Goal: Task Accomplishment & Management: Use online tool/utility

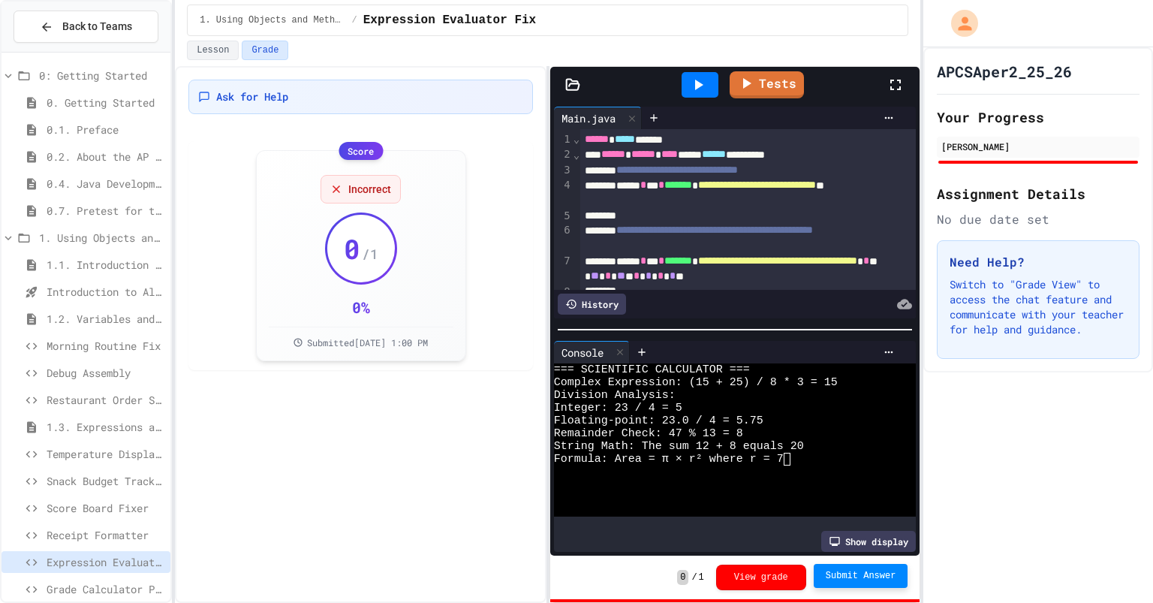
scroll to position [363, 0]
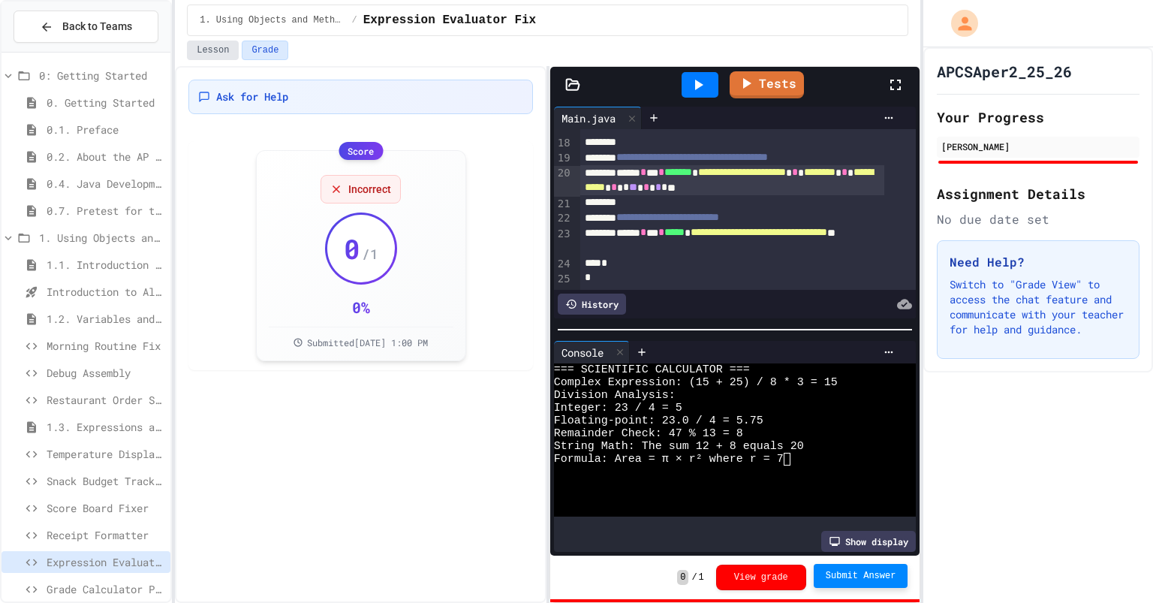
click at [217, 52] on button "Lesson" at bounding box center [213, 51] width 52 height 20
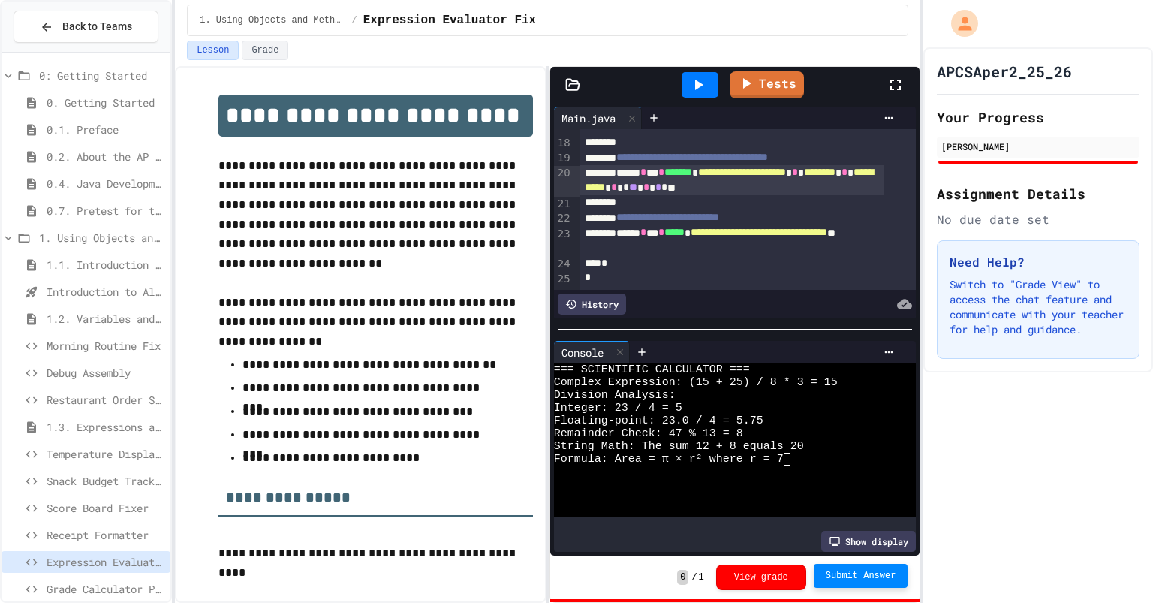
scroll to position [226, 0]
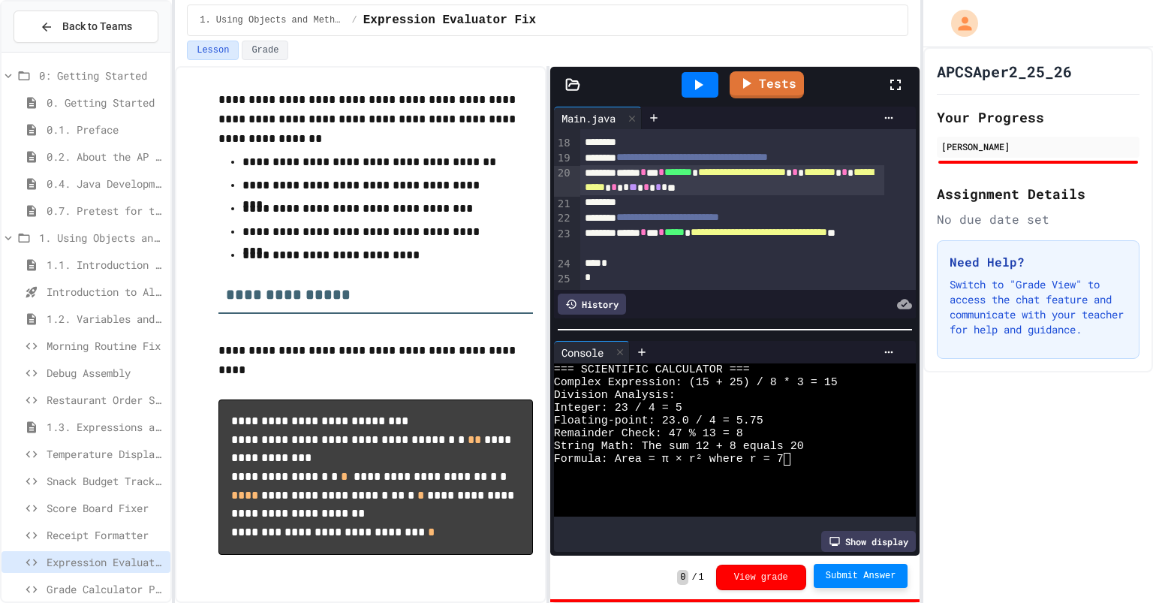
click at [119, 315] on span "1.2. Variables and Data Types" at bounding box center [106, 319] width 118 height 16
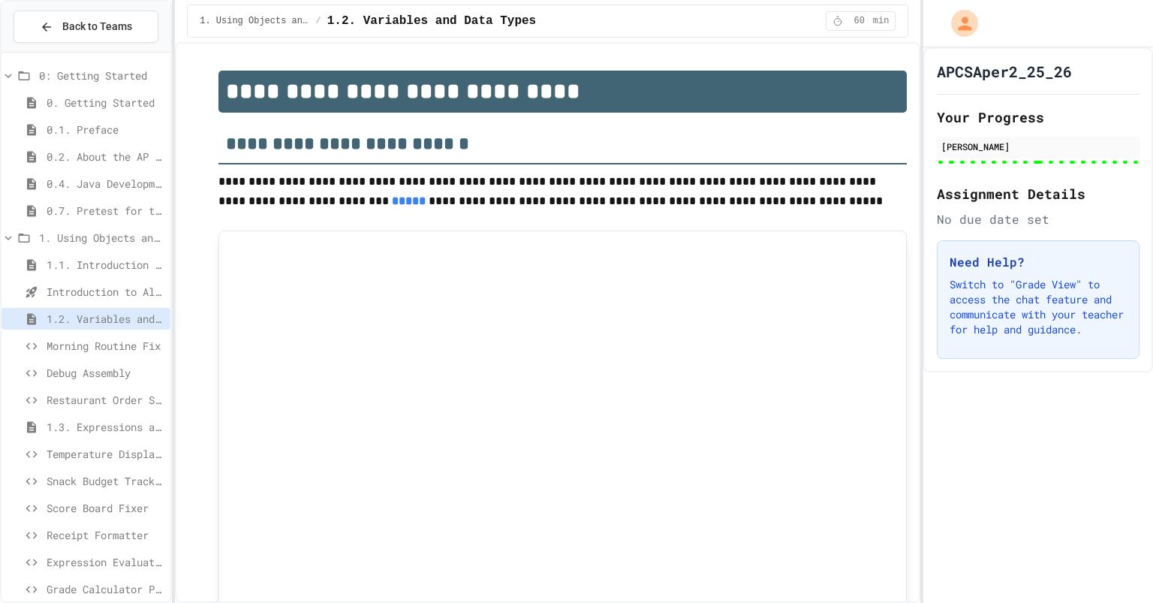
click at [107, 348] on span "Morning Routine Fix" at bounding box center [106, 346] width 118 height 16
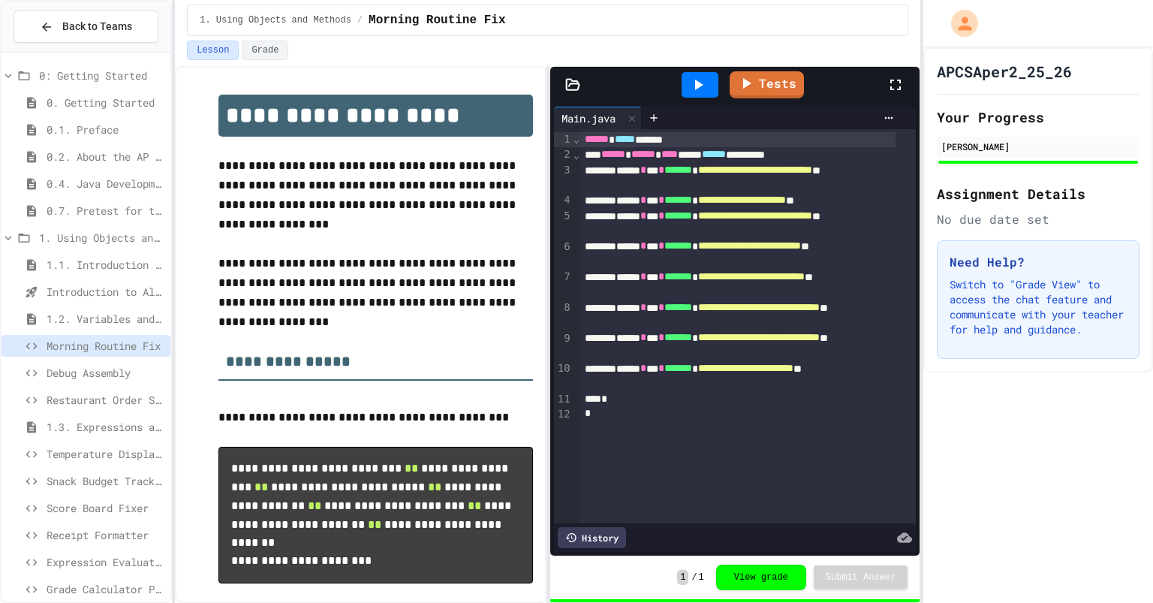
click at [86, 375] on span "Debug Assembly" at bounding box center [106, 373] width 118 height 16
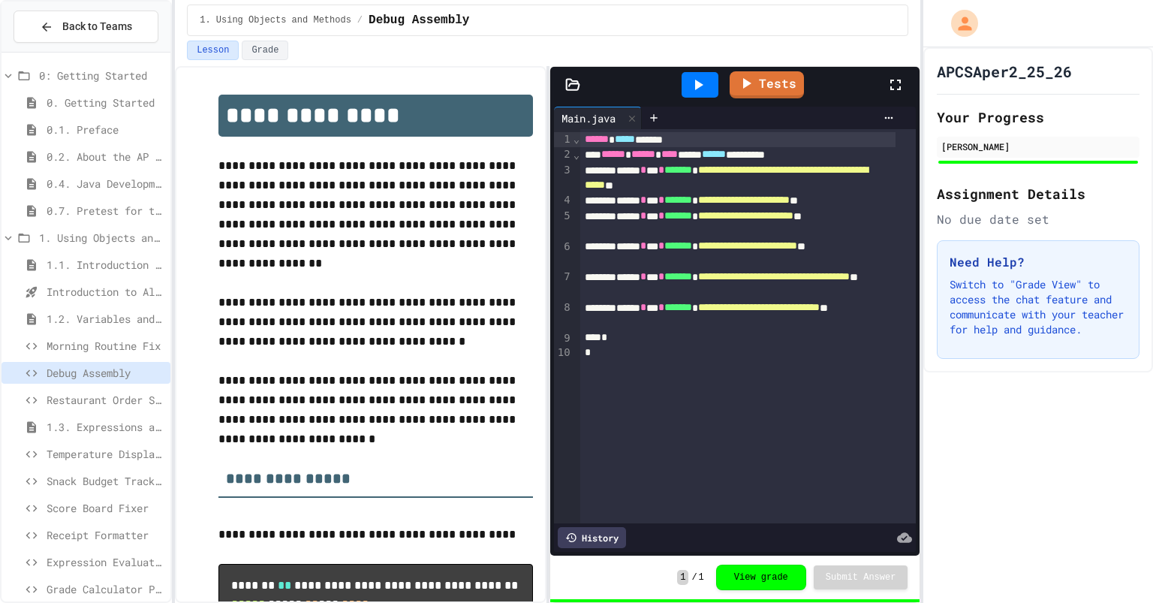
click at [118, 405] on span "Restaurant Order System" at bounding box center [106, 400] width 118 height 16
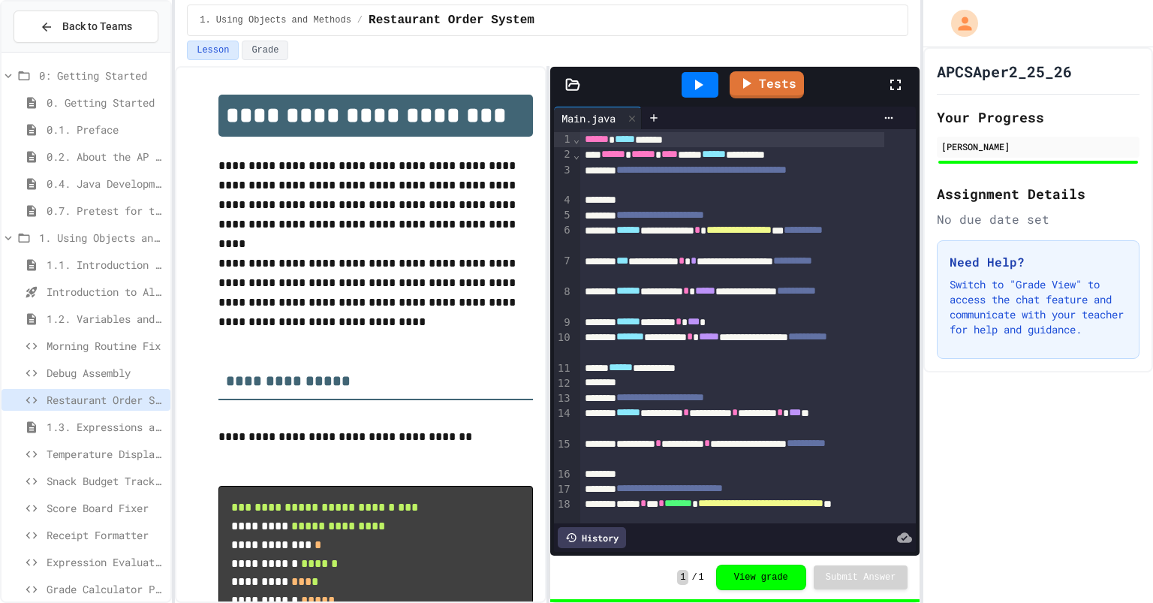
click at [116, 429] on span "1.3. Expressions and Output [New]" at bounding box center [106, 427] width 118 height 16
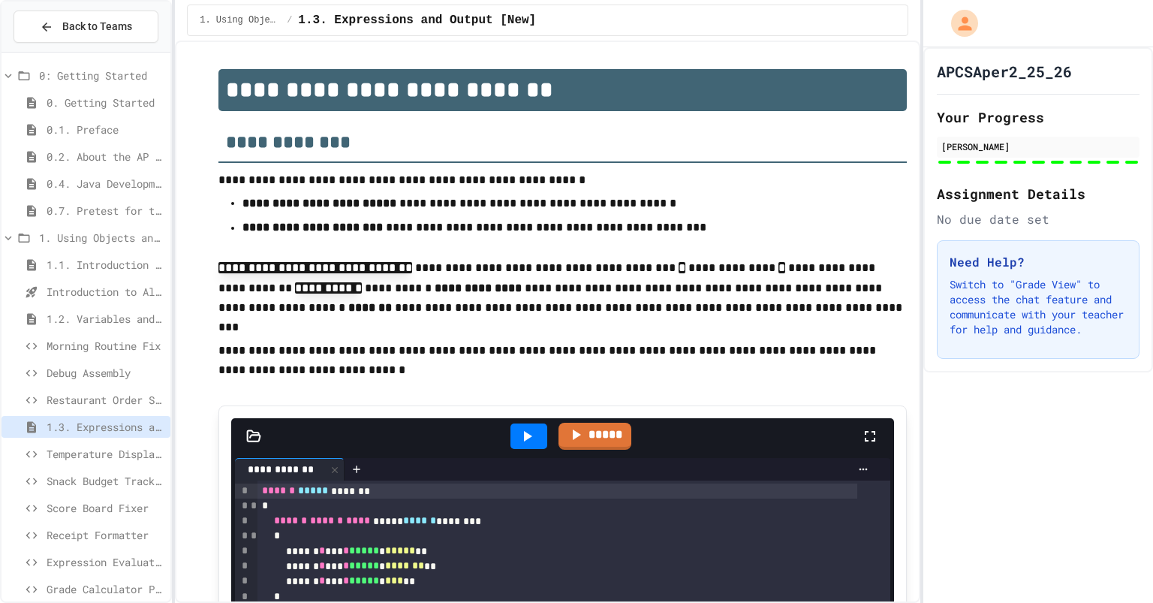
click at [124, 566] on span "Expression Evaluator Fix" at bounding box center [106, 562] width 118 height 16
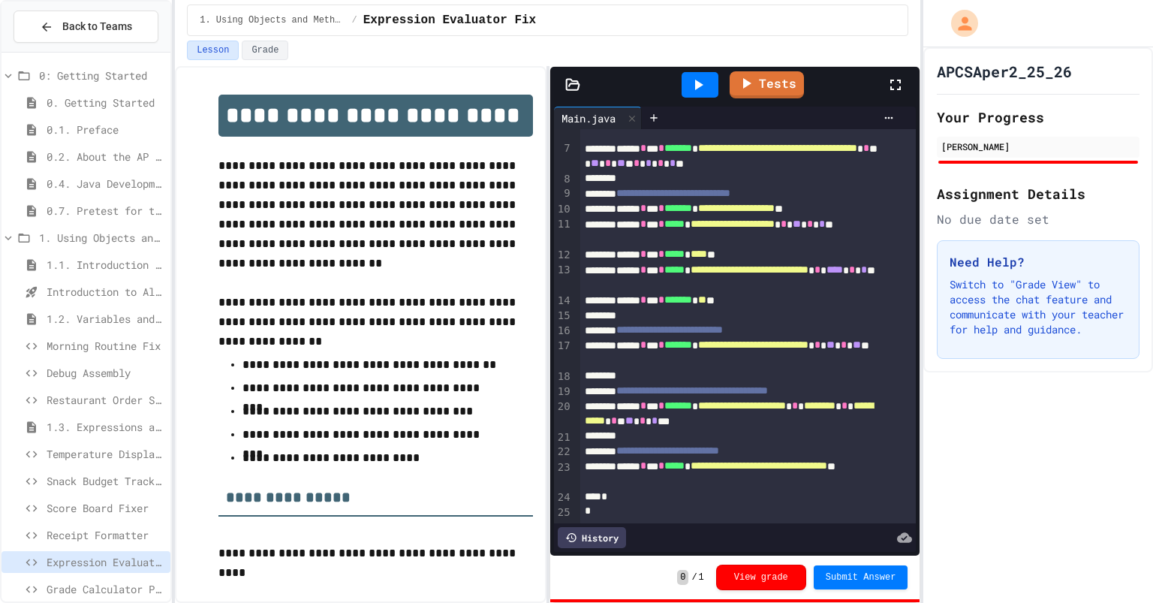
scroll to position [226, 0]
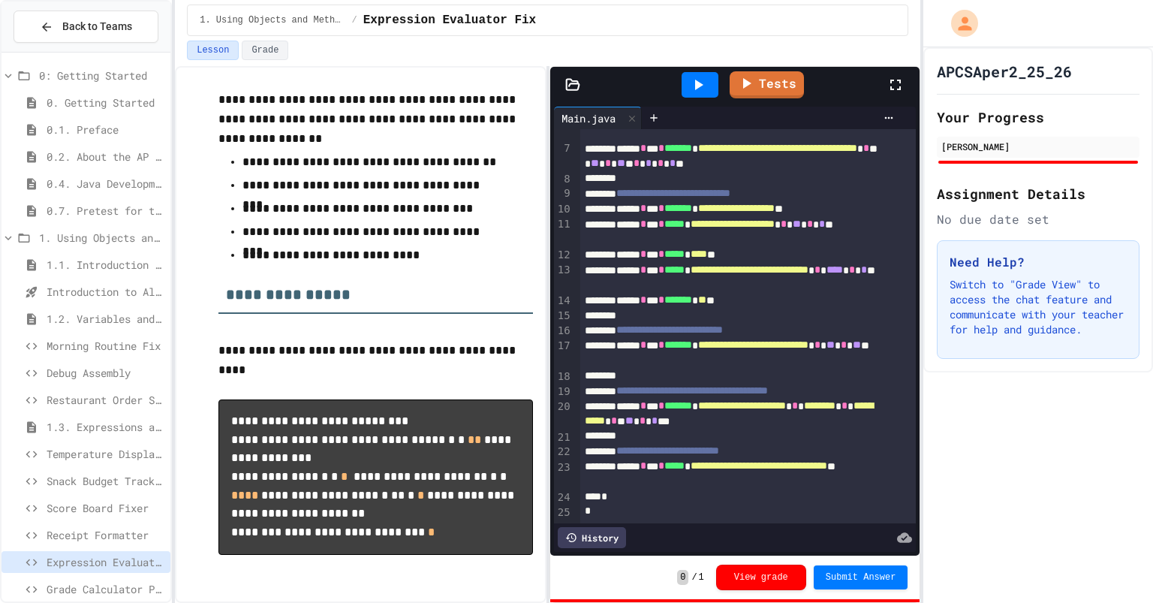
click at [710, 92] on div at bounding box center [700, 85] width 37 height 26
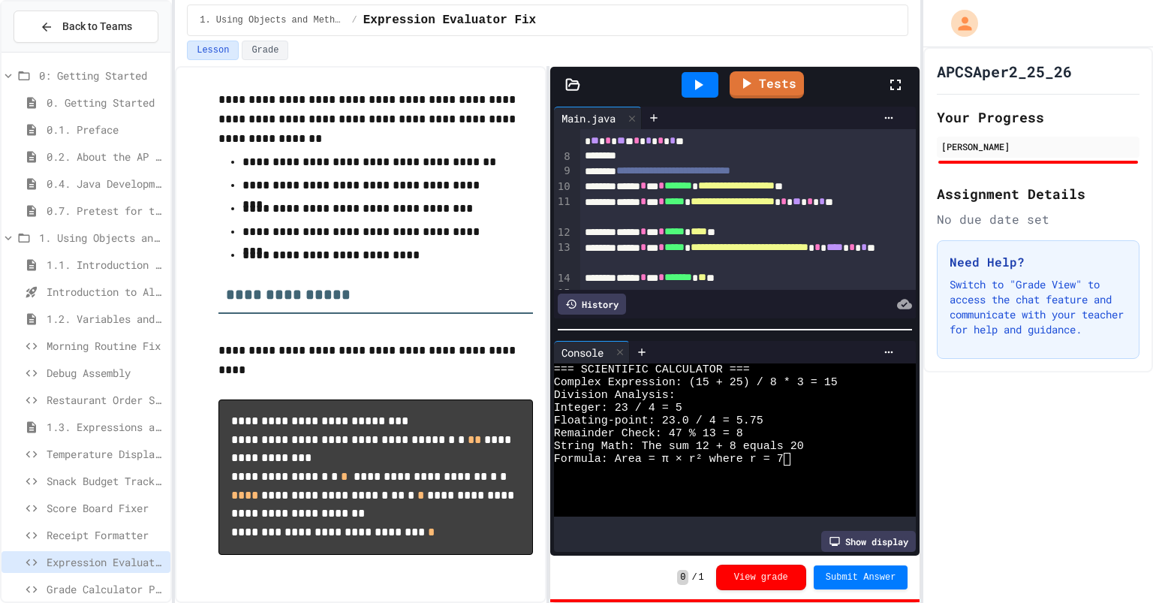
click at [91, 592] on span "Grade Calculator Pro" at bounding box center [106, 589] width 118 height 16
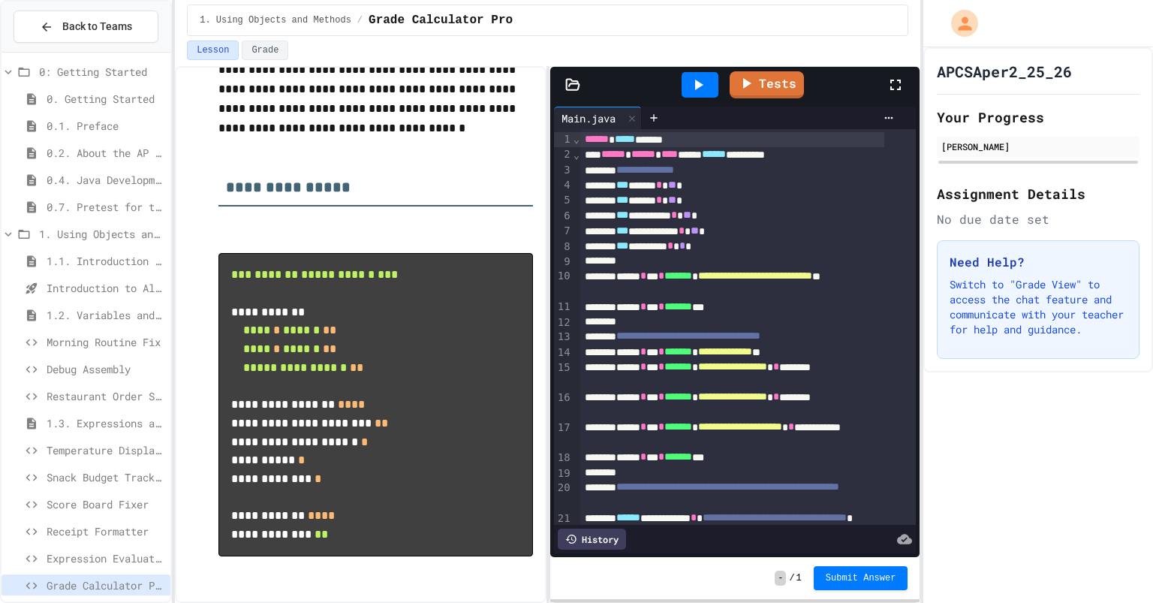
scroll to position [536, 0]
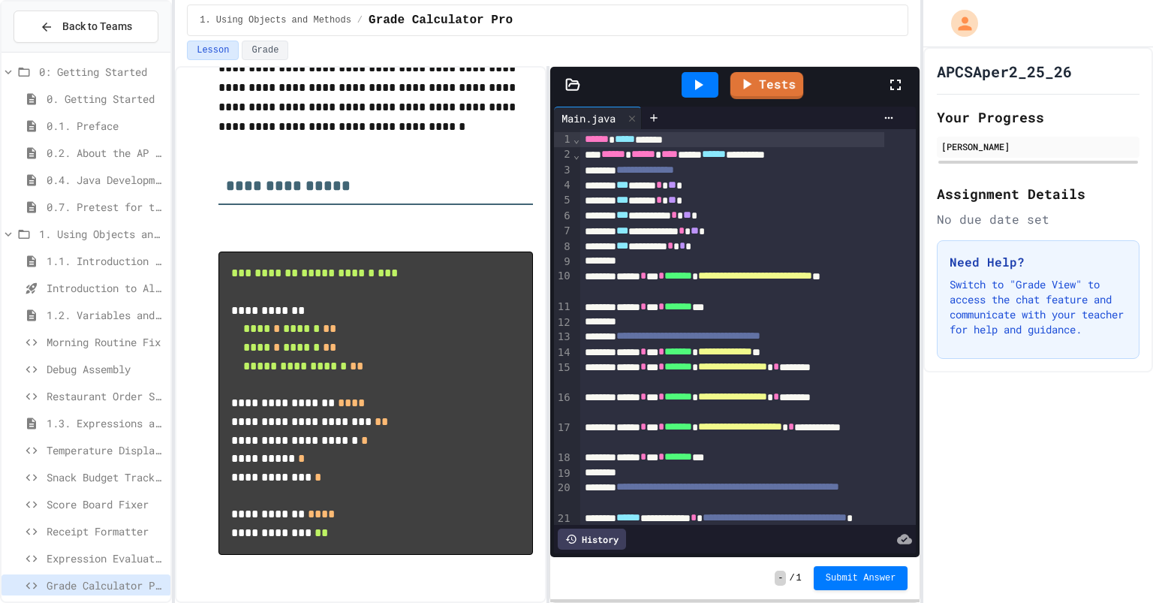
click at [713, 89] on div at bounding box center [700, 85] width 37 height 26
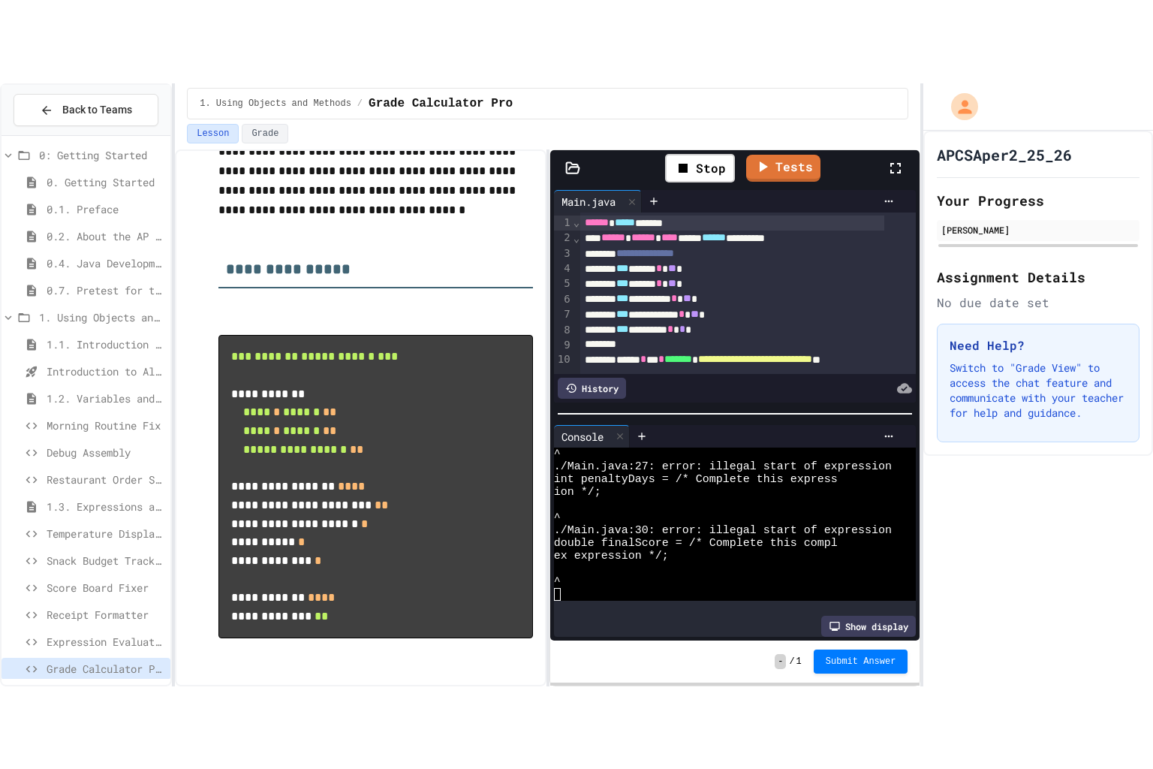
scroll to position [128, 0]
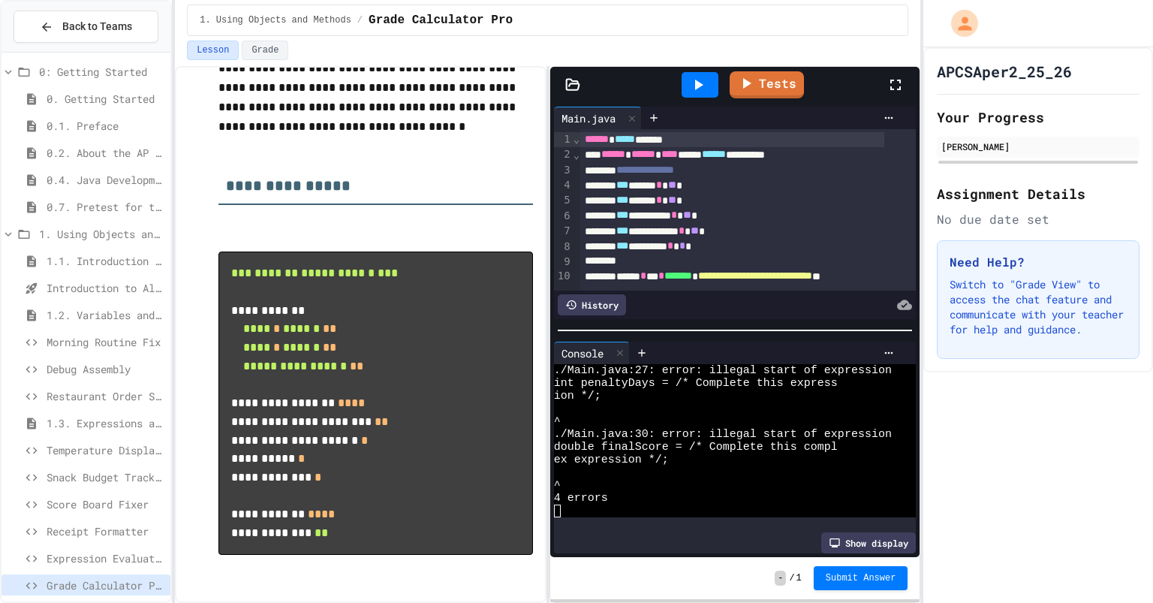
click at [888, 88] on icon at bounding box center [896, 85] width 18 height 18
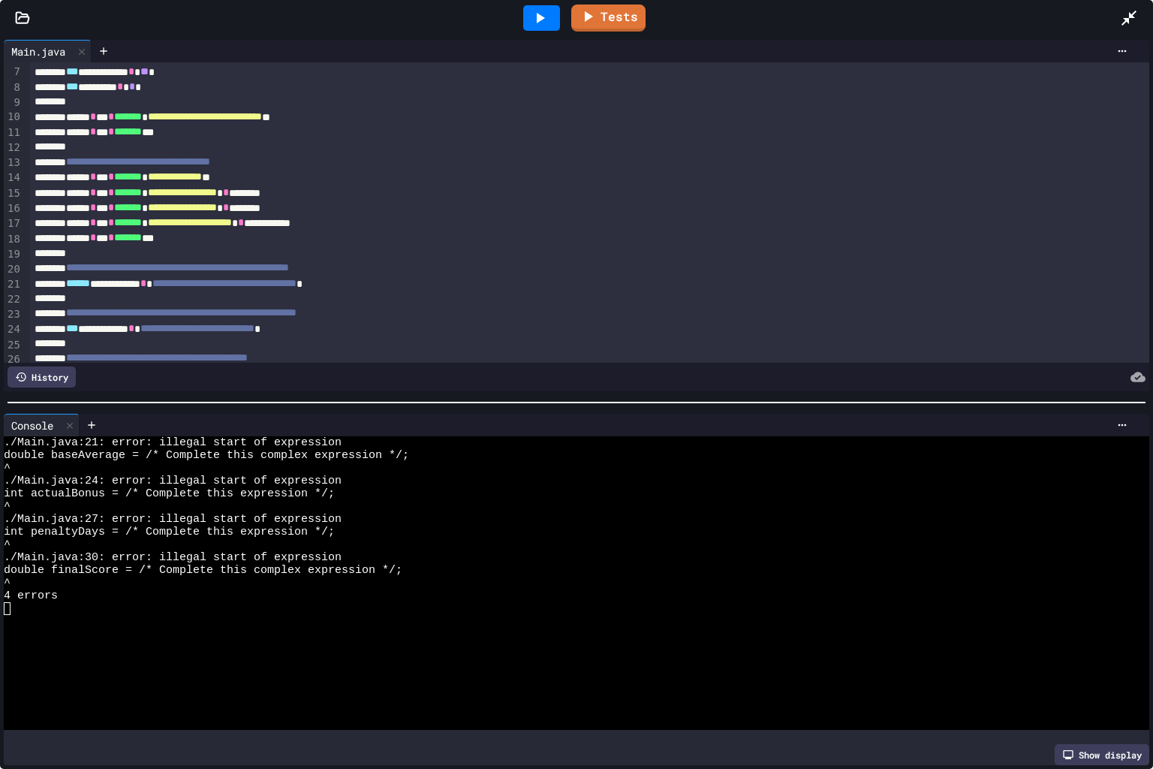
scroll to position [90, 0]
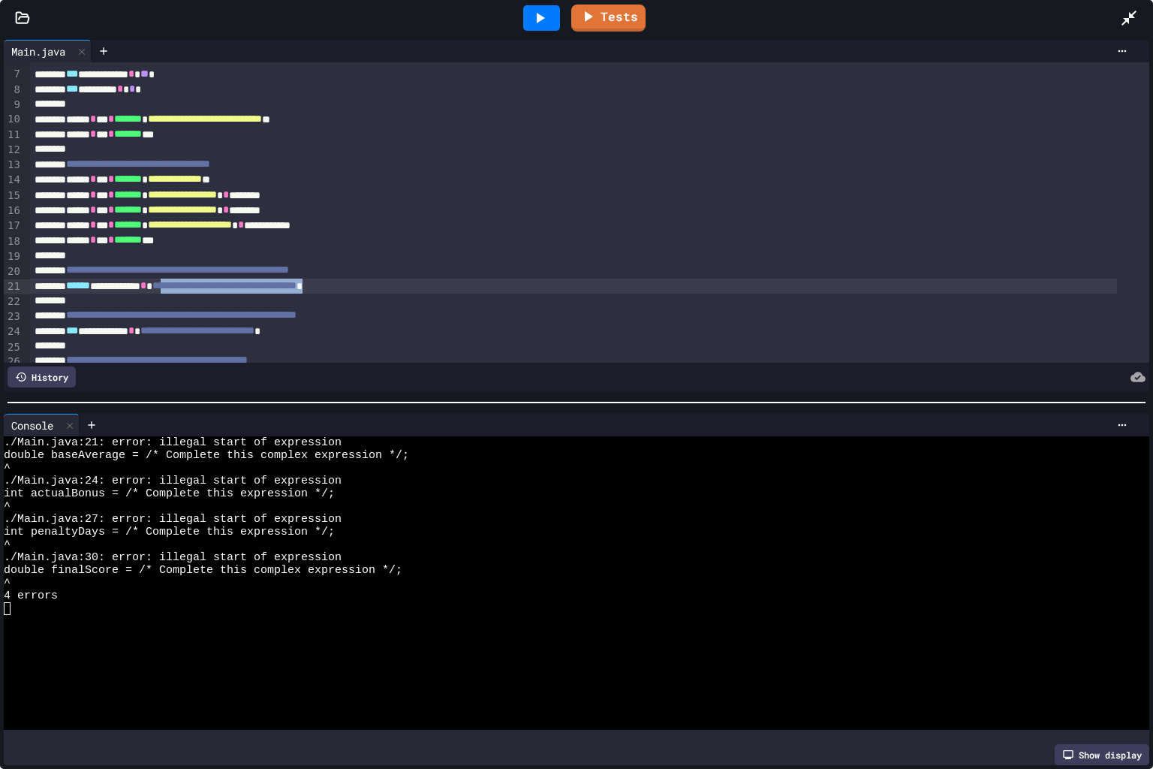
drag, startPoint x: 427, startPoint y: 284, endPoint x: 211, endPoint y: 283, distance: 216.2
click at [211, 283] on div "**********" at bounding box center [573, 286] width 1087 height 15
click at [176, 288] on span "*" at bounding box center [173, 285] width 6 height 11
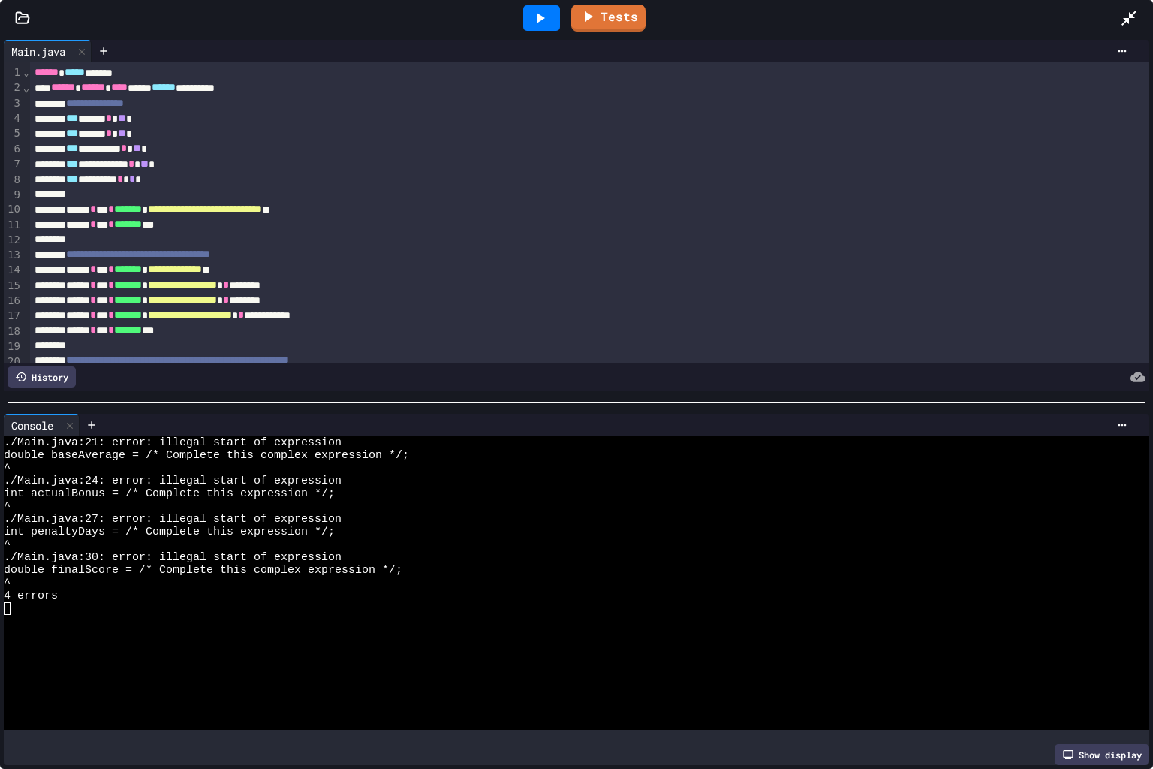
scroll to position [104, 0]
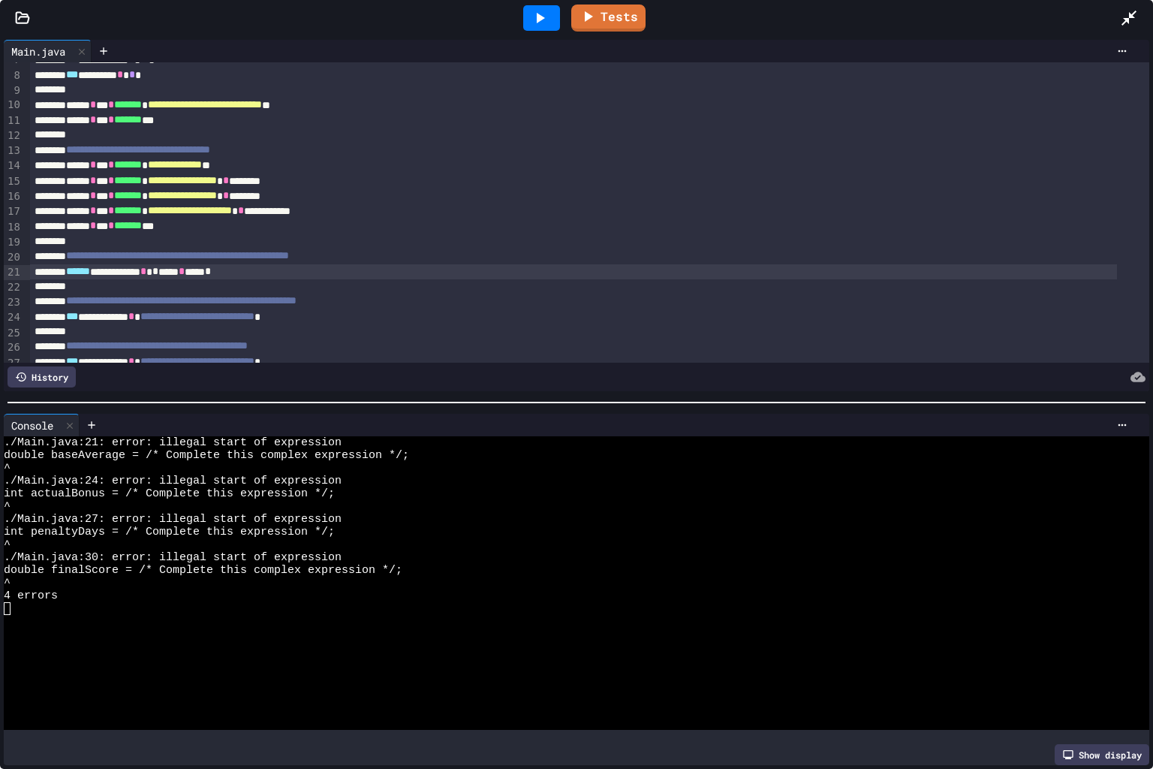
click at [211, 271] on span "*" at bounding box center [208, 271] width 6 height 11
click at [206, 271] on span "*" at bounding box center [203, 271] width 6 height 11
click at [287, 275] on div "**********" at bounding box center [573, 271] width 1087 height 15
click at [357, 319] on div "**********" at bounding box center [573, 316] width 1087 height 15
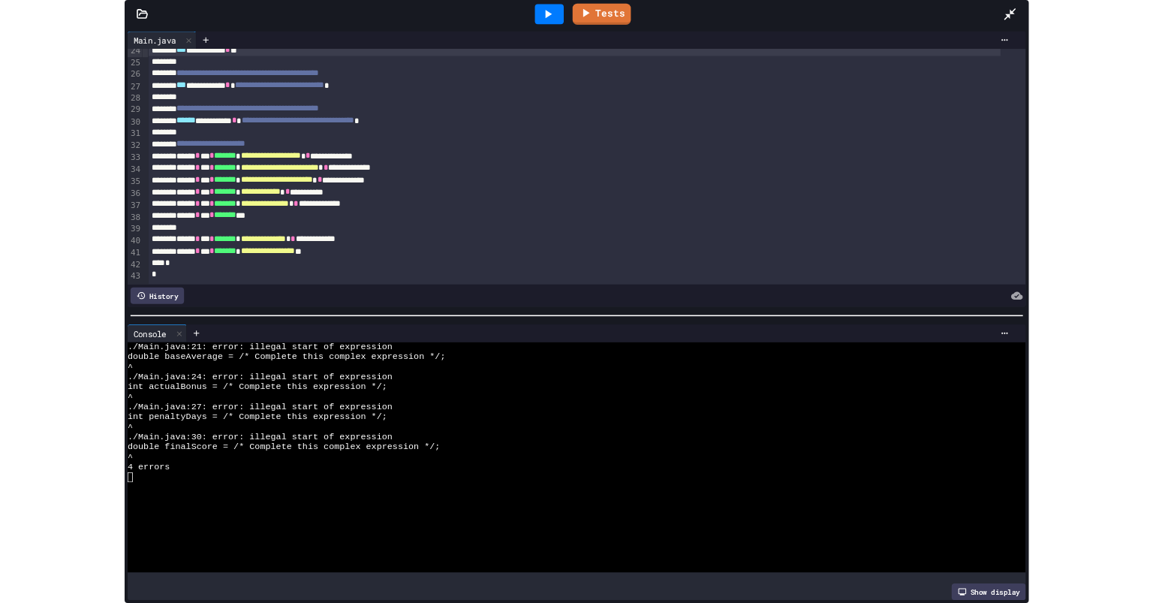
scroll to position [374, 0]
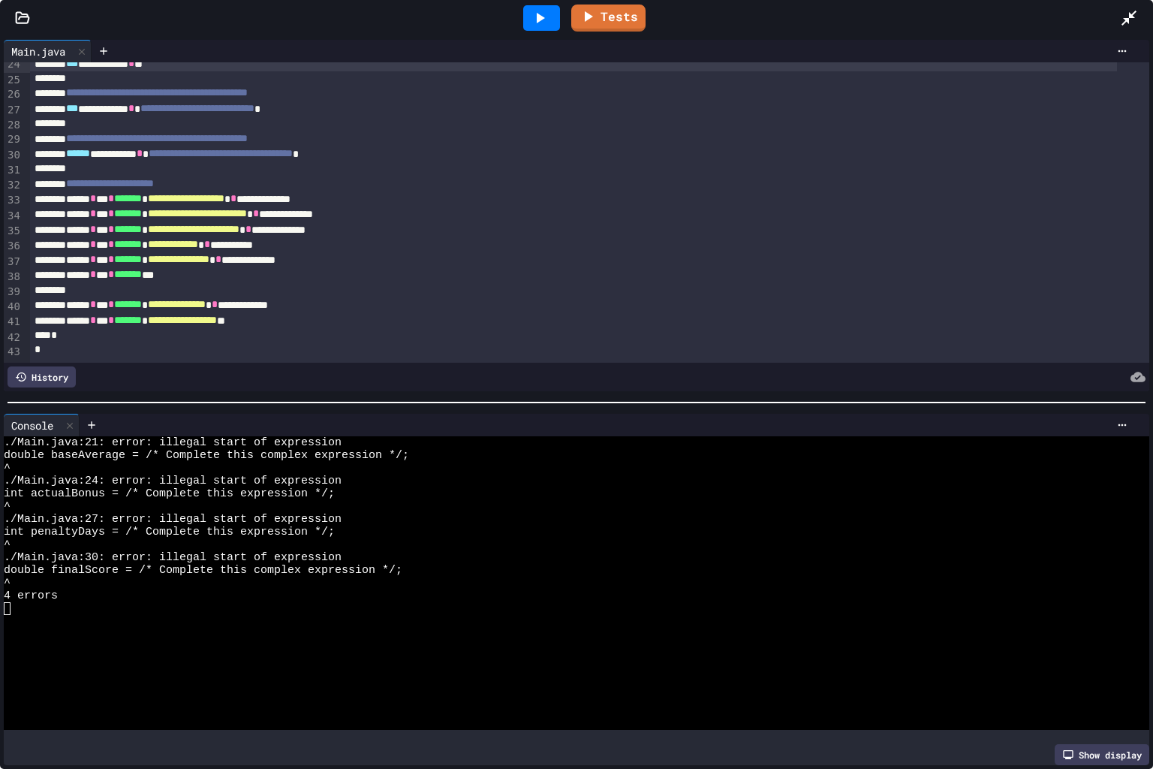
click at [1127, 20] on icon at bounding box center [1129, 18] width 15 height 15
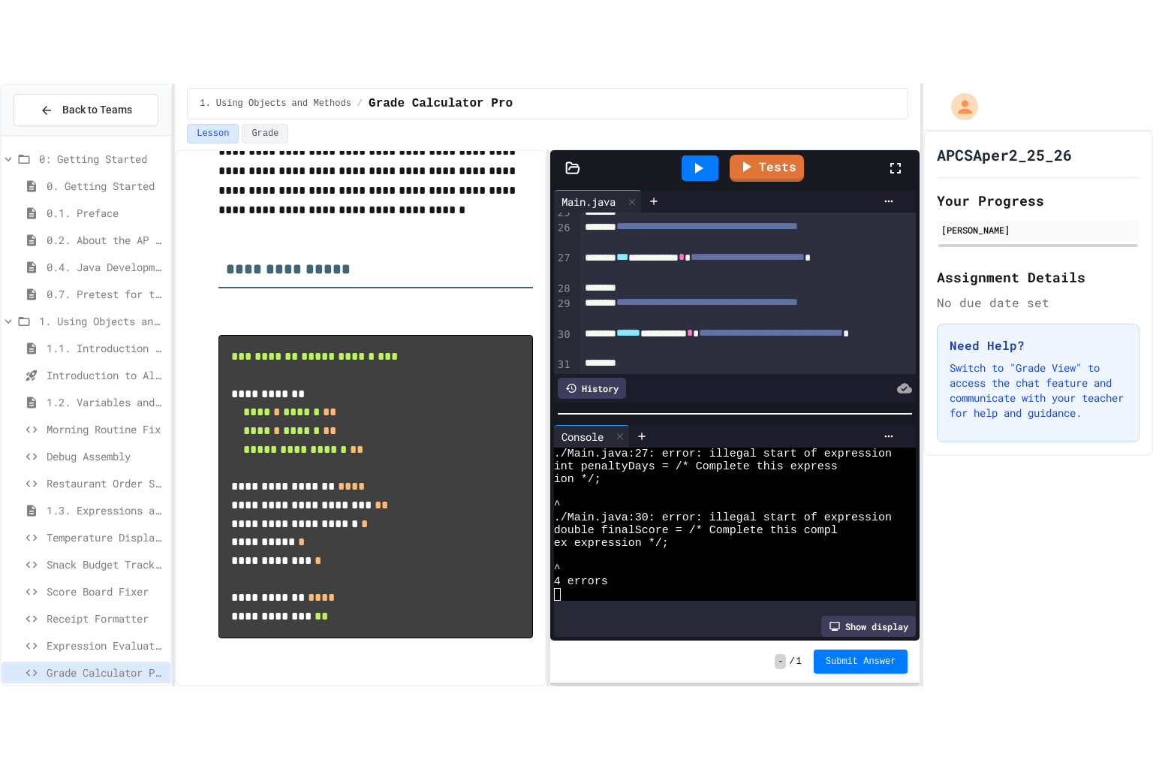
scroll to position [128, 0]
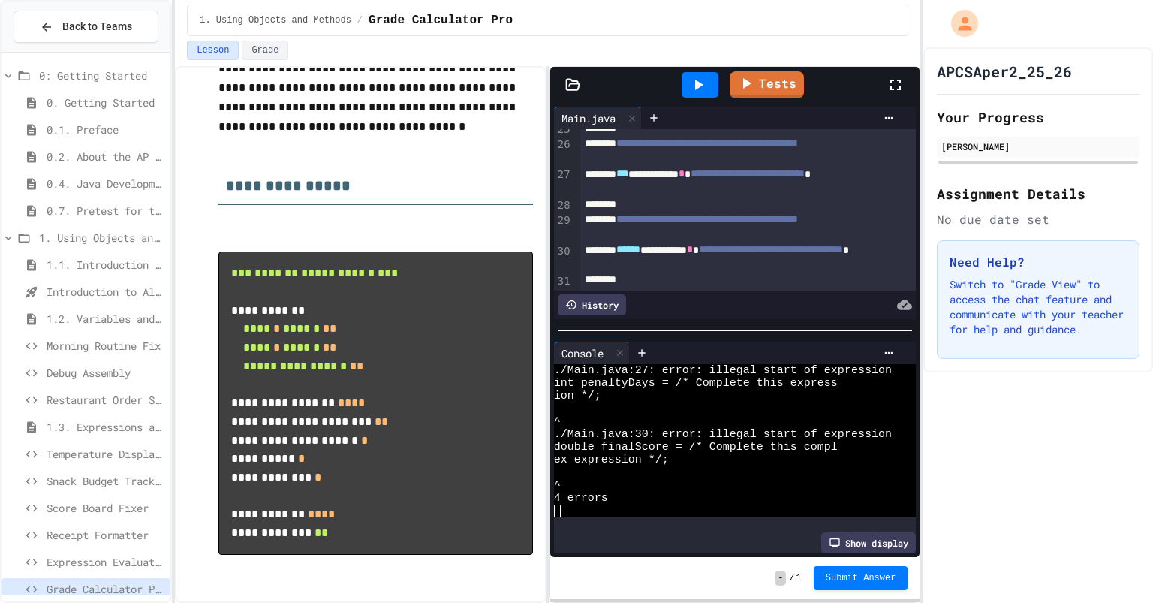
click at [897, 92] on icon at bounding box center [896, 85] width 18 height 18
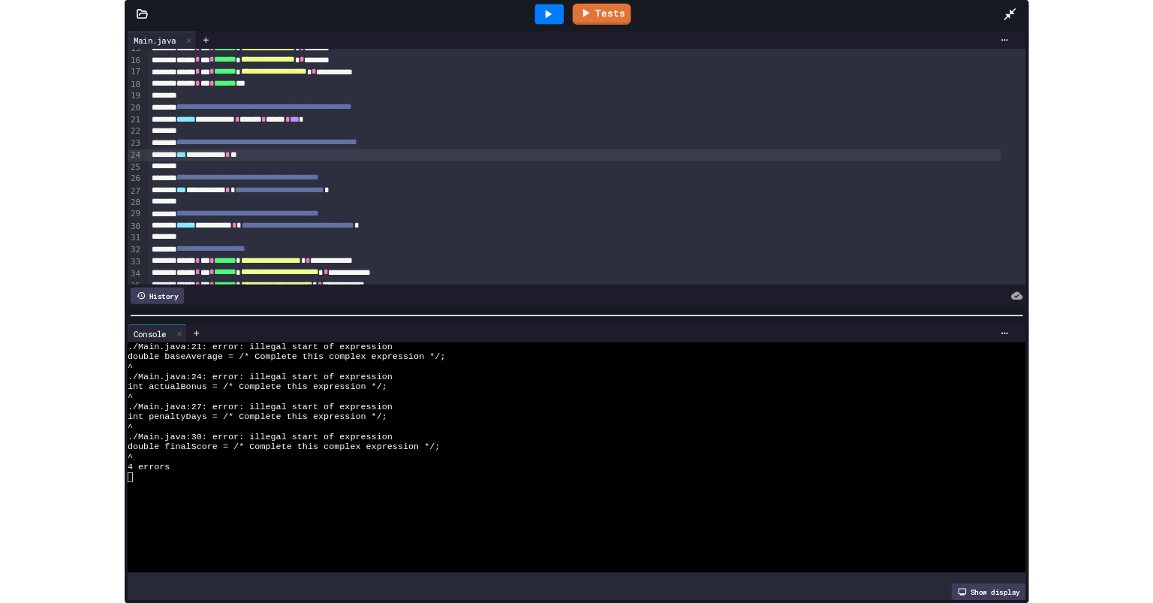
scroll to position [203, 0]
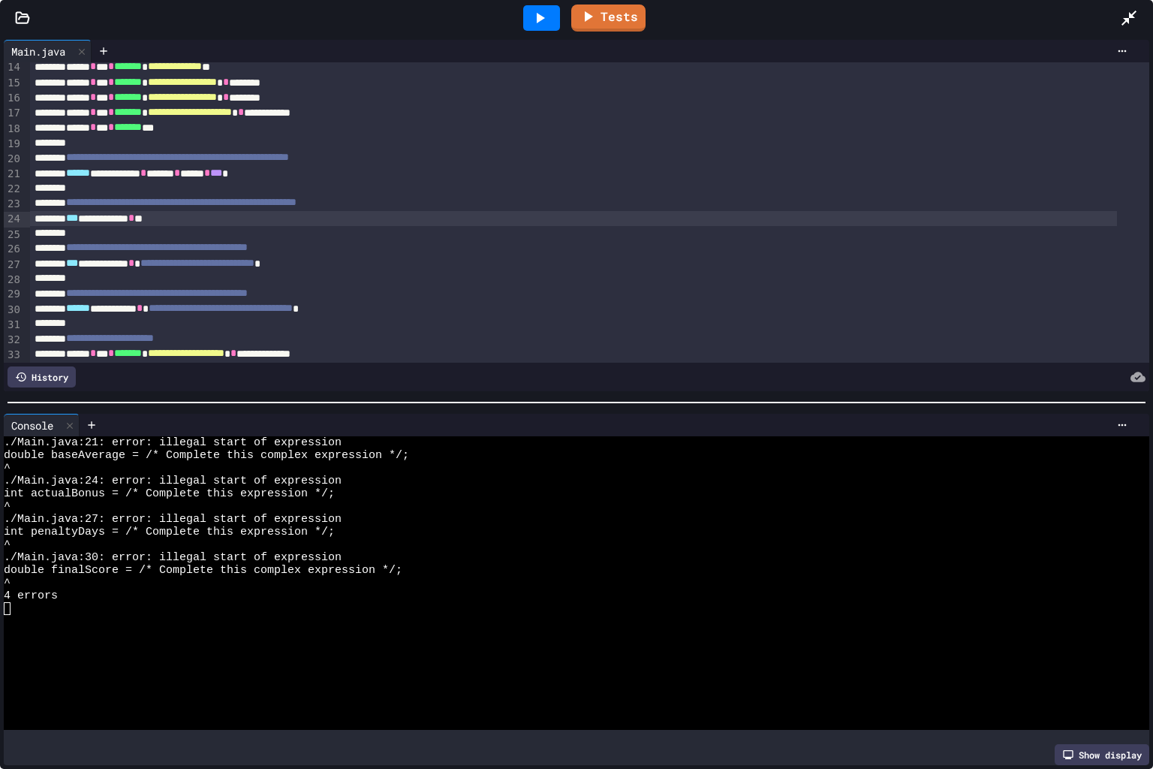
click at [1137, 11] on icon at bounding box center [1129, 18] width 18 height 18
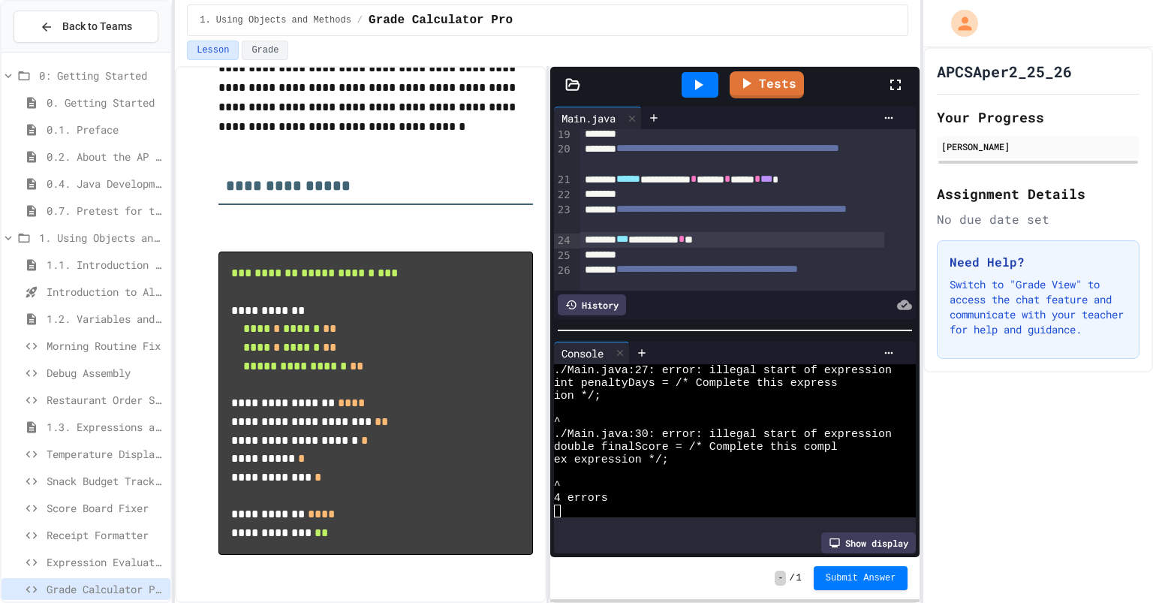
scroll to position [379, 0]
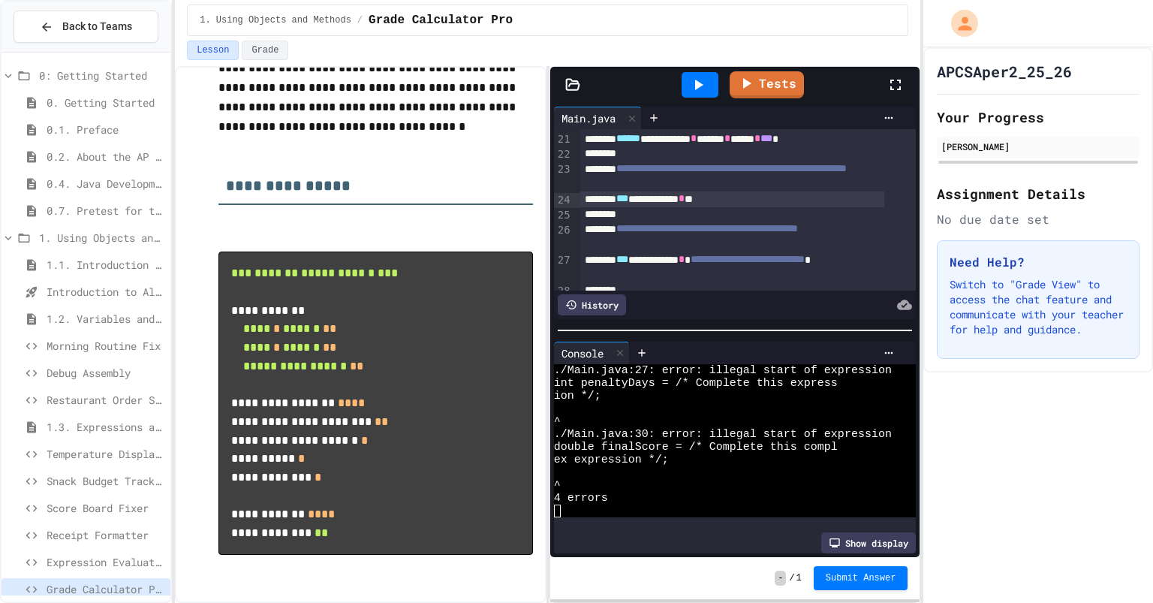
click at [730, 203] on div "**********" at bounding box center [731, 198] width 303 height 15
click at [733, 262] on div "**********" at bounding box center [731, 267] width 303 height 31
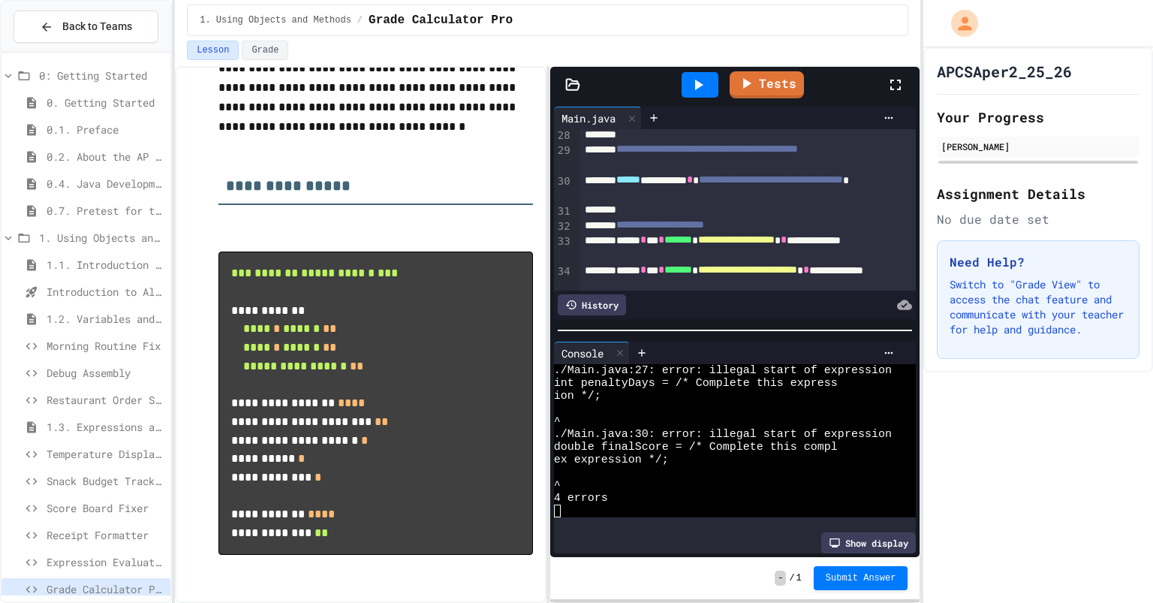
scroll to position [541, 0]
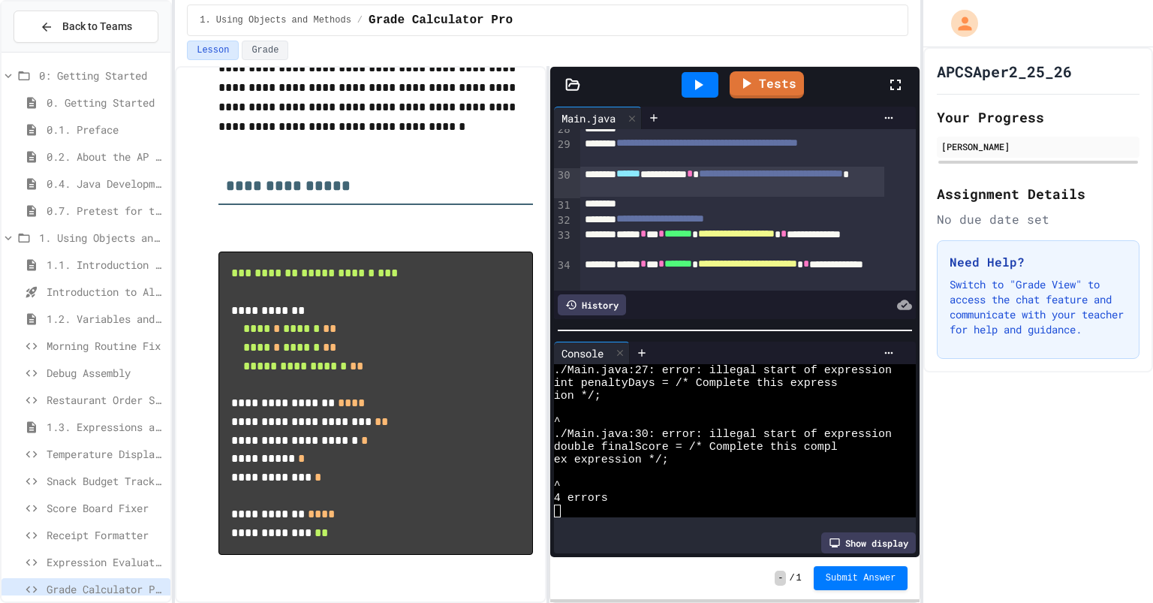
click at [746, 178] on span "**********" at bounding box center [771, 173] width 144 height 11
click at [694, 86] on icon at bounding box center [698, 85] width 18 height 18
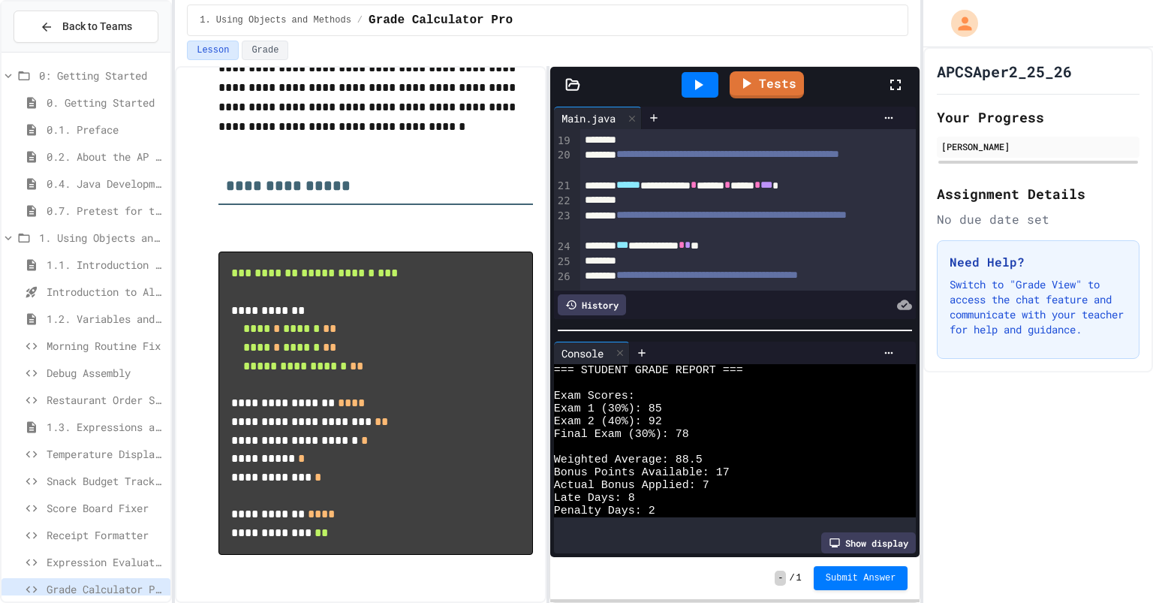
scroll to position [315, 0]
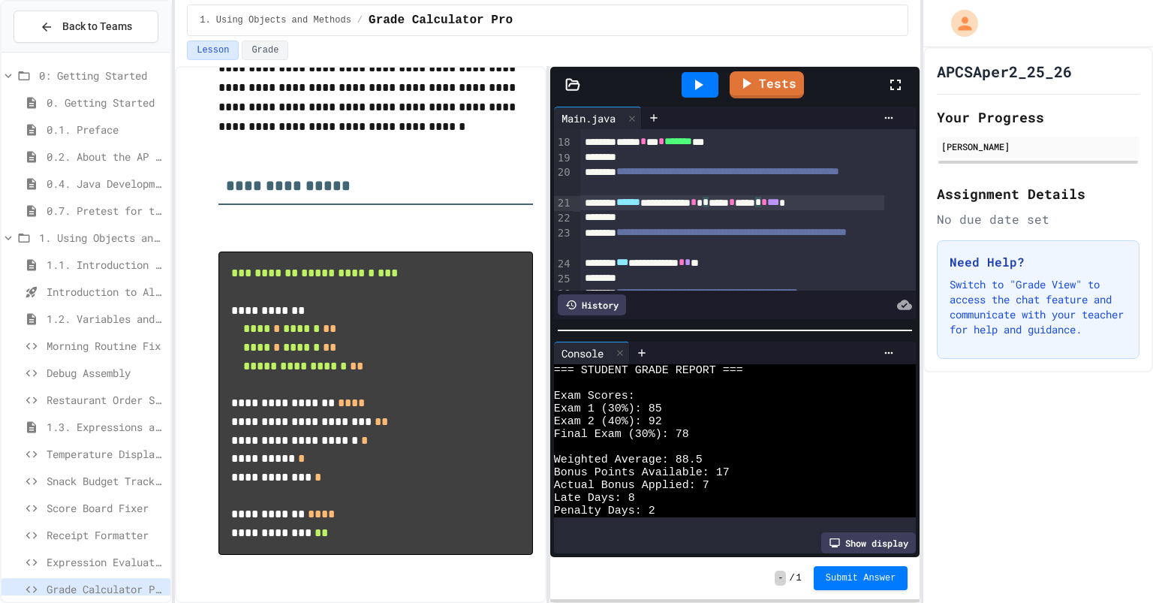
click at [822, 203] on div "**********" at bounding box center [731, 202] width 303 height 15
drag, startPoint x: 755, startPoint y: 203, endPoint x: 845, endPoint y: 200, distance: 90.9
click at [689, 80] on div at bounding box center [700, 85] width 37 height 26
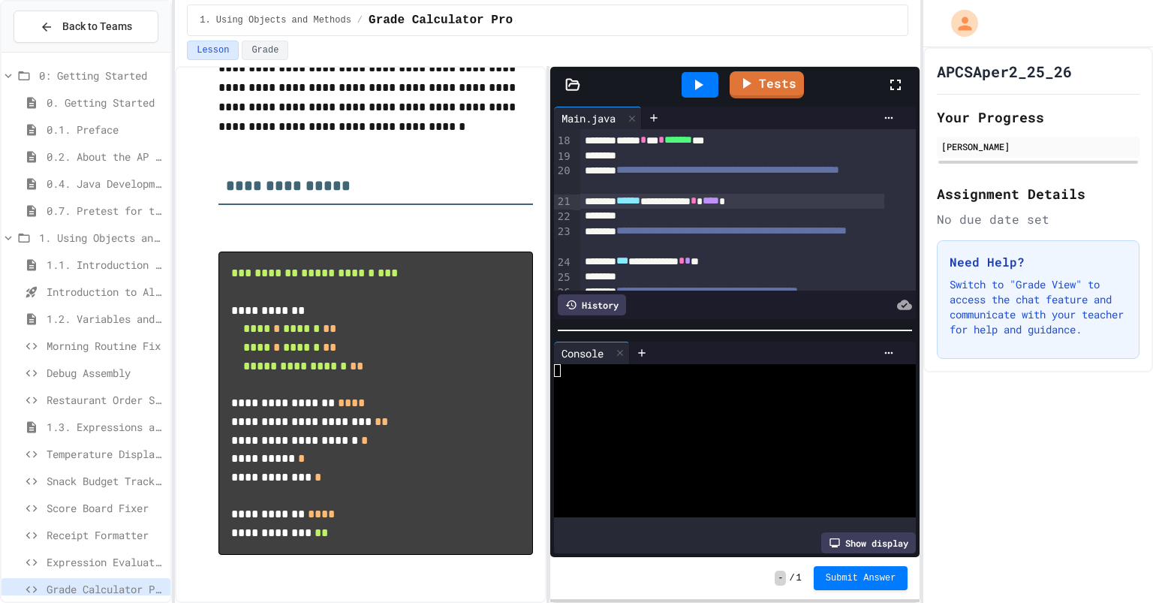
scroll to position [51, 0]
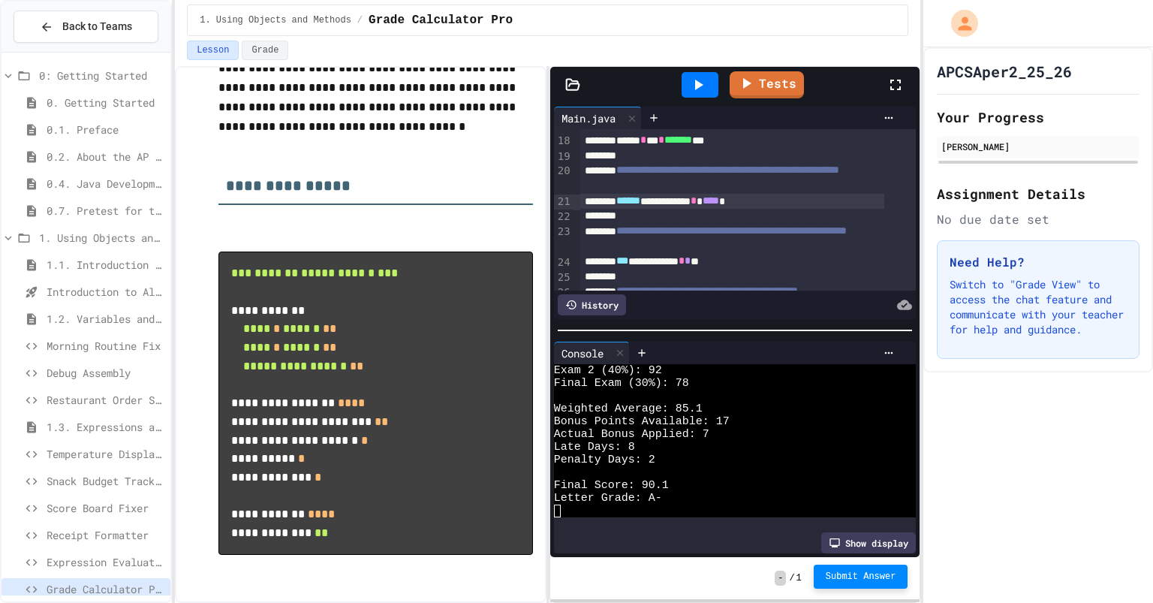
click at [851, 580] on span "Submit Answer" at bounding box center [861, 577] width 71 height 12
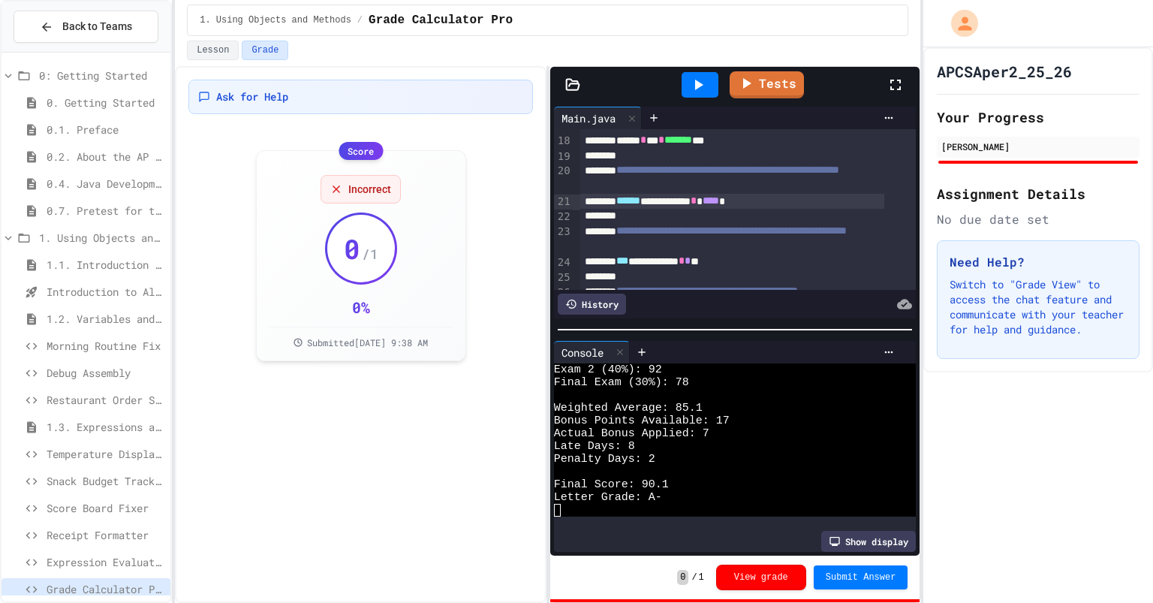
click at [96, 558] on span "Expression Evaluator Fix" at bounding box center [106, 562] width 118 height 16
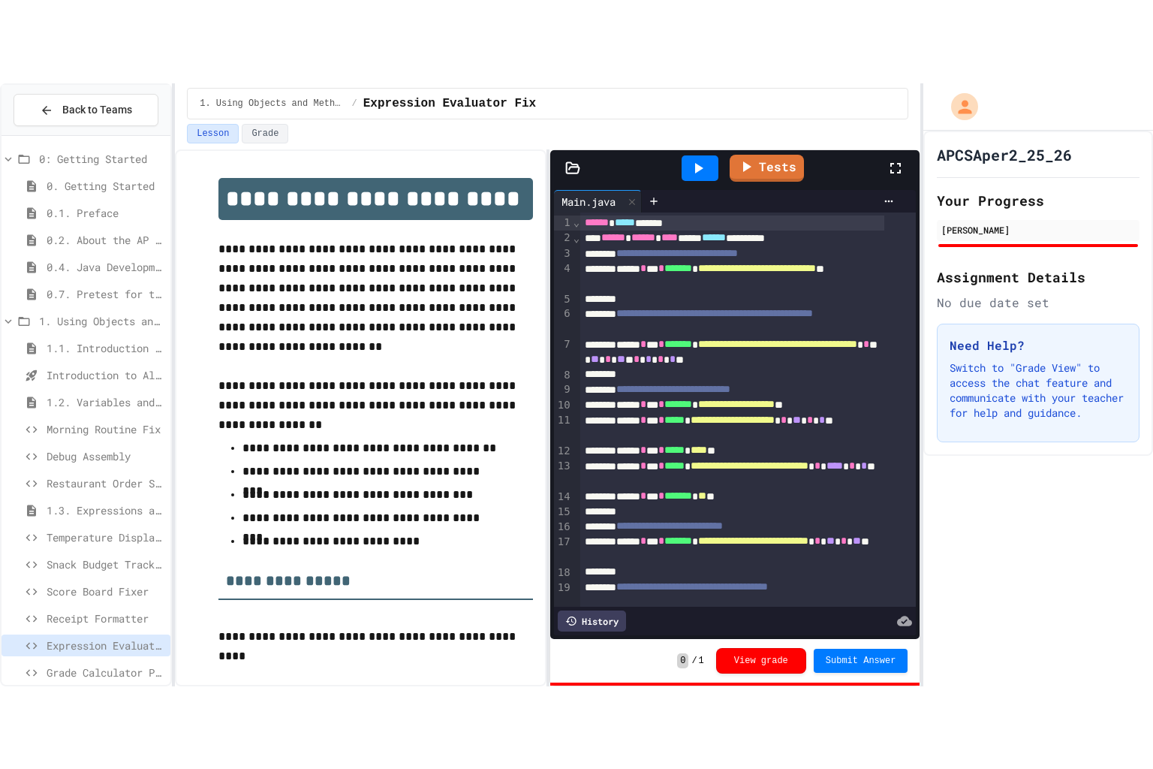
scroll to position [226, 0]
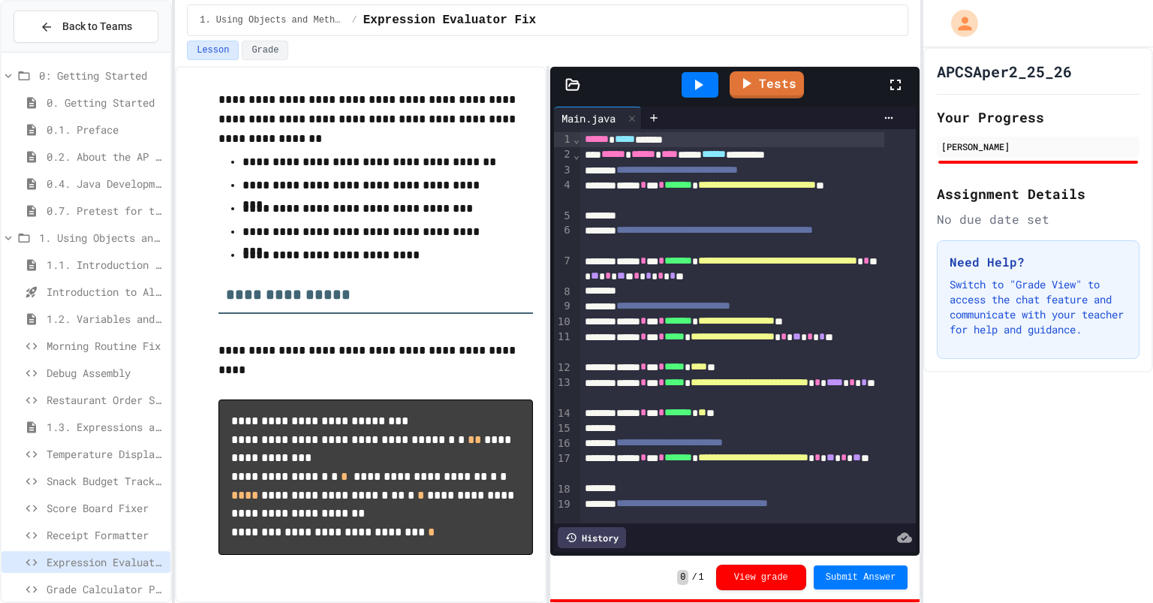
click at [695, 86] on icon at bounding box center [698, 85] width 18 height 18
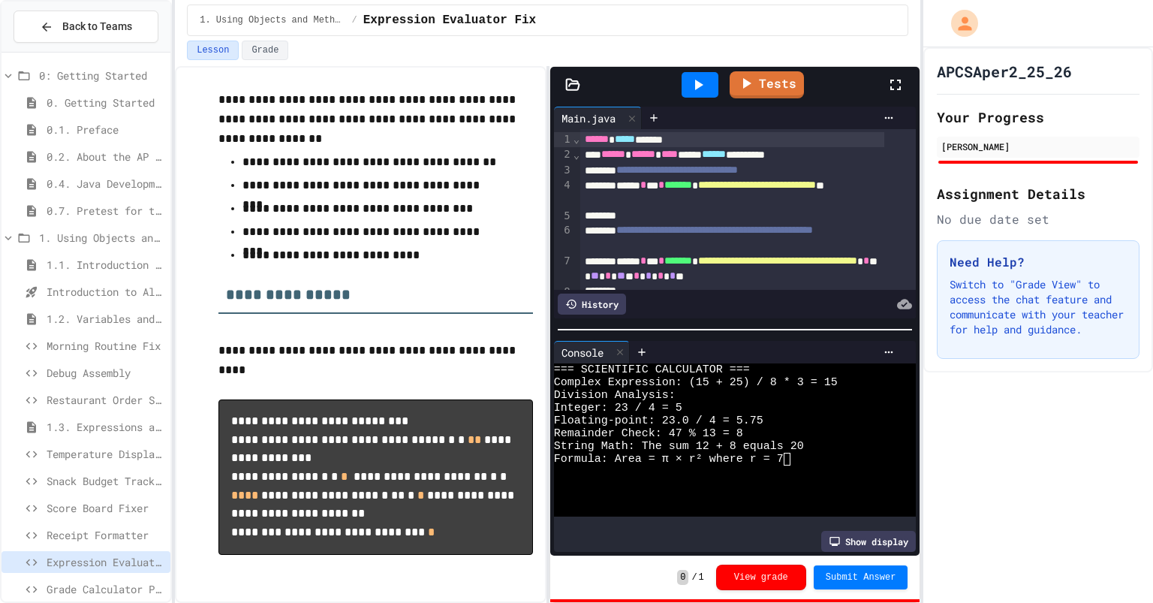
click at [891, 88] on icon at bounding box center [896, 85] width 11 height 11
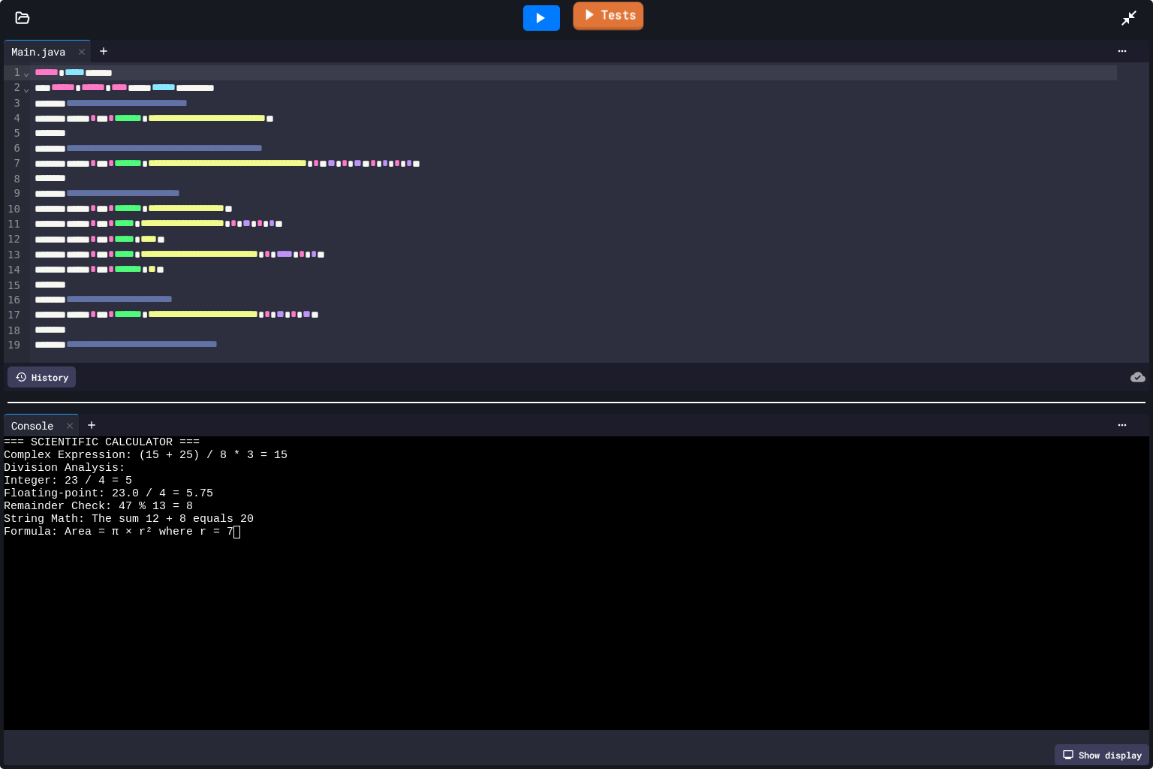
click at [589, 11] on icon at bounding box center [590, 14] width 8 height 11
click at [620, 17] on link "Tests" at bounding box center [608, 16] width 68 height 29
click at [620, 17] on link "Tests" at bounding box center [609, 16] width 74 height 29
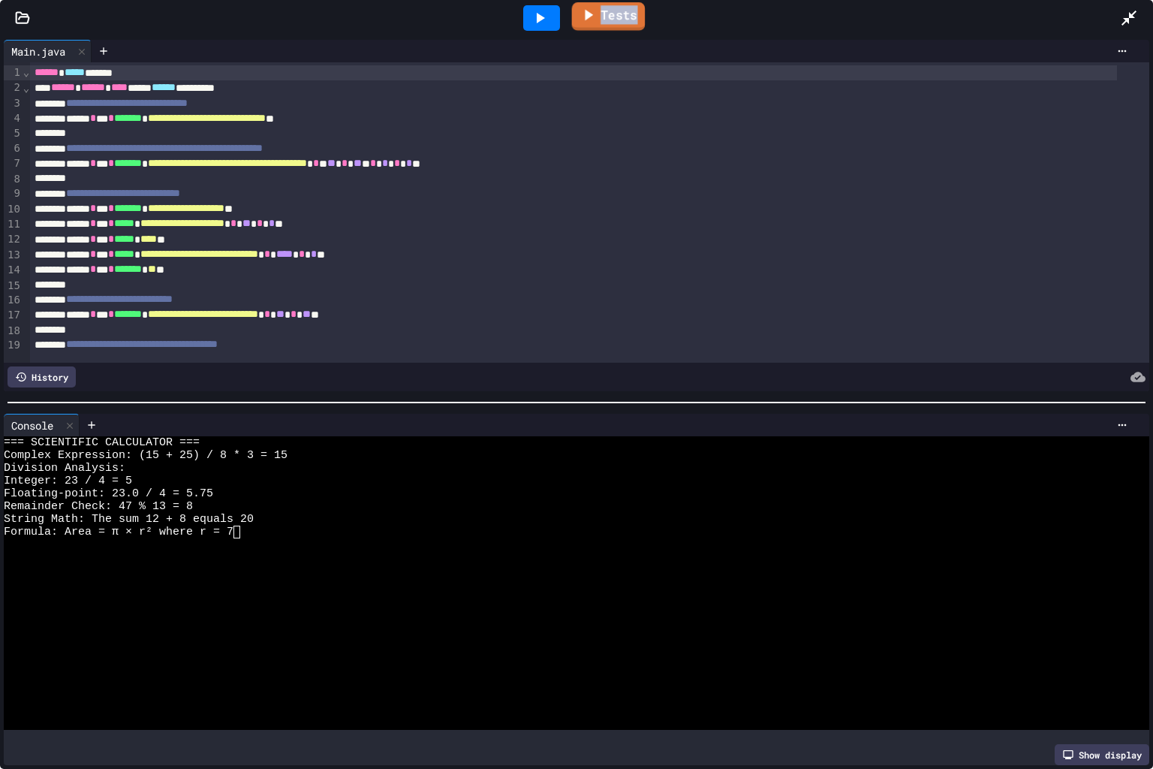
click at [620, 17] on link "Tests" at bounding box center [609, 16] width 74 height 29
click at [1138, 26] on icon at bounding box center [1129, 18] width 18 height 18
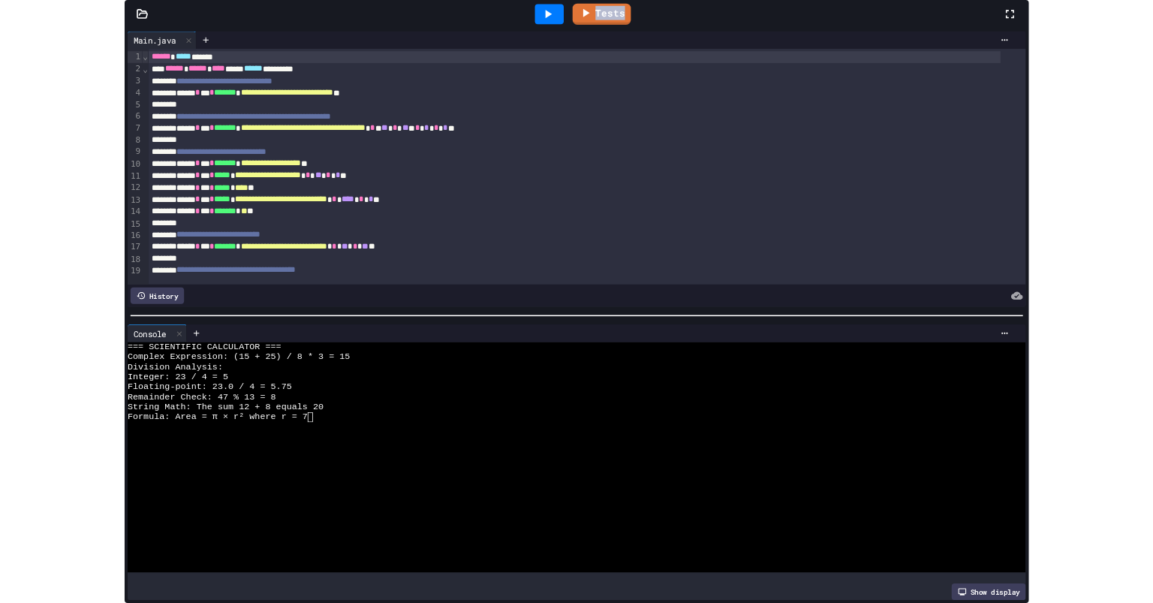
scroll to position [226, 0]
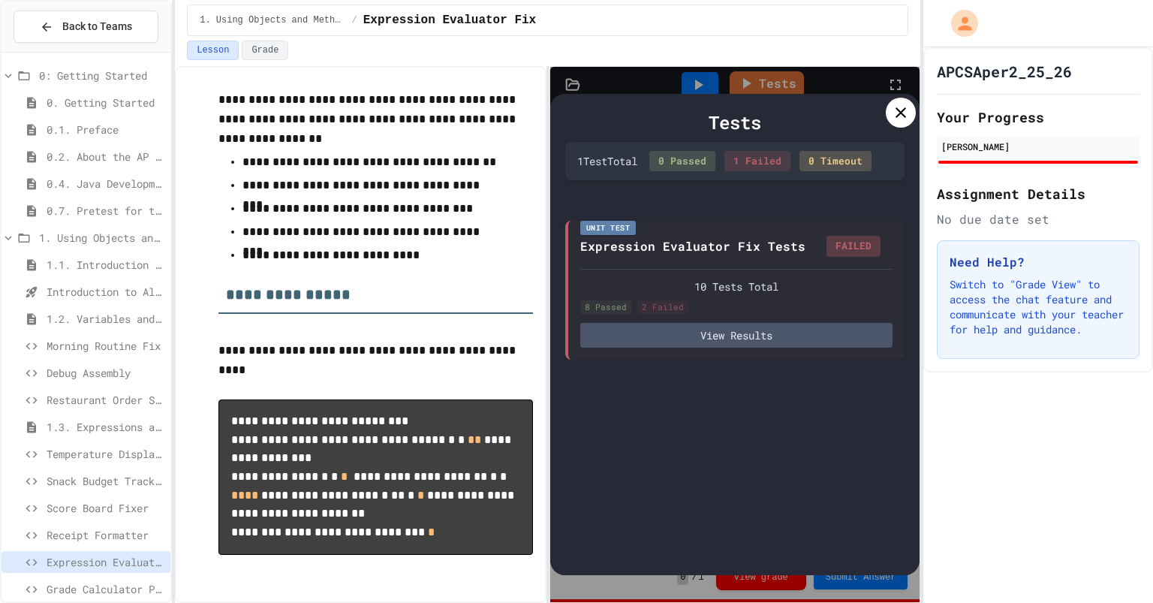
click at [761, 35] on div "1. Using Objects and Methods / Expression Evaluator Fix" at bounding box center [548, 21] width 722 height 32
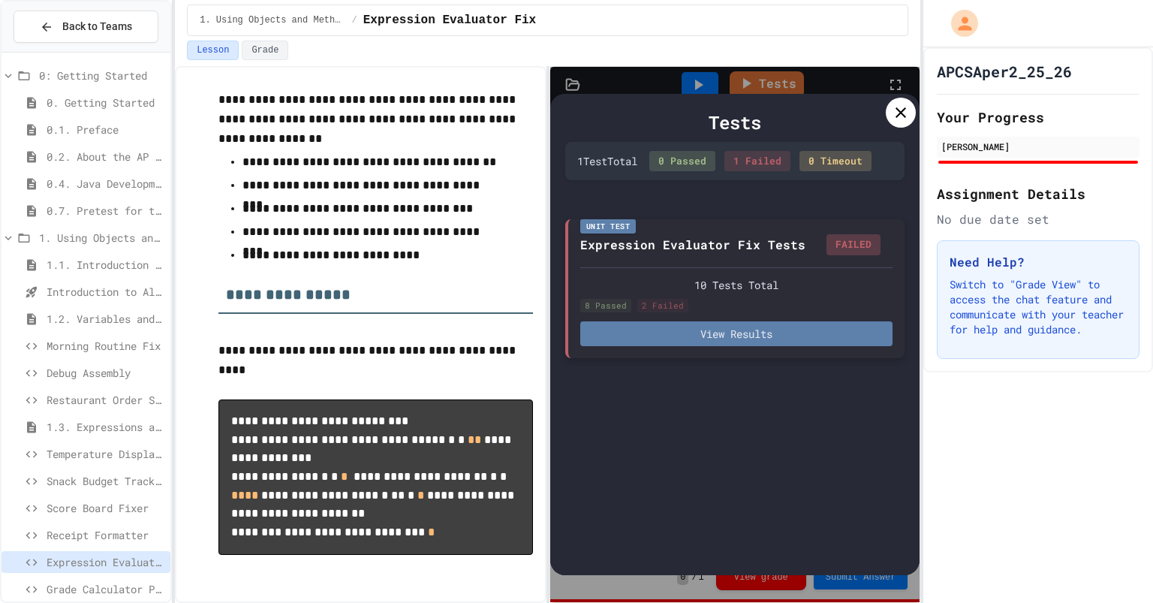
click at [760, 325] on button "View Results" at bounding box center [736, 333] width 313 height 25
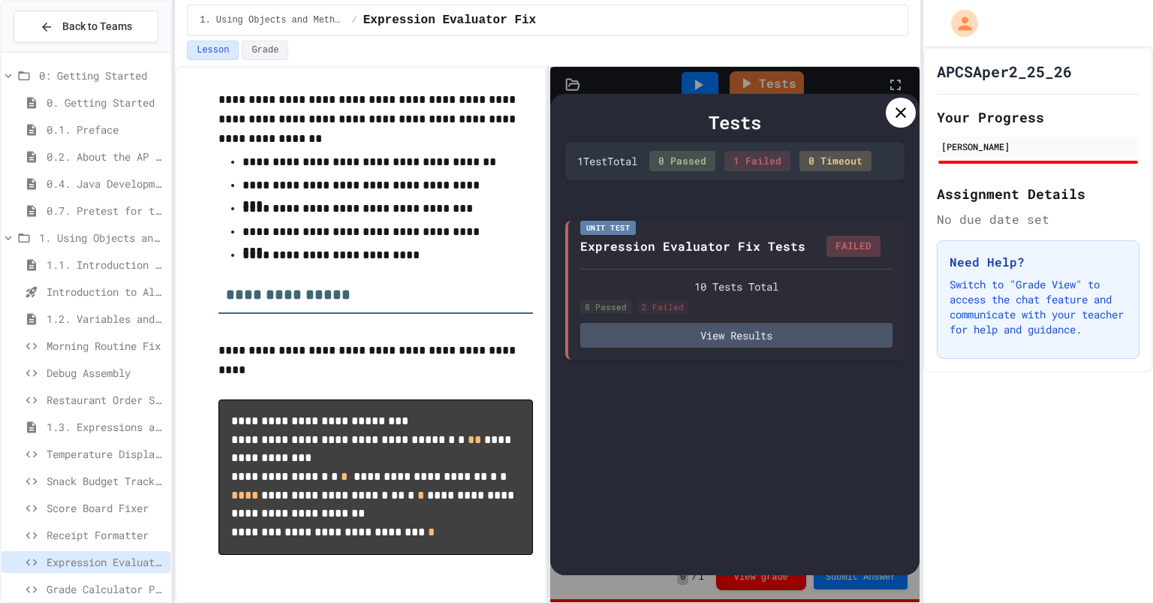
scroll to position [135, 0]
click at [894, 234] on div at bounding box center [576, 301] width 1153 height 603
click at [893, 123] on div at bounding box center [901, 113] width 30 height 30
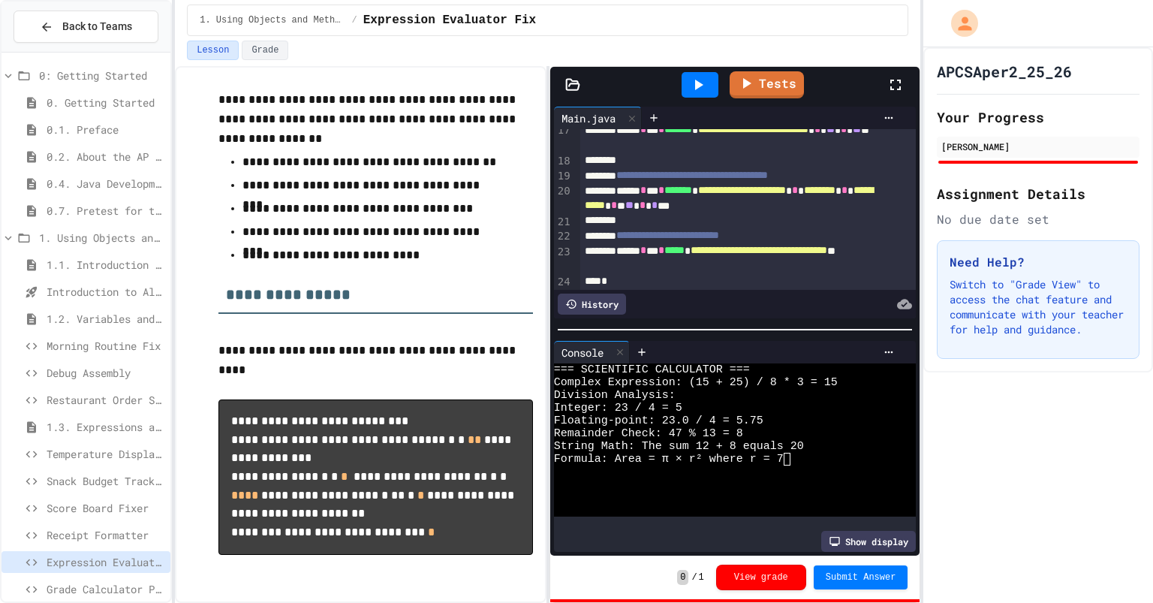
scroll to position [335, 0]
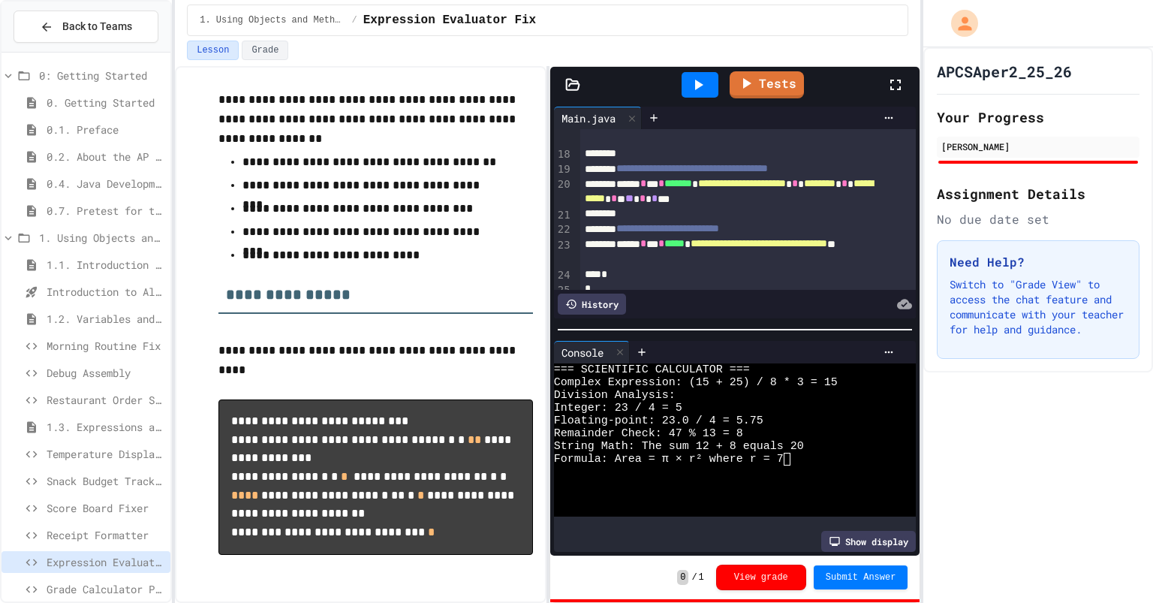
click at [804, 188] on span "********" at bounding box center [820, 183] width 32 height 11
click at [710, 89] on div at bounding box center [700, 85] width 37 height 26
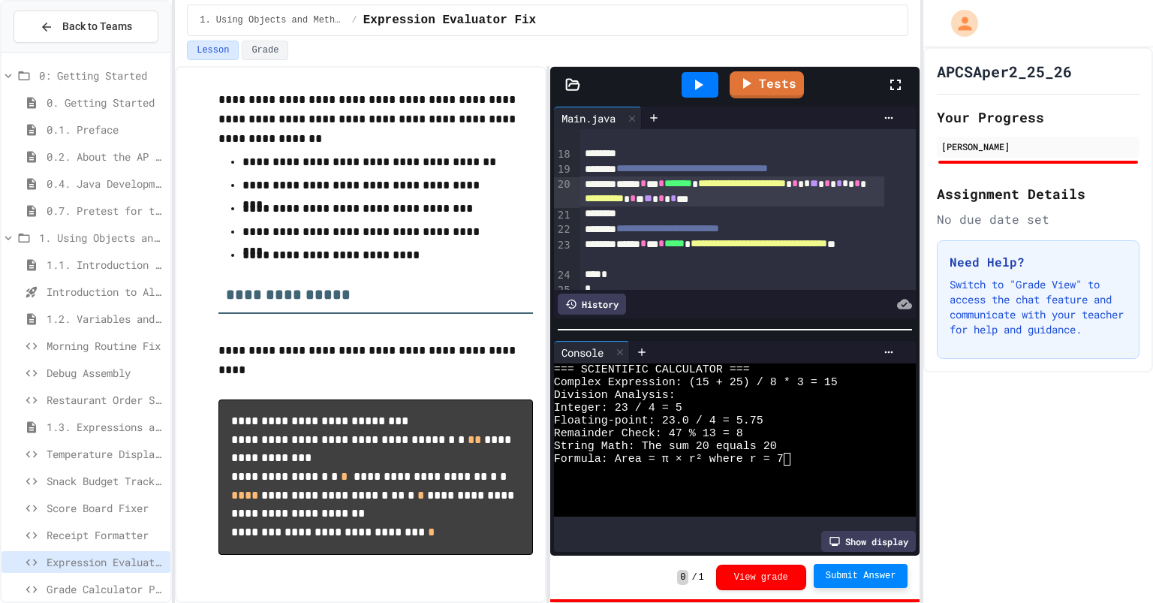
click at [873, 578] on span "Submit Answer" at bounding box center [861, 576] width 71 height 12
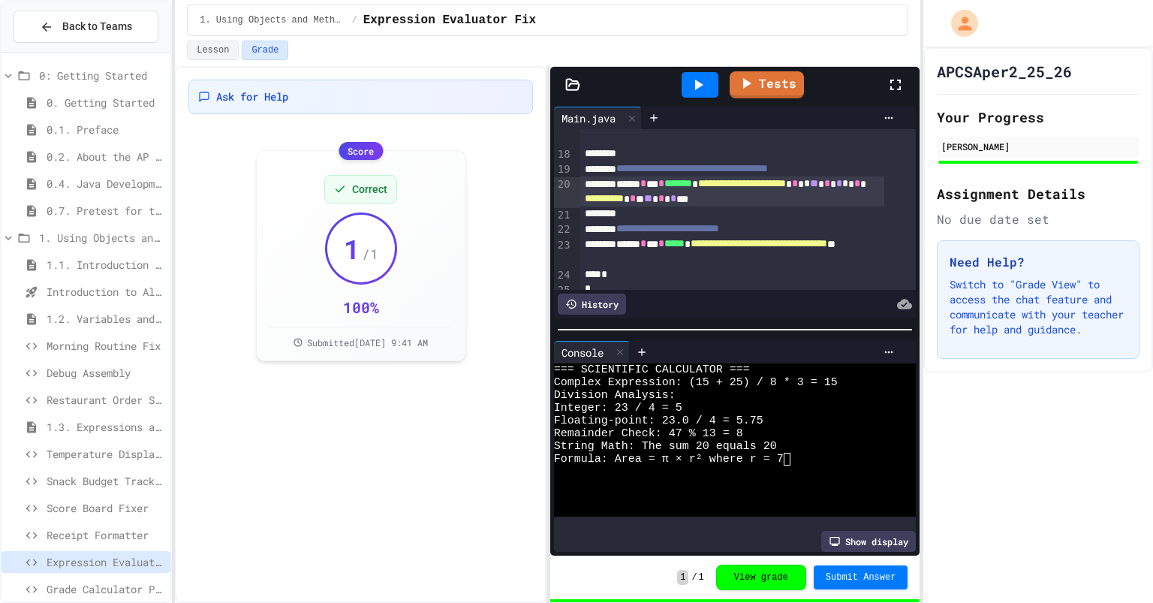
click at [87, 594] on span "Grade Calculator Pro" at bounding box center [106, 589] width 118 height 16
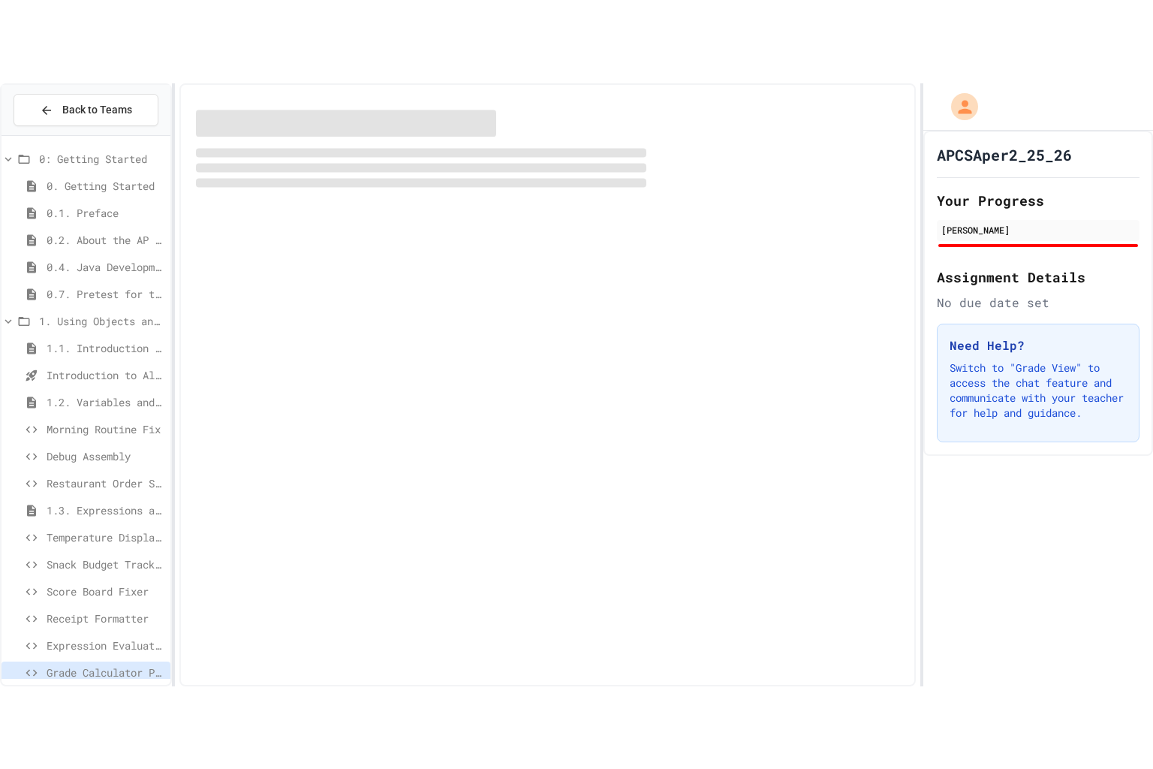
scroll to position [4, 0]
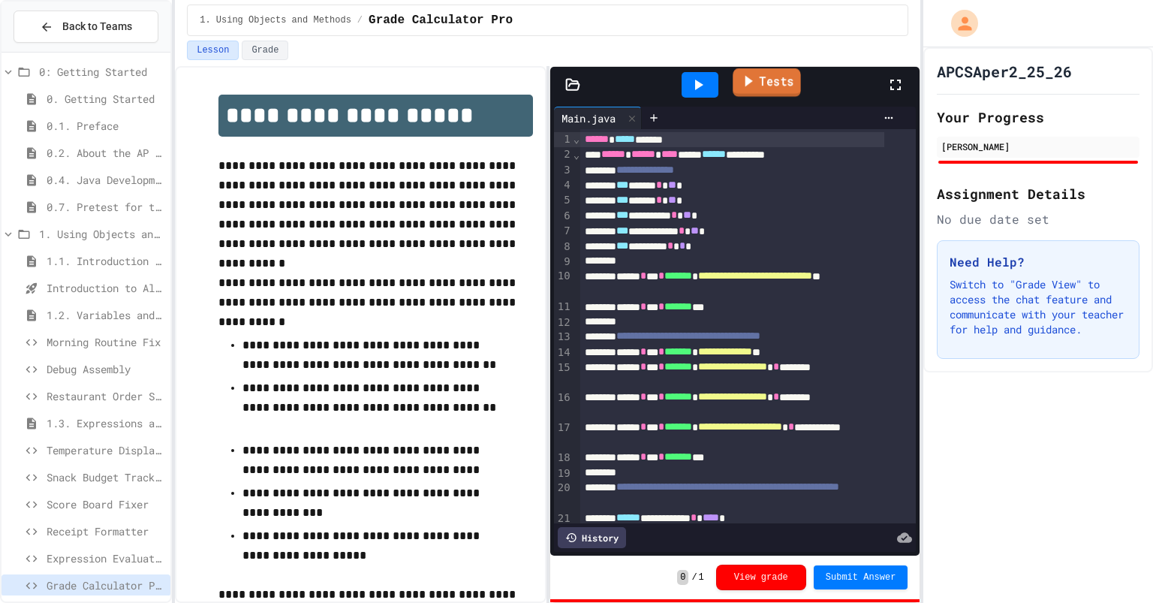
click at [758, 91] on link "Tests" at bounding box center [767, 82] width 68 height 29
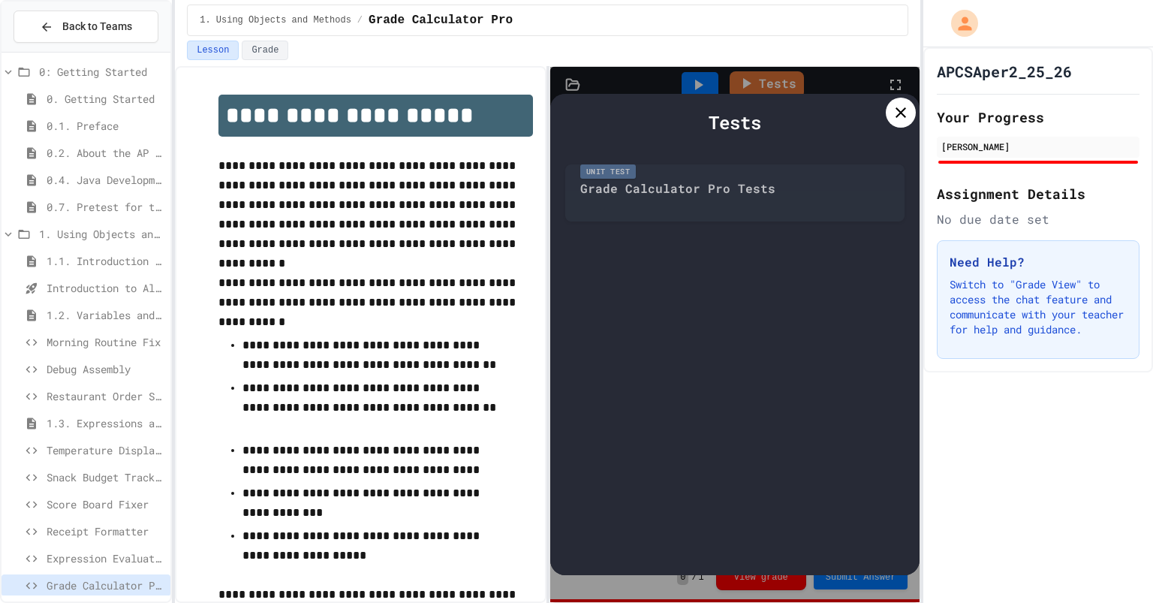
click at [717, 191] on div "Unit Test Grade Calculator Pro Tests" at bounding box center [735, 189] width 340 height 65
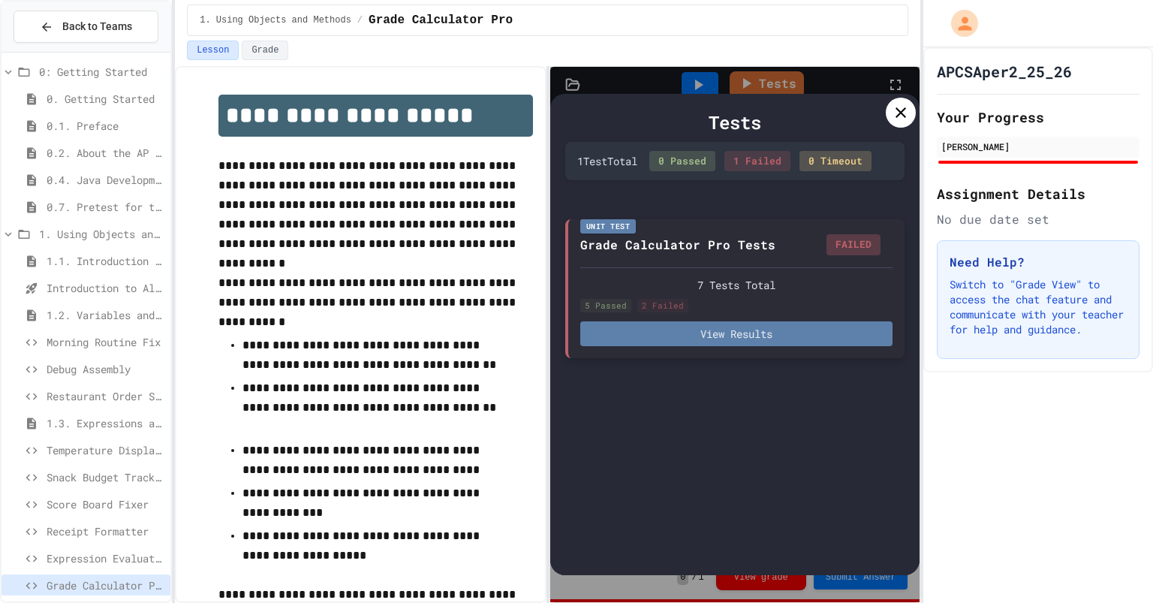
click at [746, 340] on button "View Results" at bounding box center [736, 333] width 313 height 25
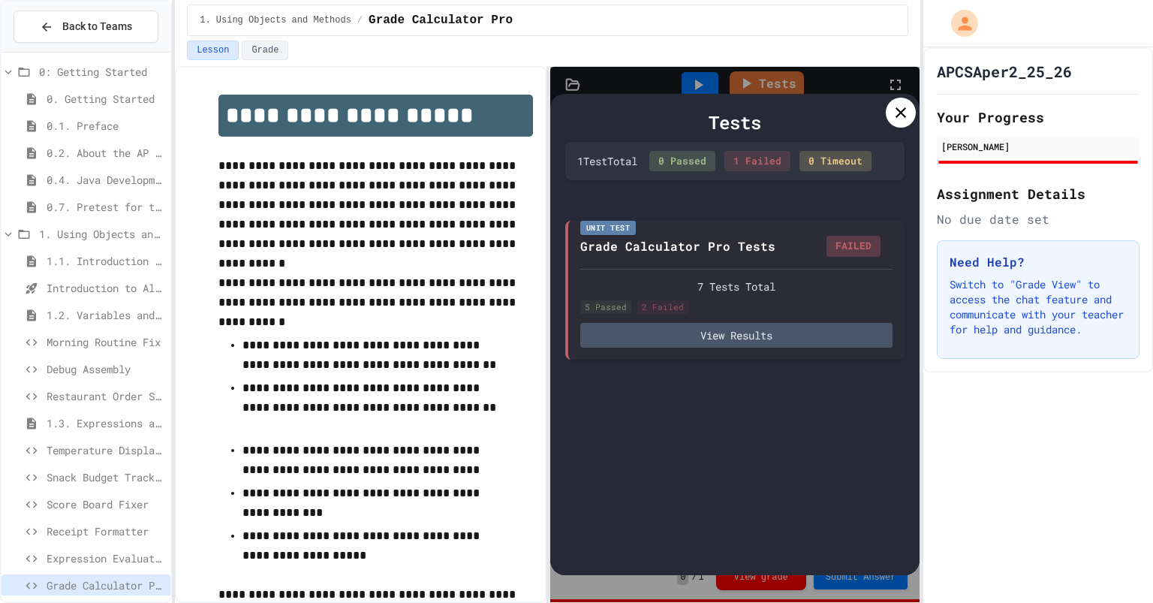
drag, startPoint x: 658, startPoint y: 440, endPoint x: 768, endPoint y: 432, distance: 110.6
copy div "90.7 (85.7 + 7 - 2)"
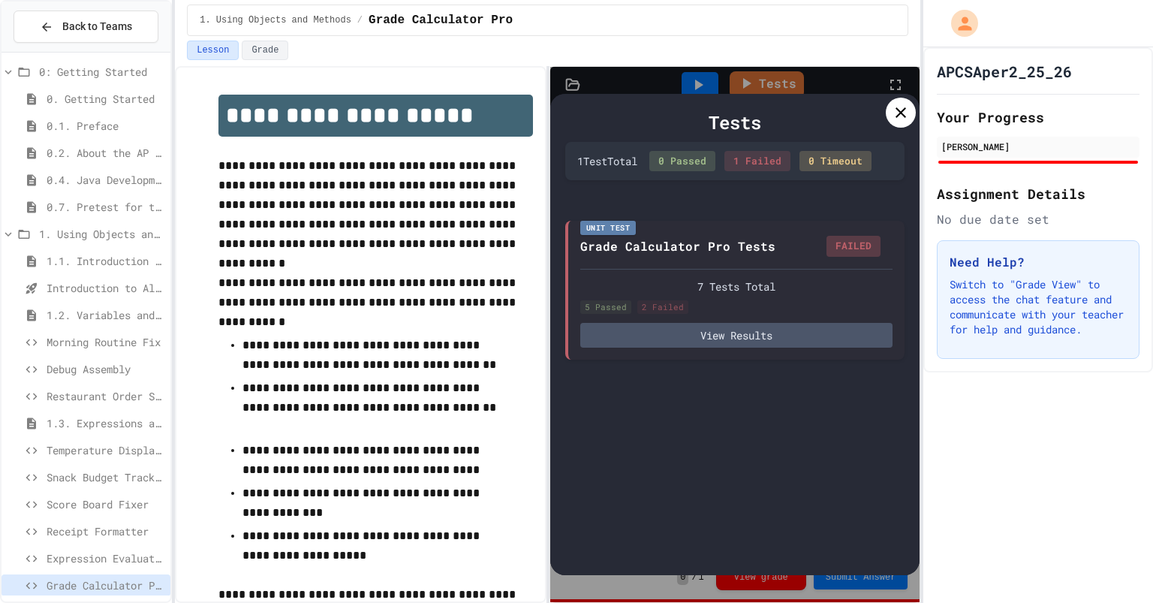
click at [902, 115] on icon at bounding box center [901, 113] width 18 height 18
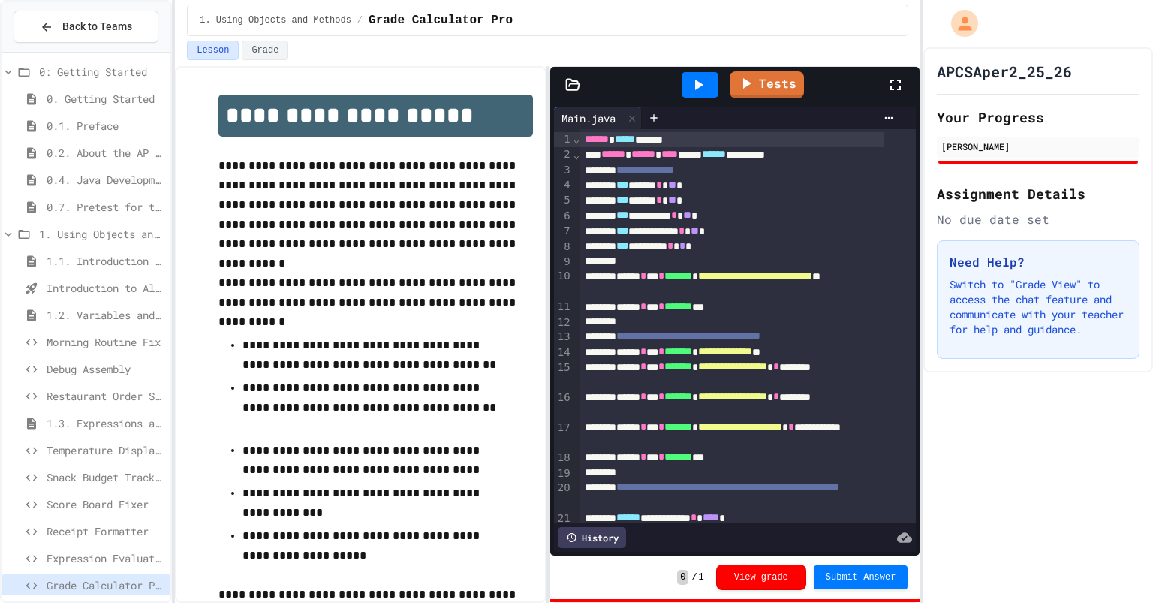
click at [889, 90] on icon at bounding box center [896, 85] width 18 height 18
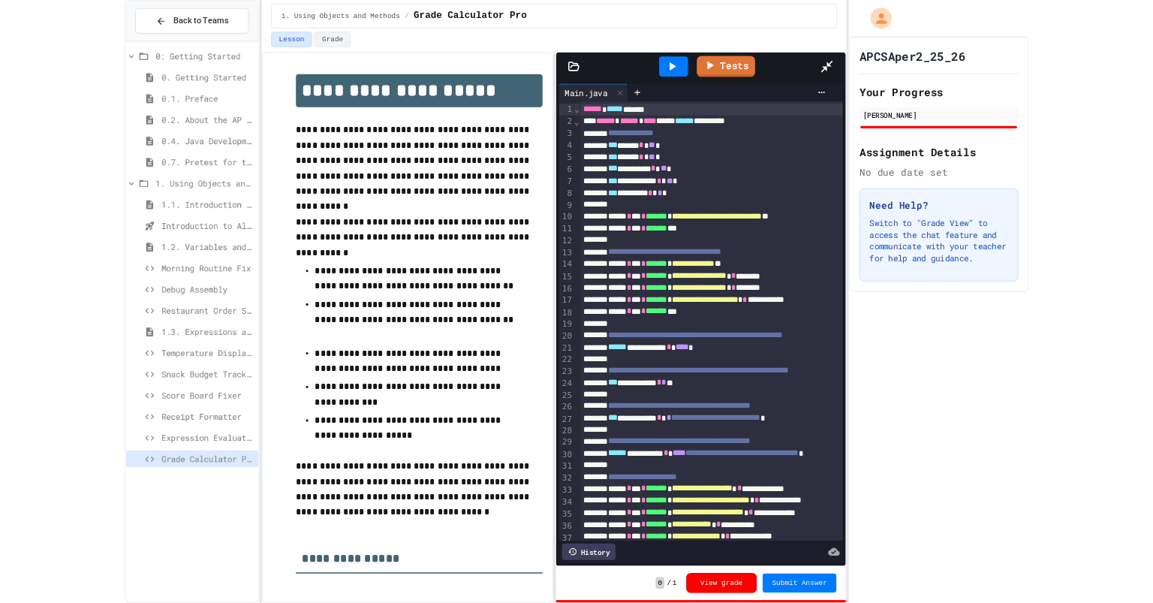
scroll to position [0, 0]
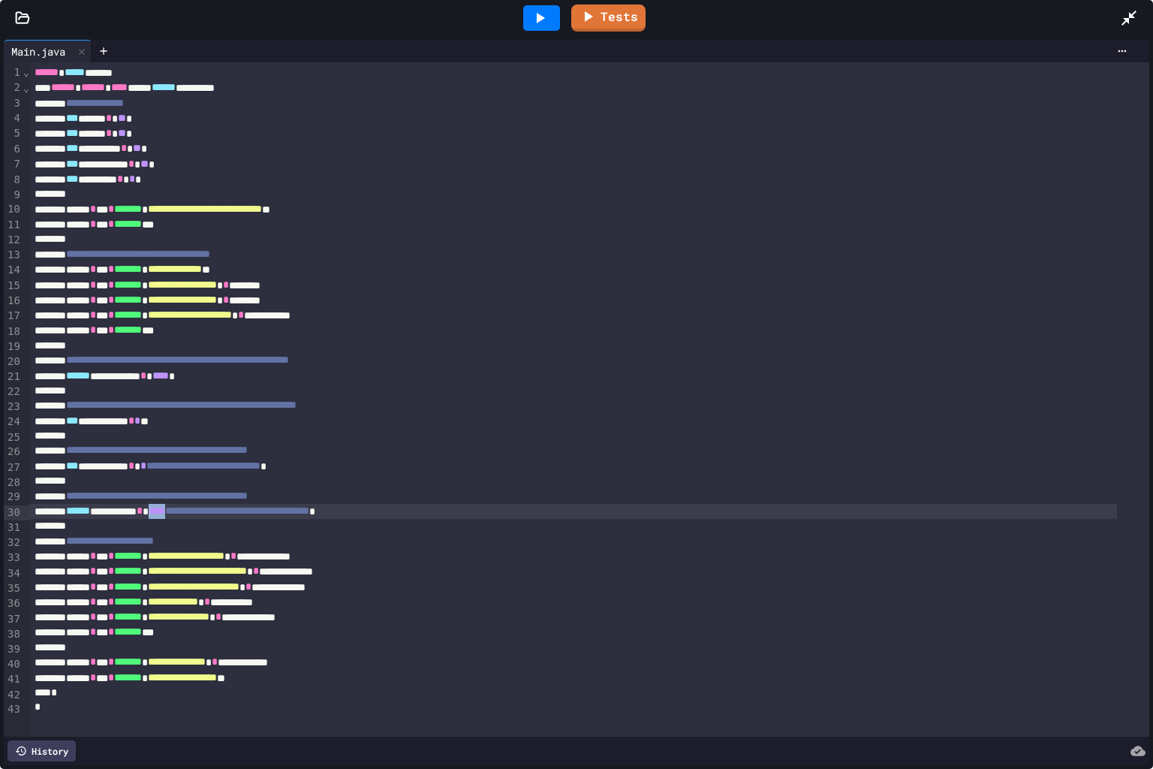
drag, startPoint x: 197, startPoint y: 516, endPoint x: 217, endPoint y: 515, distance: 20.3
click at [165, 515] on span "****" at bounding box center [157, 510] width 17 height 11
click at [593, 14] on icon at bounding box center [588, 14] width 18 height 19
click at [1127, 21] on icon at bounding box center [1129, 18] width 15 height 15
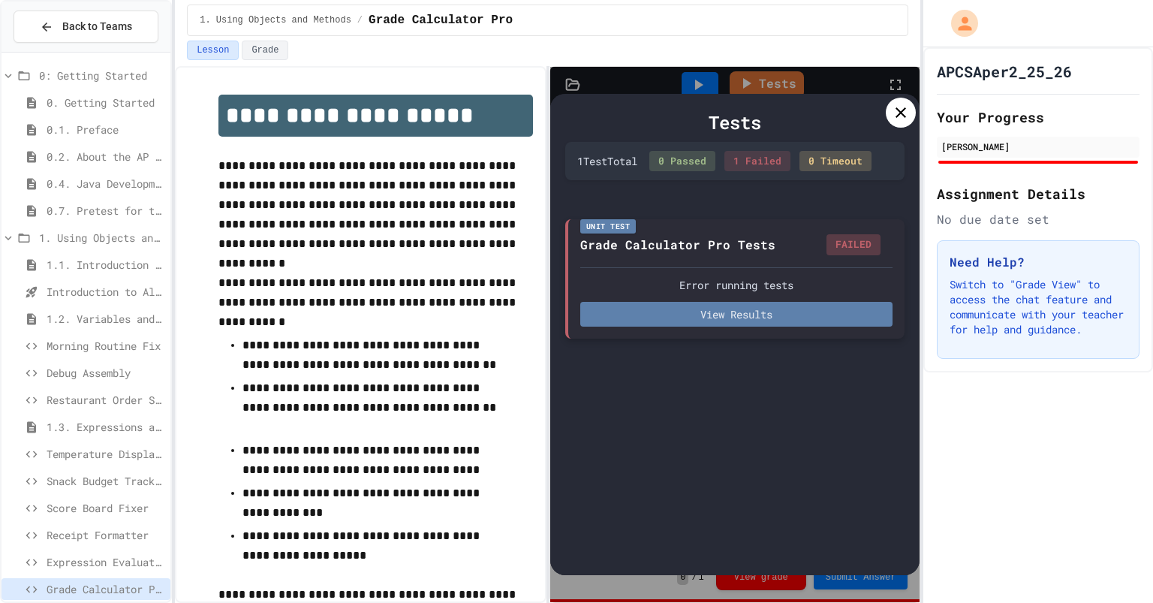
click at [833, 310] on button "View Results" at bounding box center [736, 314] width 313 height 25
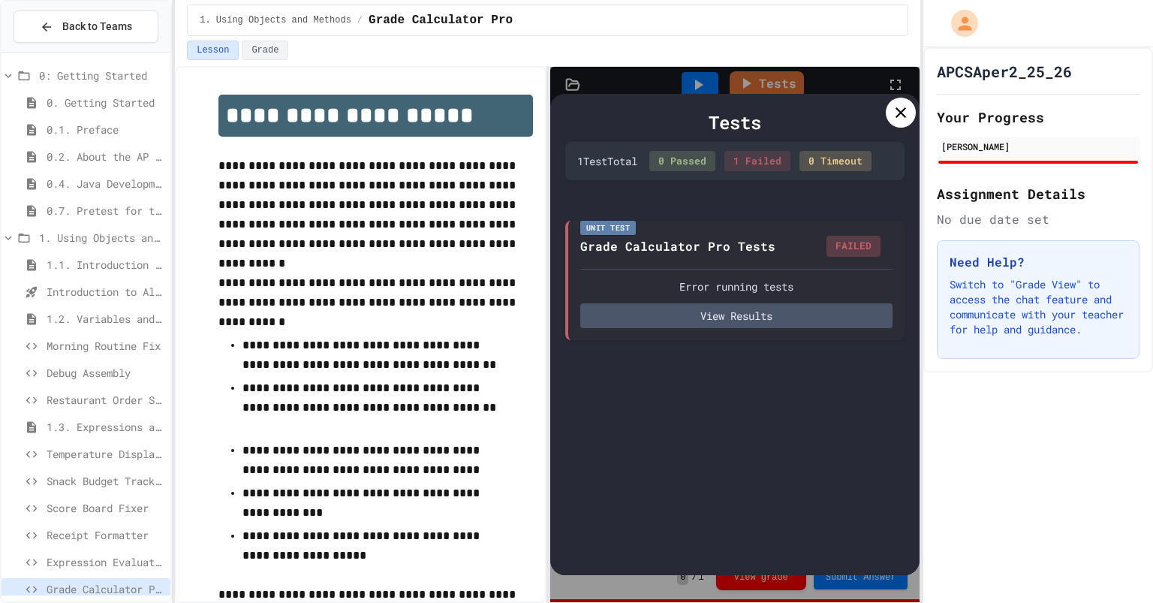
click at [767, 159] on div "1 Failed" at bounding box center [758, 161] width 66 height 21
click at [900, 115] on icon at bounding box center [901, 112] width 11 height 11
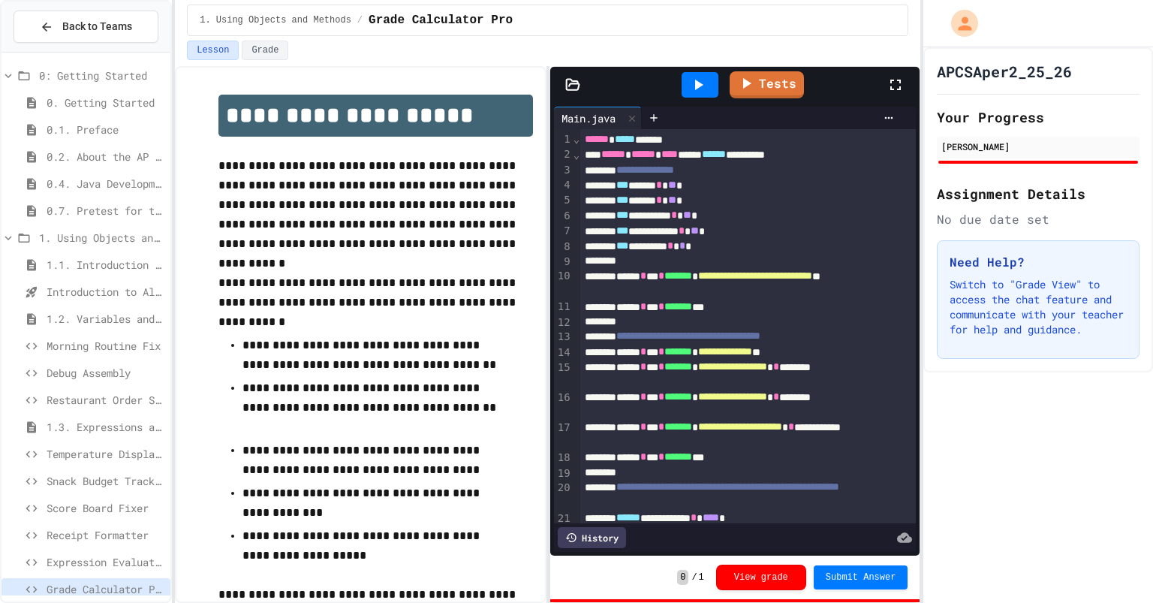
click at [889, 83] on icon at bounding box center [896, 85] width 18 height 18
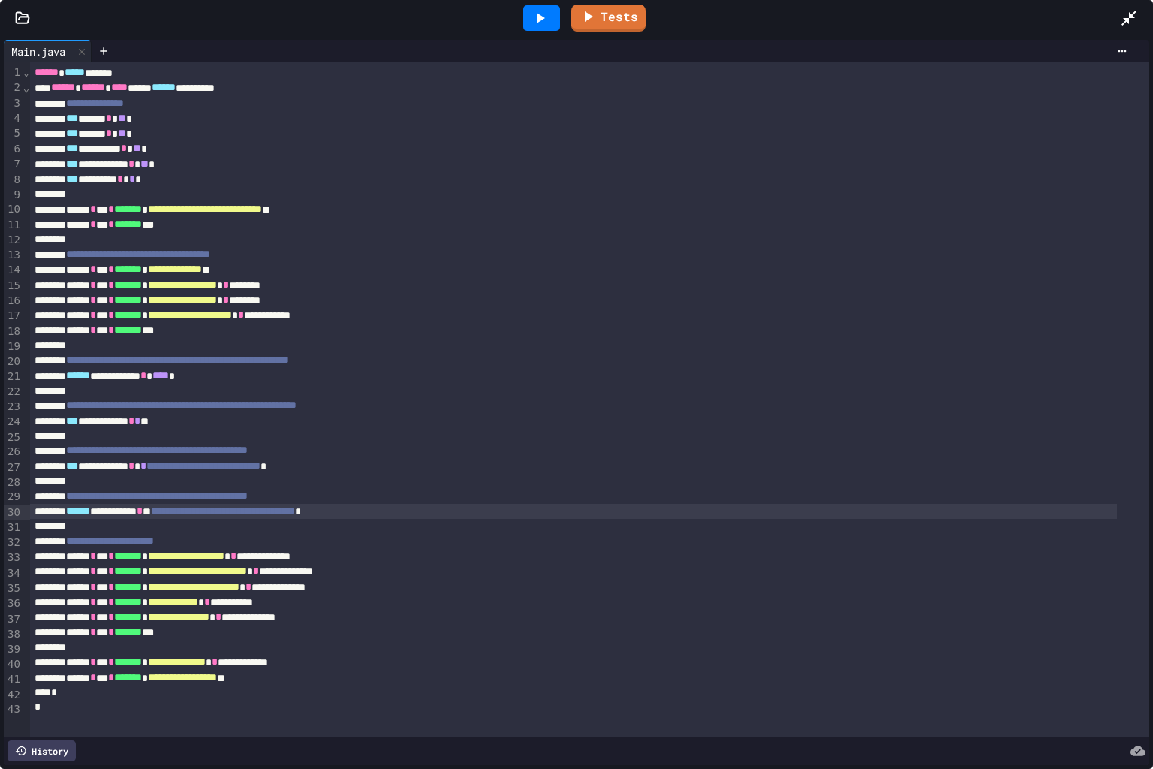
click at [191, 517] on div "**********" at bounding box center [573, 511] width 1087 height 15
click at [605, 19] on link "Tests" at bounding box center [608, 17] width 75 height 29
click at [1125, 14] on icon at bounding box center [1129, 18] width 18 height 18
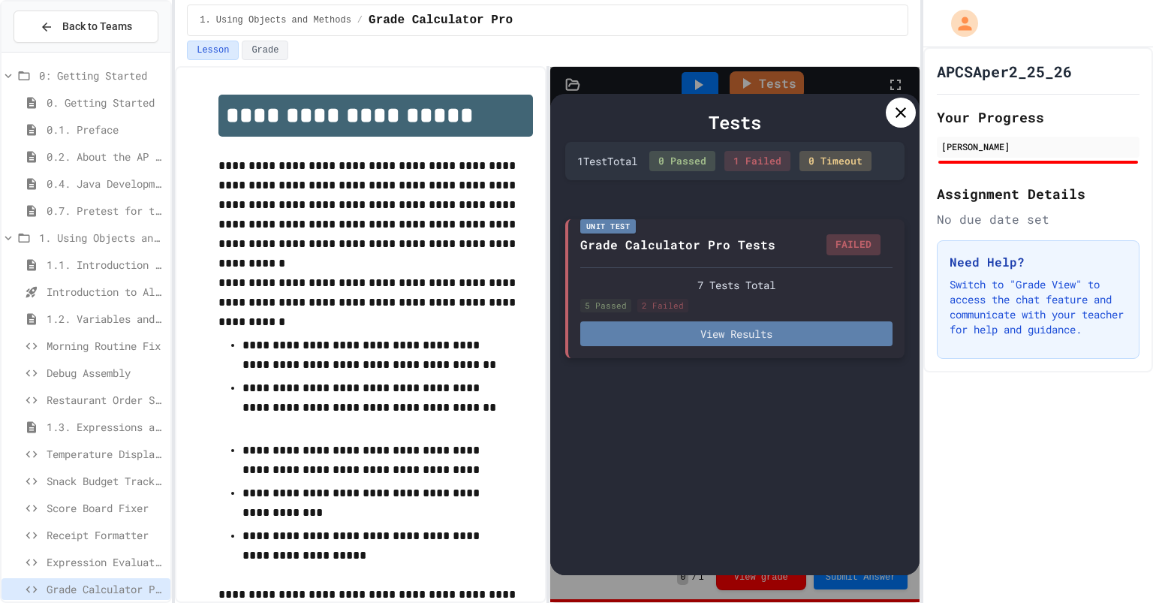
click at [803, 330] on button "View Results" at bounding box center [736, 333] width 313 height 25
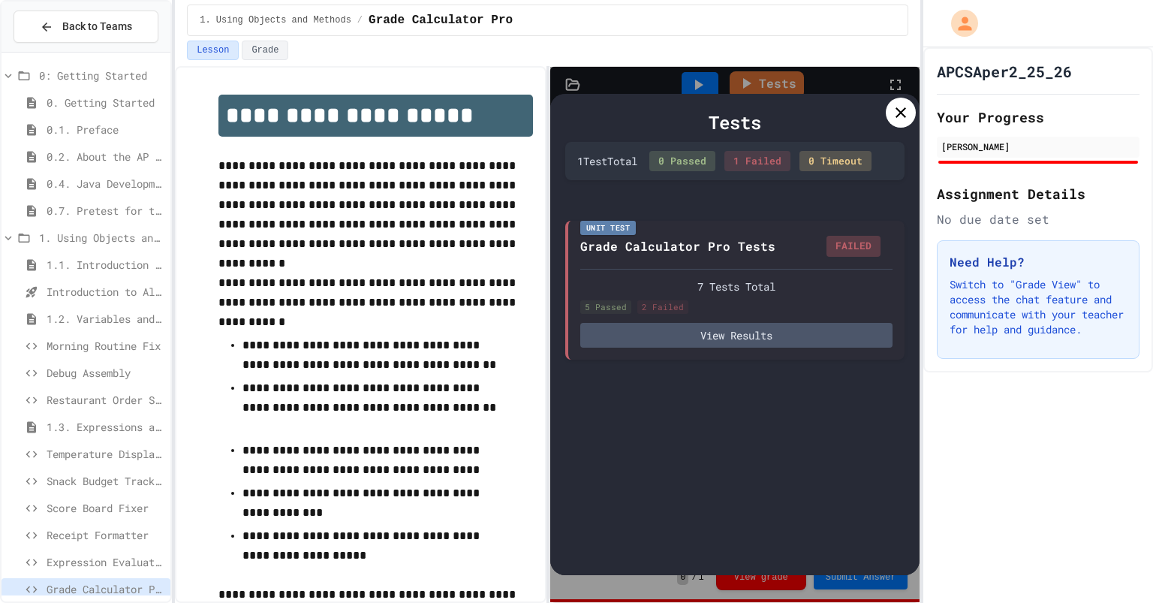
click at [894, 114] on div at bounding box center [576, 301] width 1153 height 603
click at [894, 114] on icon at bounding box center [901, 113] width 18 height 18
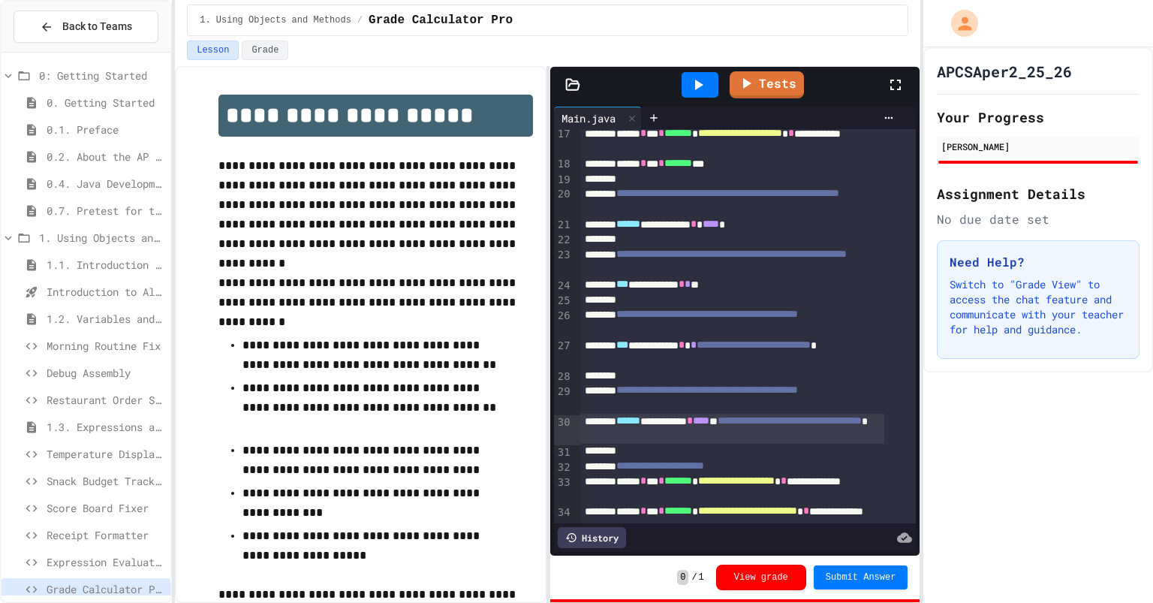
scroll to position [303, 0]
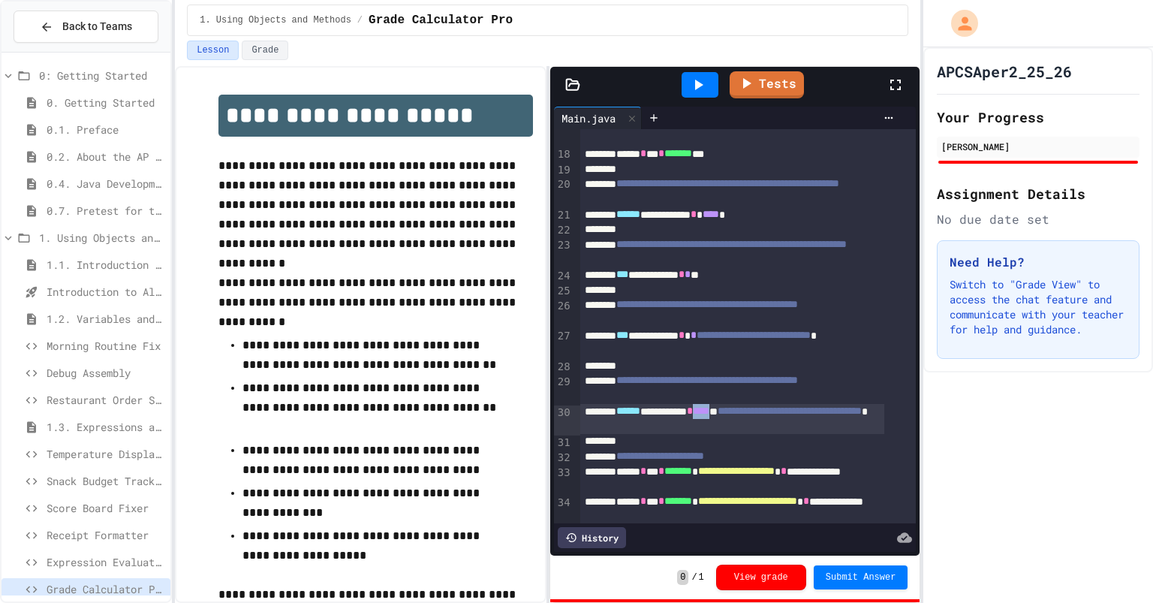
drag, startPoint x: 740, startPoint y: 412, endPoint x: 763, endPoint y: 412, distance: 23.3
click at [763, 412] on div "**********" at bounding box center [731, 419] width 303 height 31
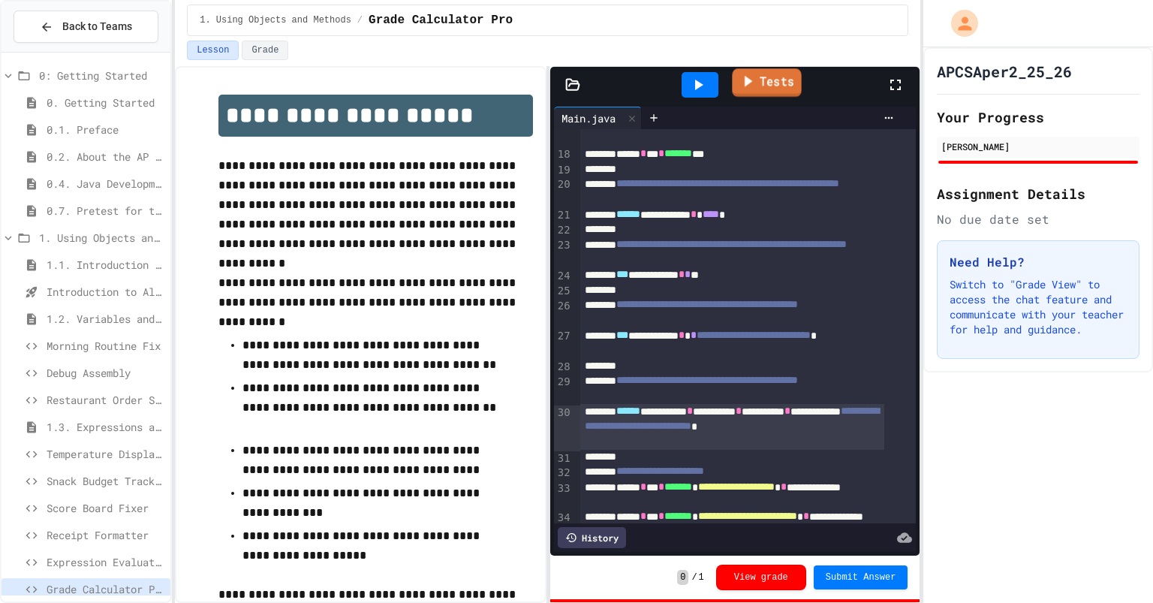
click at [737, 85] on link "Tests" at bounding box center [766, 82] width 69 height 29
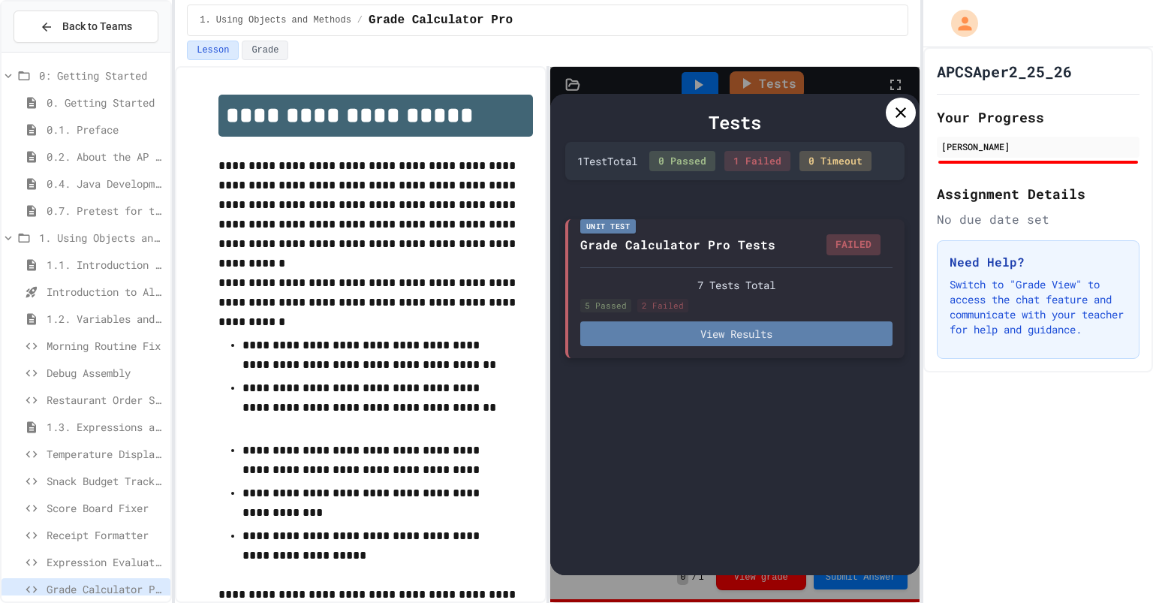
click at [828, 337] on button "View Results" at bounding box center [736, 333] width 313 height 25
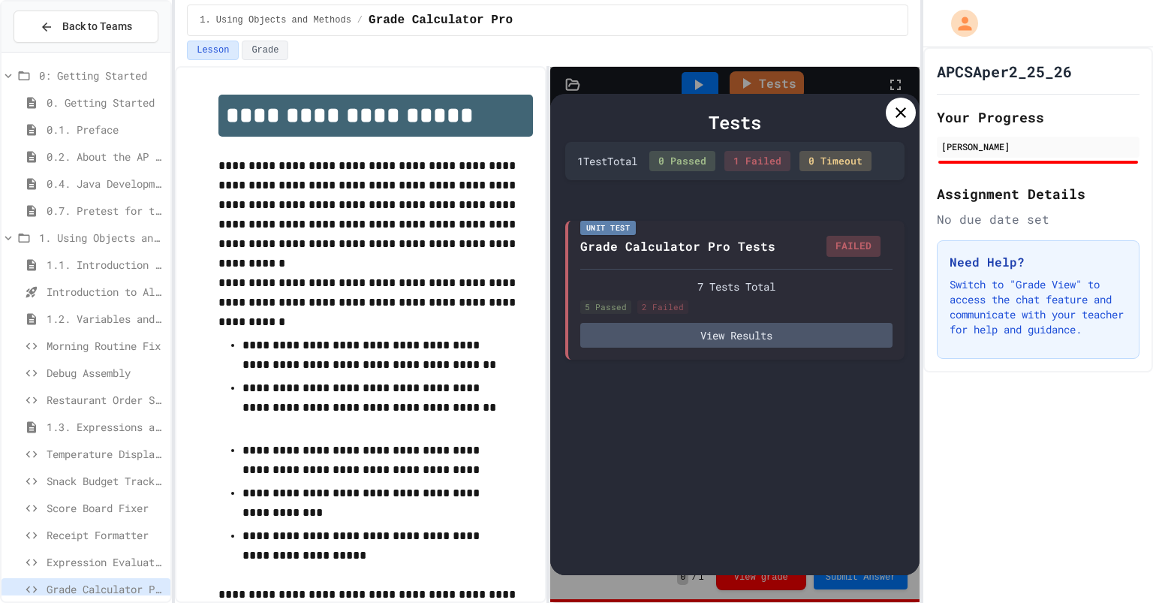
drag, startPoint x: 505, startPoint y: 519, endPoint x: 791, endPoint y: 514, distance: 286.1
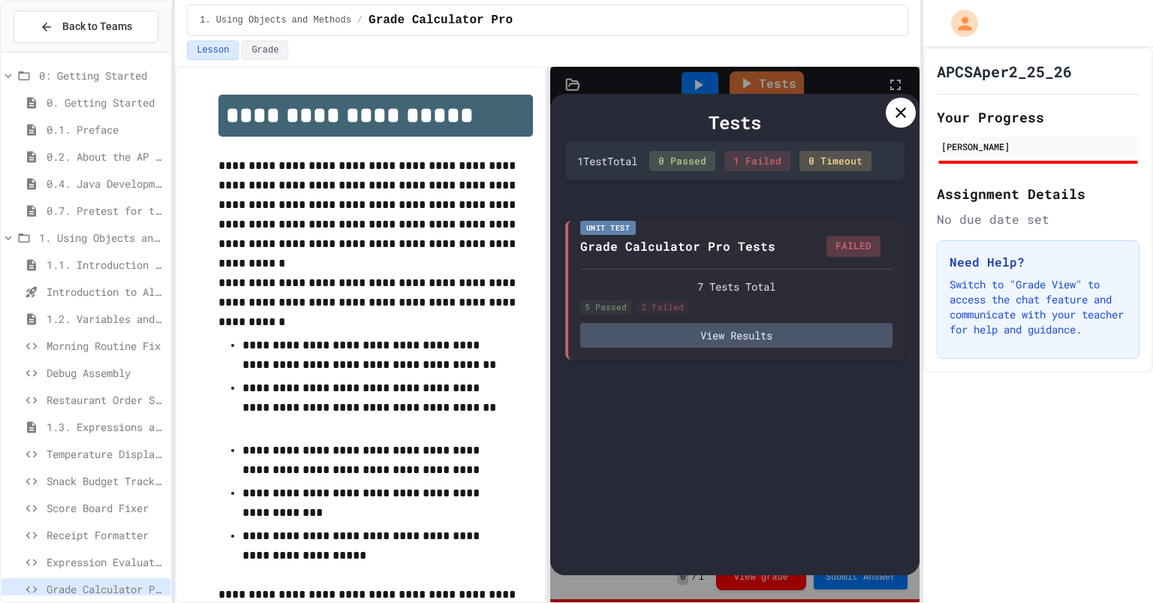
copy div "(exam1 * 0.3) + (exam2 * 0.4) + (finalExam * 0.3)"
click at [898, 113] on div at bounding box center [576, 301] width 1153 height 603
click at [894, 119] on icon at bounding box center [901, 113] width 18 height 18
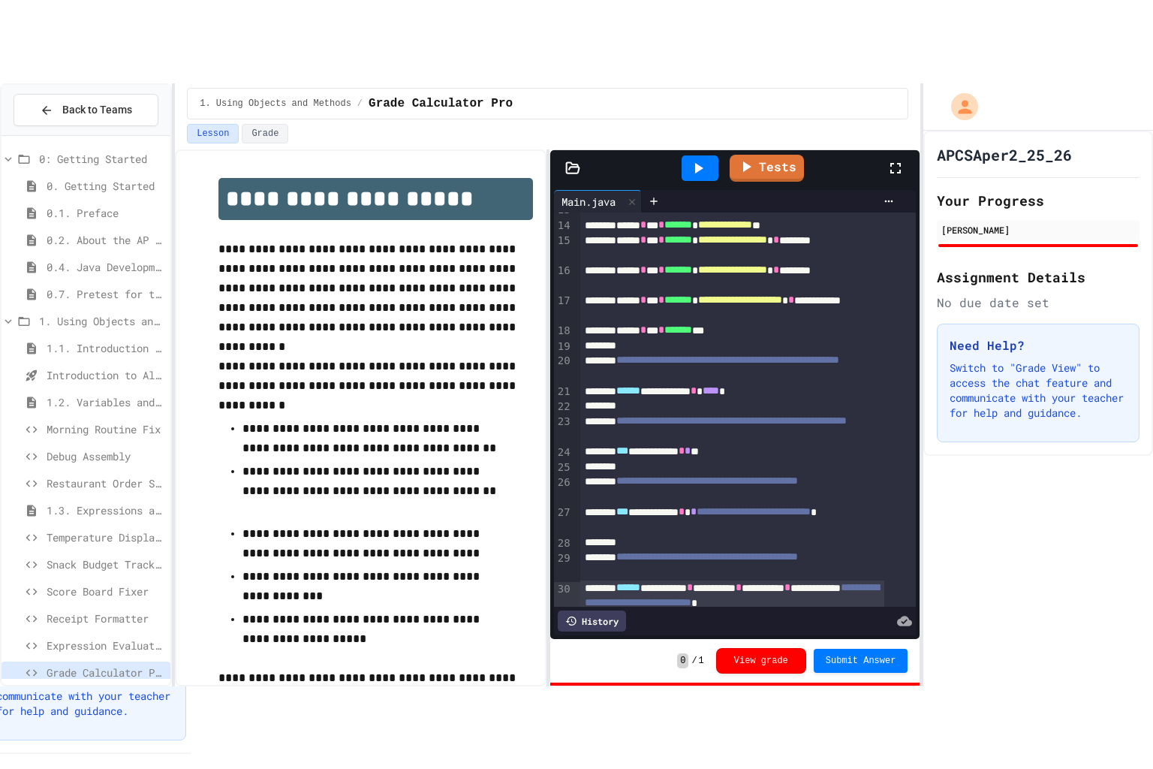
scroll to position [208, 0]
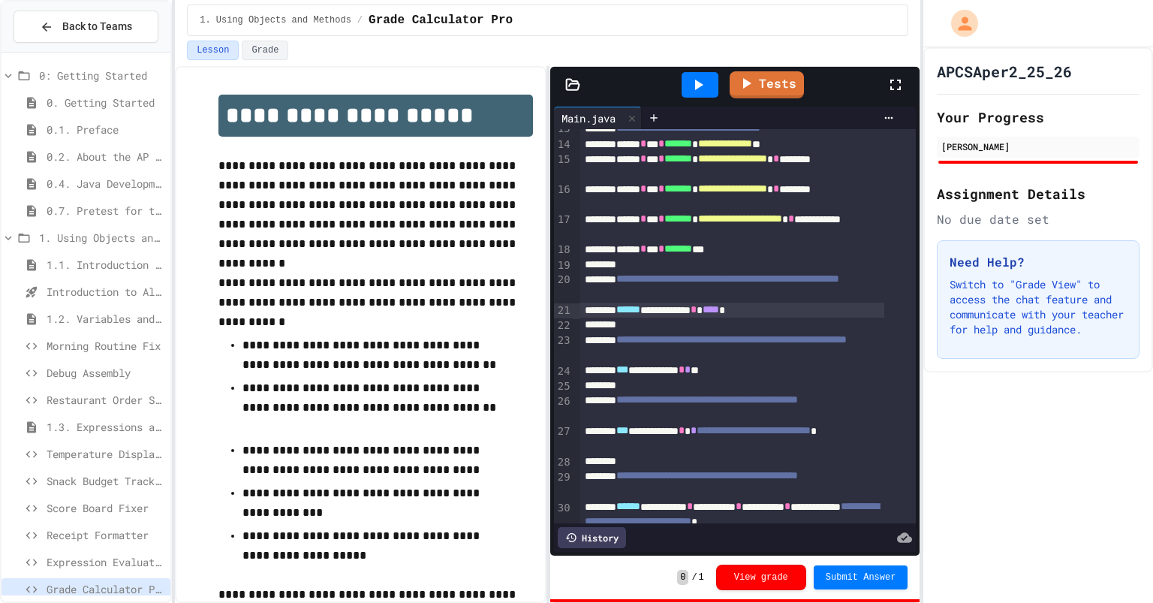
click at [719, 309] on span "****" at bounding box center [711, 309] width 17 height 11
click at [900, 86] on icon at bounding box center [896, 85] width 18 height 18
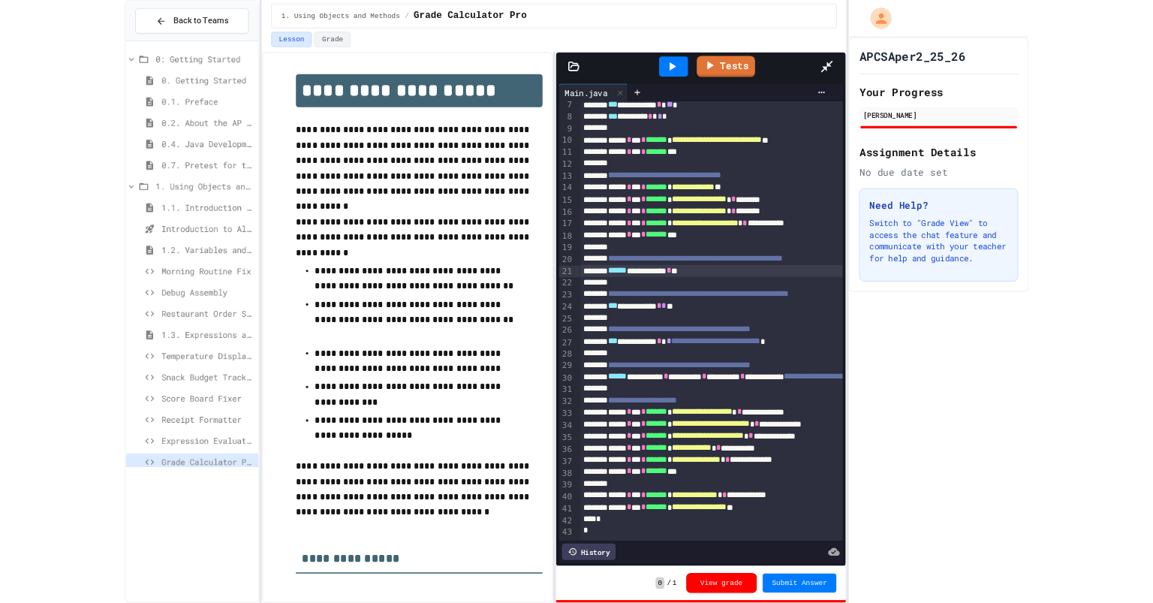
scroll to position [6, 0]
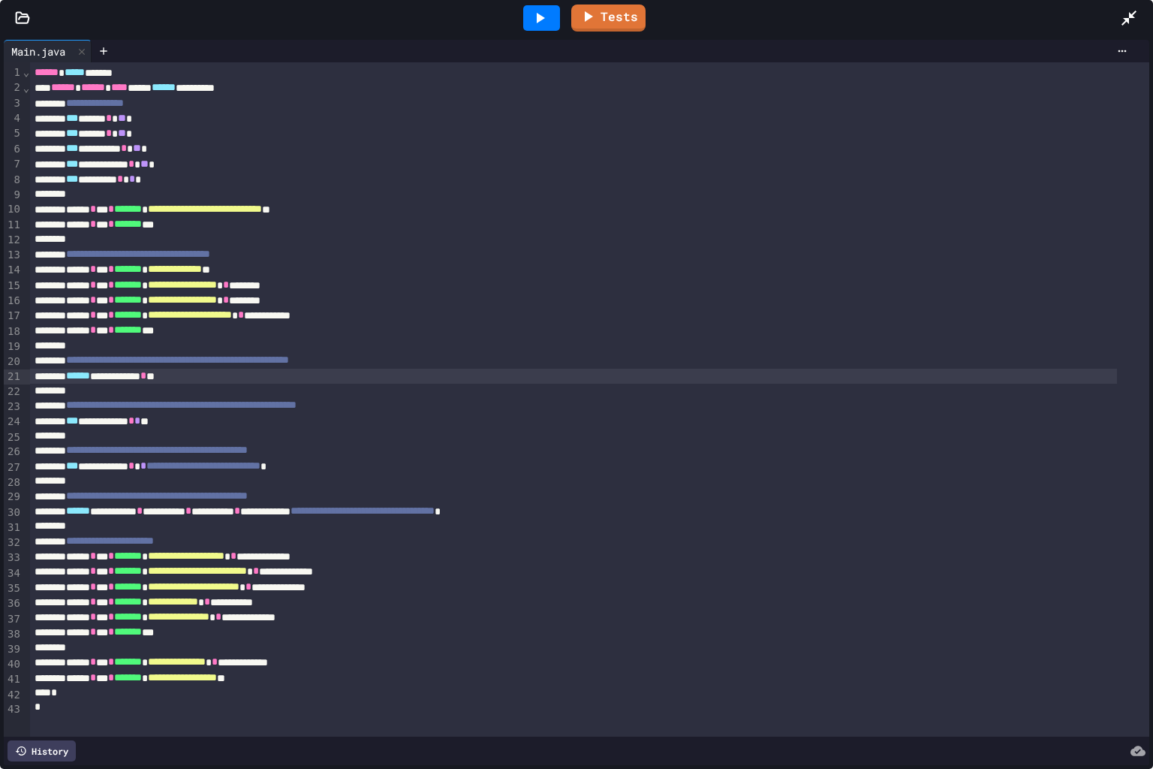
click at [197, 372] on div "**********" at bounding box center [573, 376] width 1087 height 15
click at [1138, 21] on div at bounding box center [1136, 18] width 33 height 41
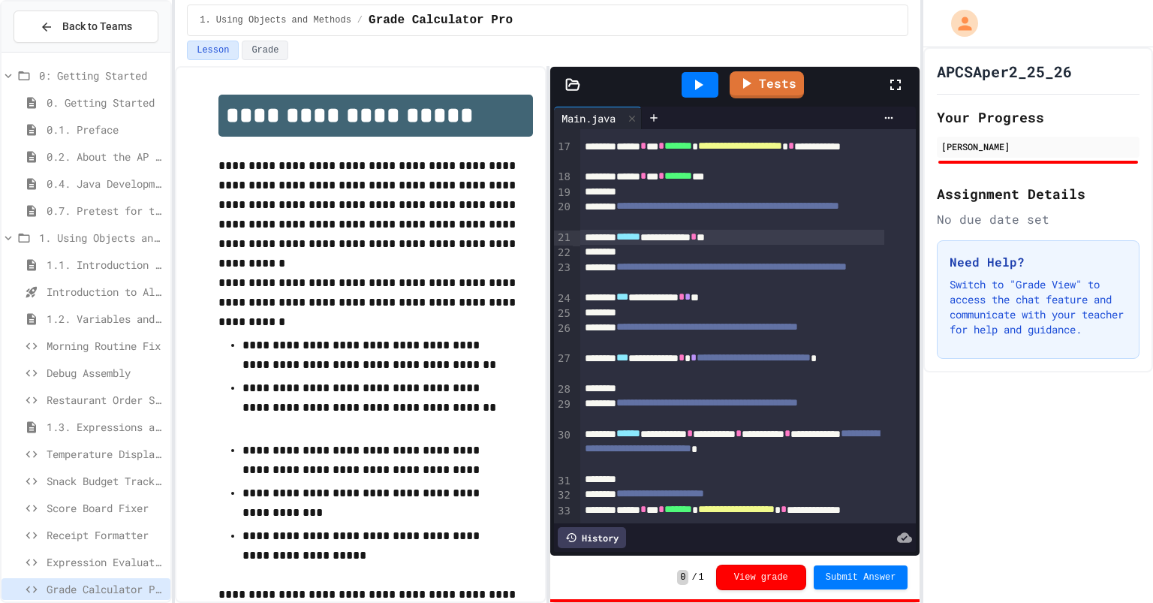
scroll to position [303, 0]
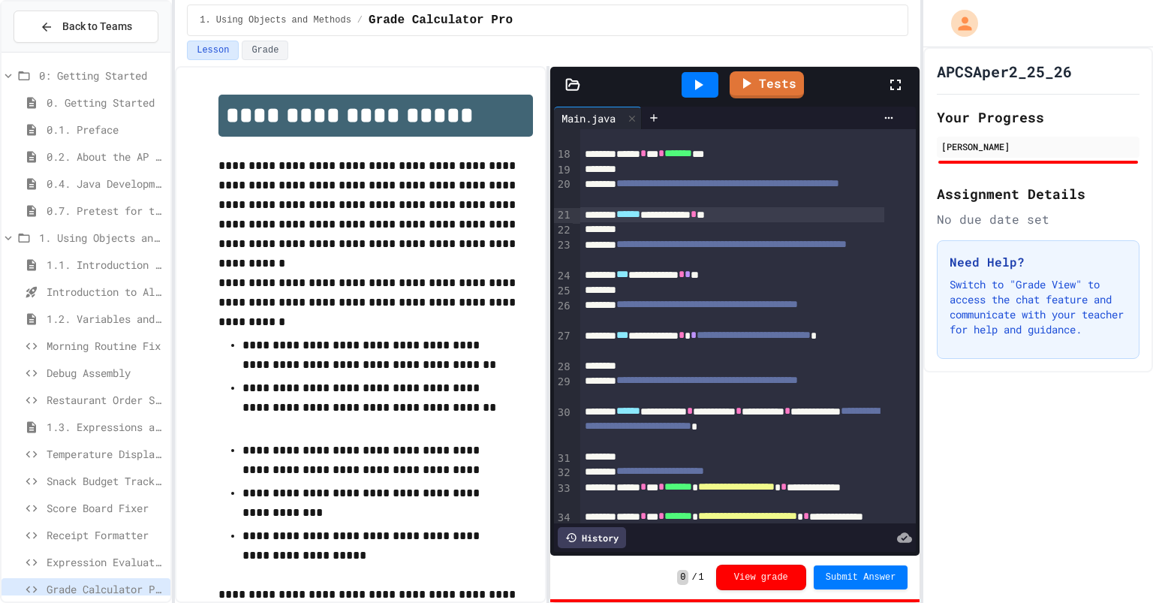
click at [697, 215] on span "*" at bounding box center [694, 214] width 6 height 11
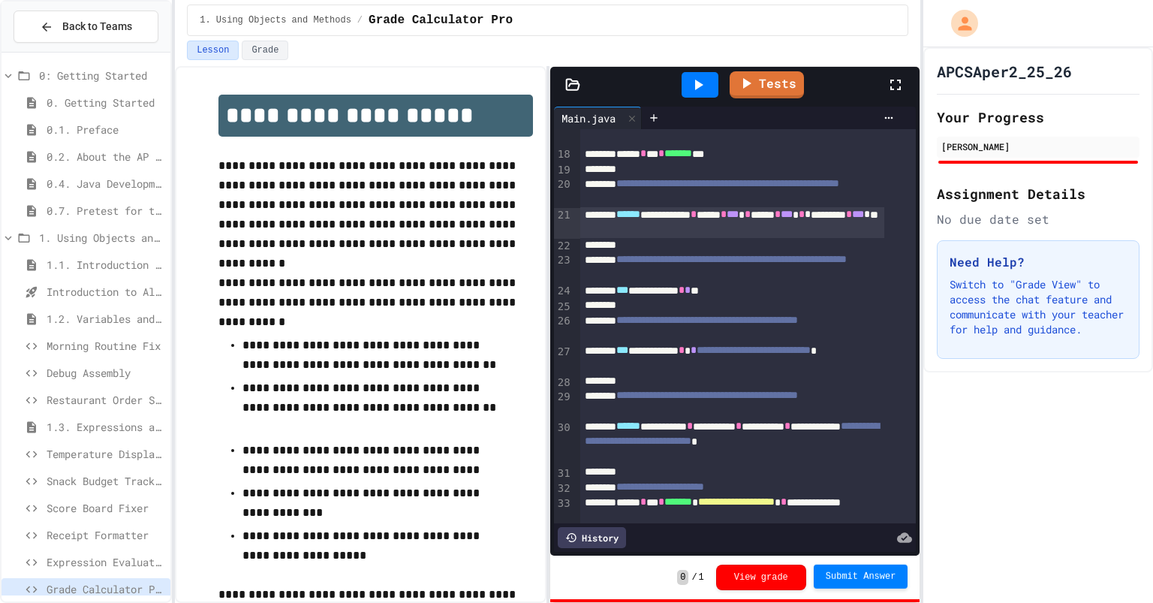
click at [842, 580] on span "Submit Answer" at bounding box center [861, 577] width 71 height 12
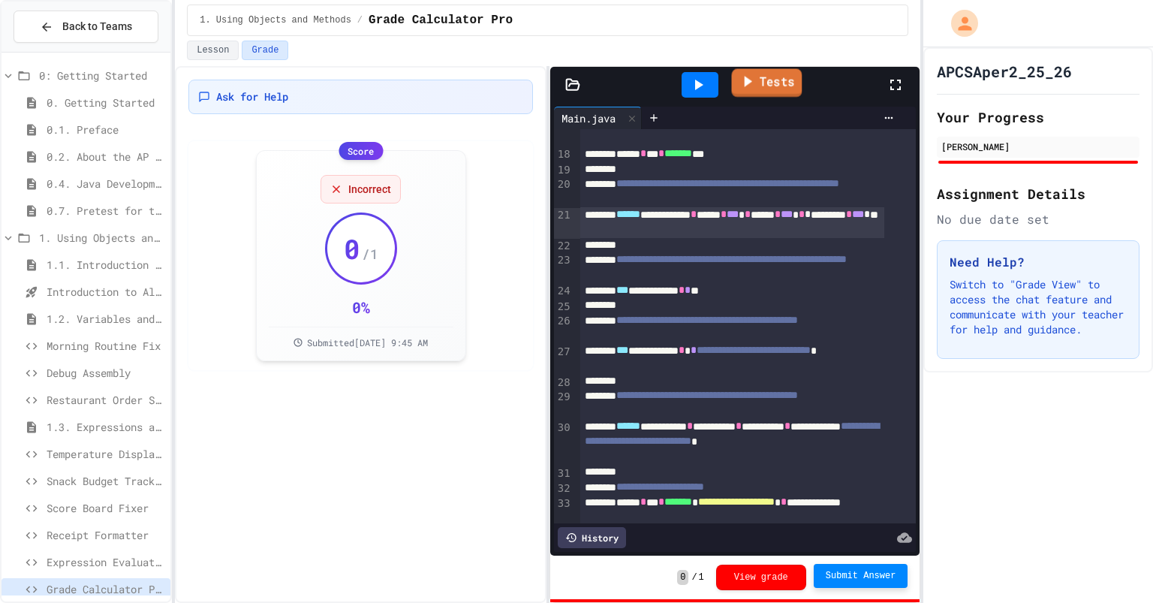
click at [761, 85] on link "Tests" at bounding box center [767, 83] width 71 height 29
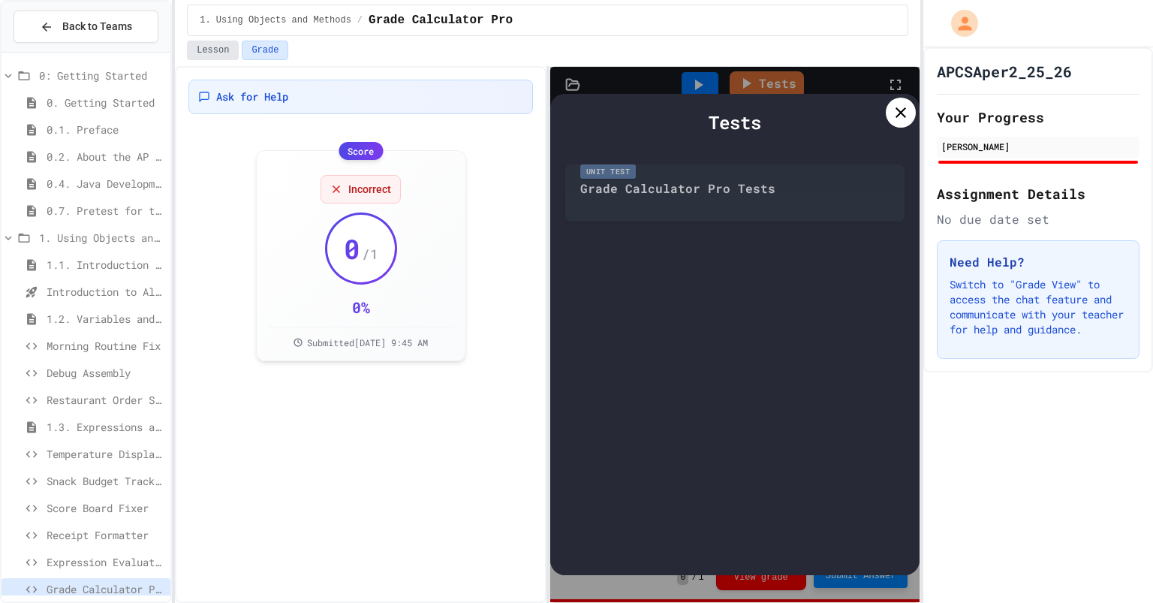
click at [227, 50] on button "Lesson" at bounding box center [213, 51] width 52 height 20
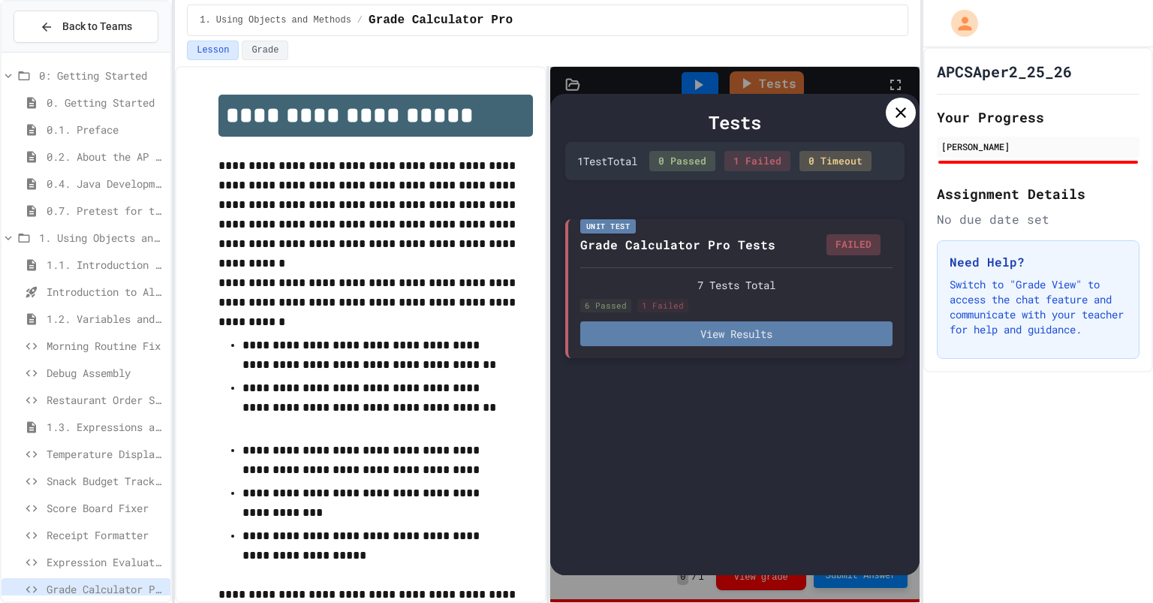
click at [722, 336] on button "View Results" at bounding box center [736, 333] width 313 height 25
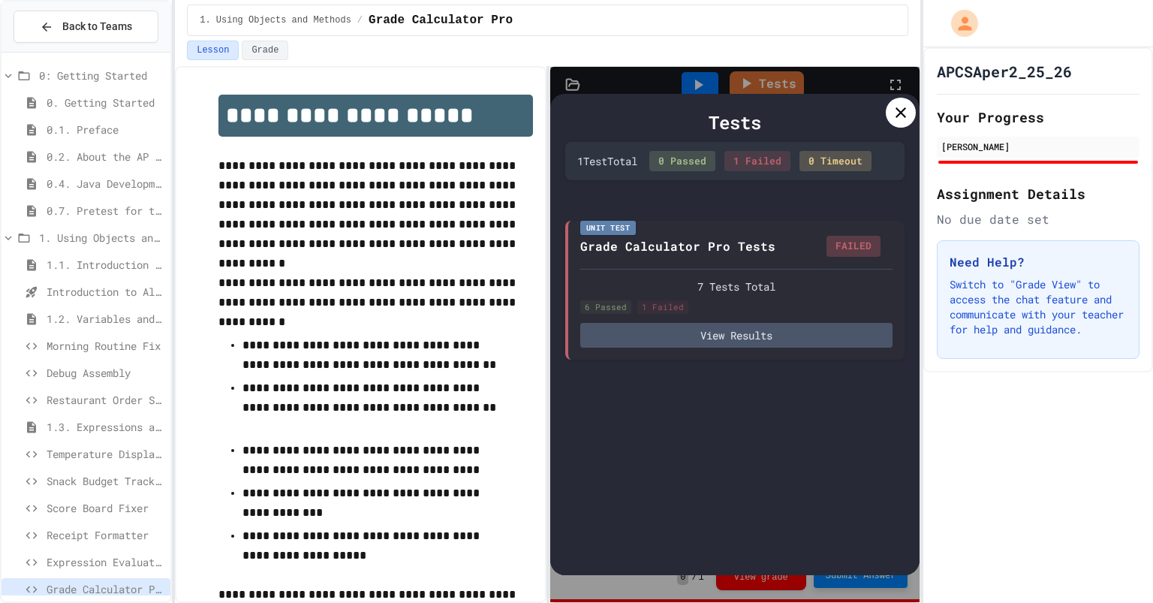
click at [892, 179] on div at bounding box center [576, 301] width 1153 height 603
click at [891, 111] on div at bounding box center [901, 113] width 30 height 30
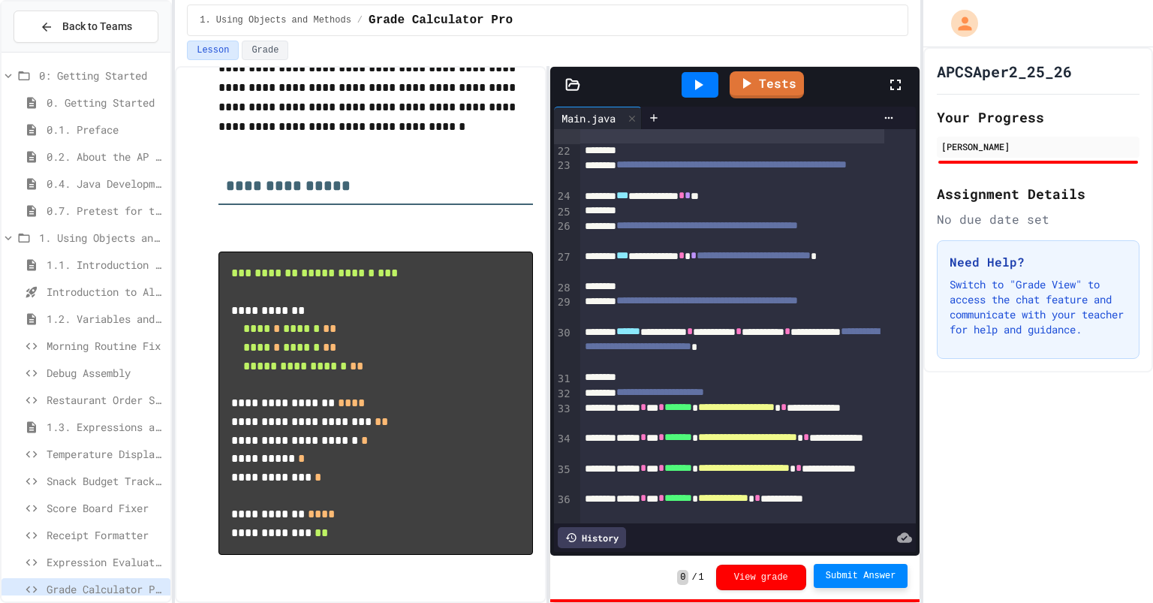
scroll to position [404, 0]
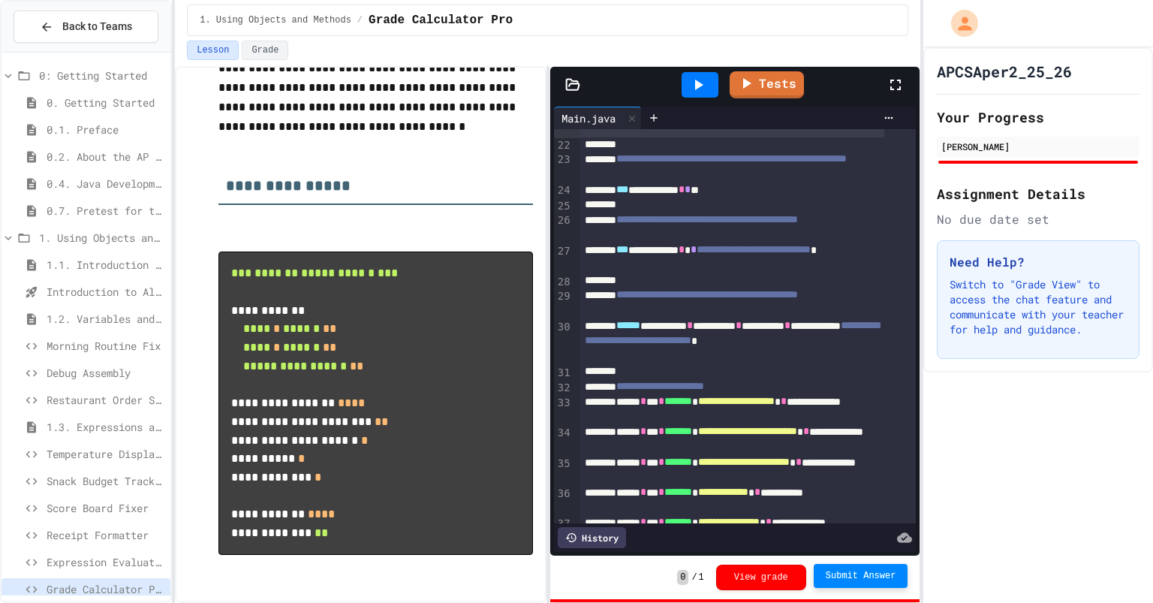
click at [809, 332] on div "**********" at bounding box center [731, 341] width 303 height 46
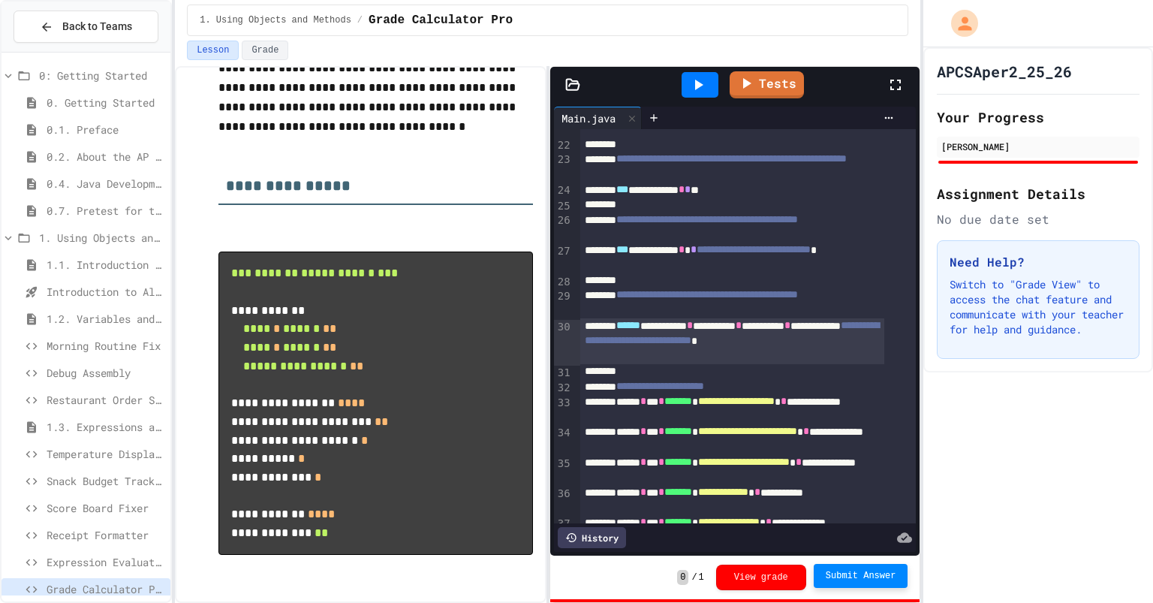
click at [701, 85] on icon at bounding box center [699, 85] width 8 height 11
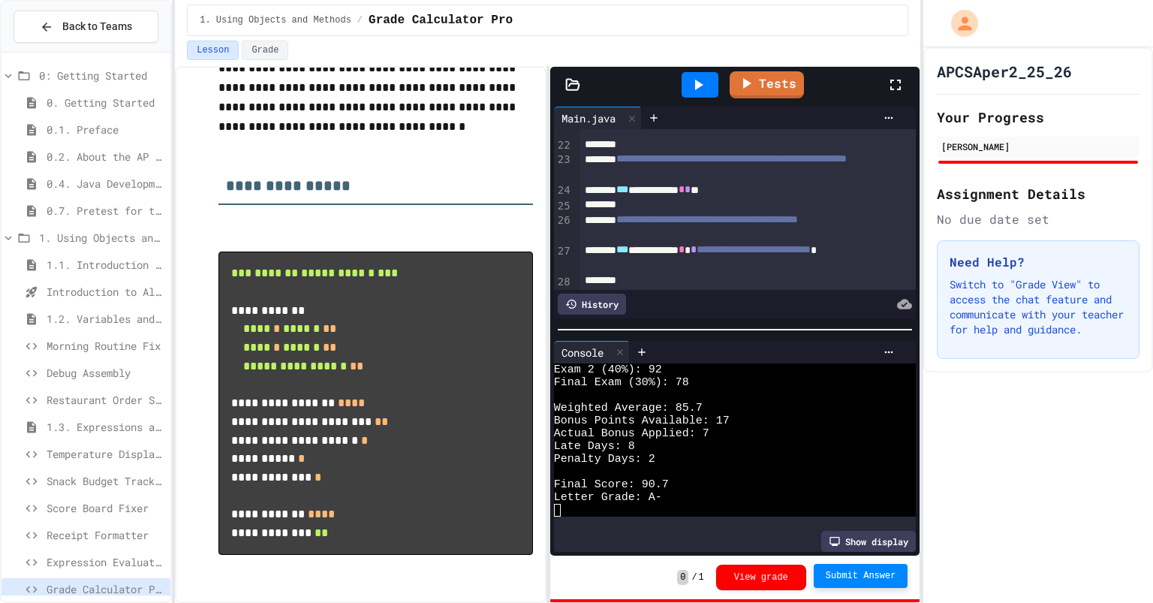
scroll to position [51, 0]
click at [844, 574] on span "Submit Answer" at bounding box center [861, 576] width 71 height 12
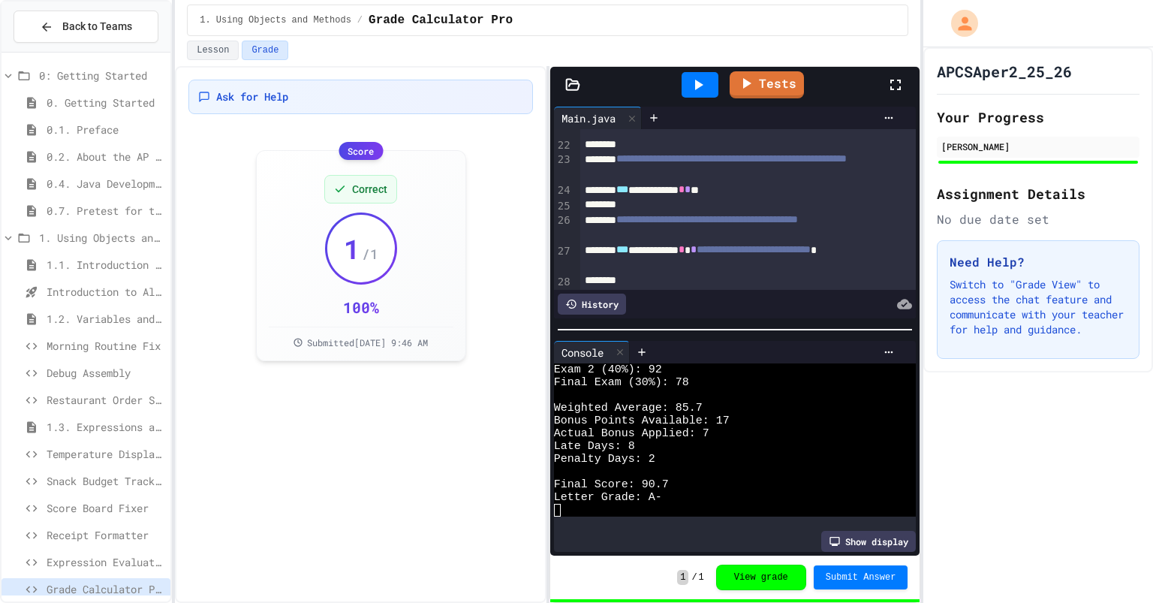
click at [68, 563] on span "Expression Evaluator Fix" at bounding box center [106, 562] width 118 height 16
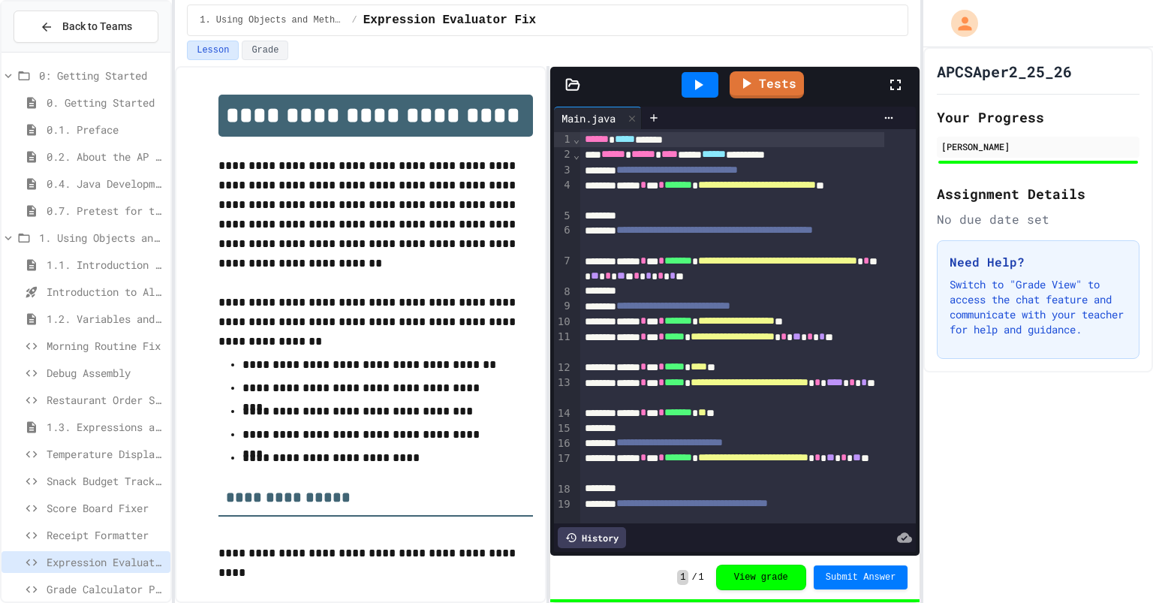
click at [68, 538] on span "Receipt Formatter" at bounding box center [106, 535] width 118 height 16
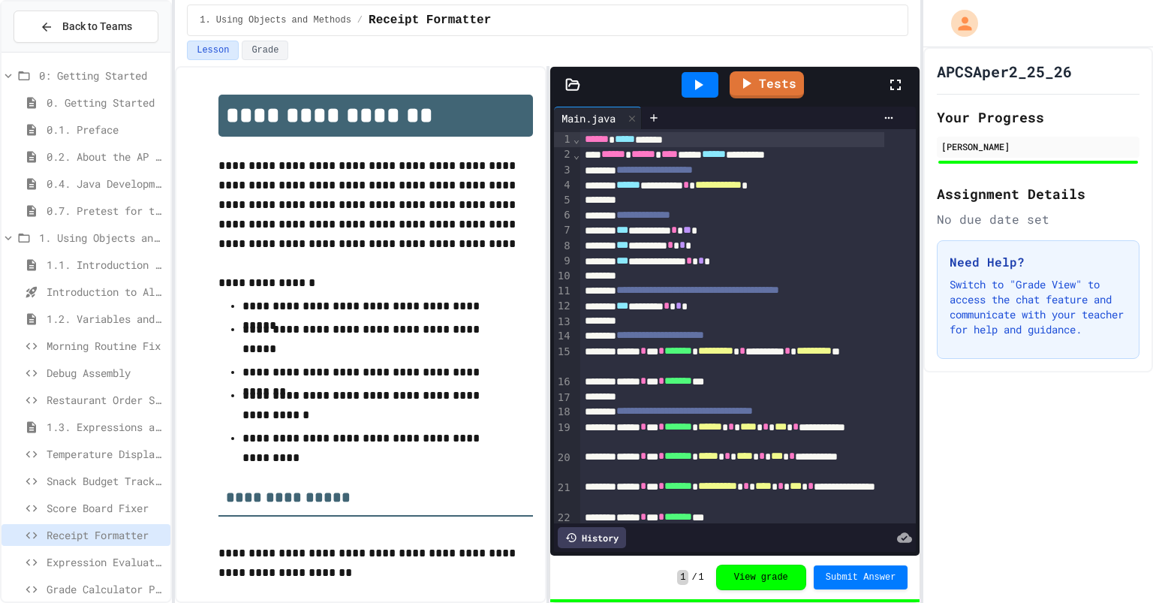
click at [94, 29] on span "Back to Teams" at bounding box center [97, 27] width 70 height 16
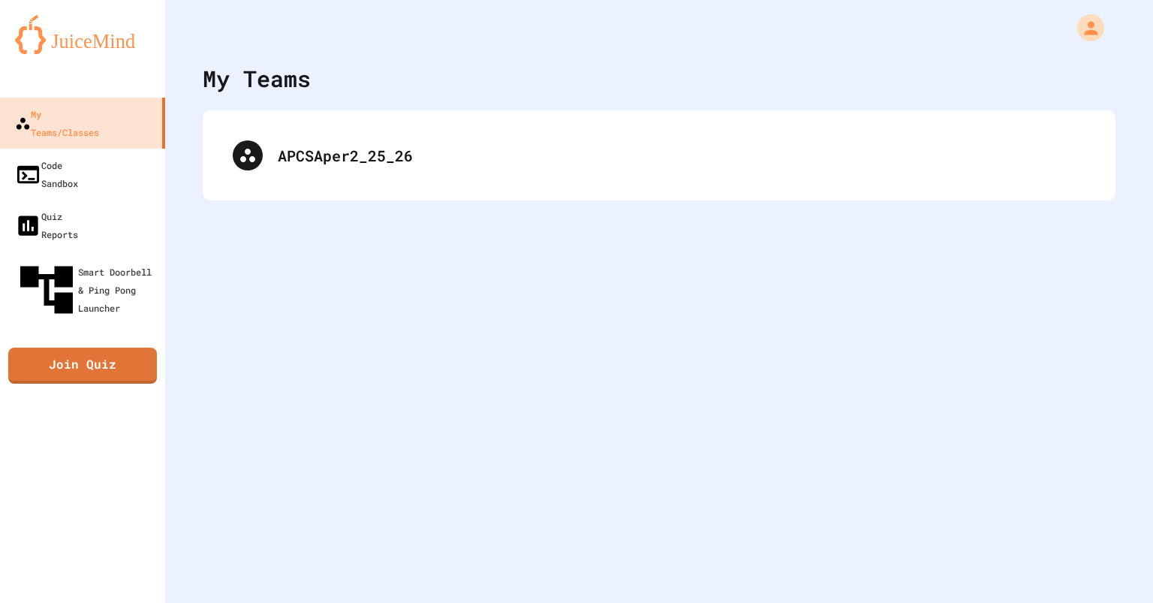
click at [65, 105] on div "My Teams/Classes" at bounding box center [57, 123] width 84 height 36
click at [50, 156] on div "Code Sandbox" at bounding box center [46, 174] width 63 height 36
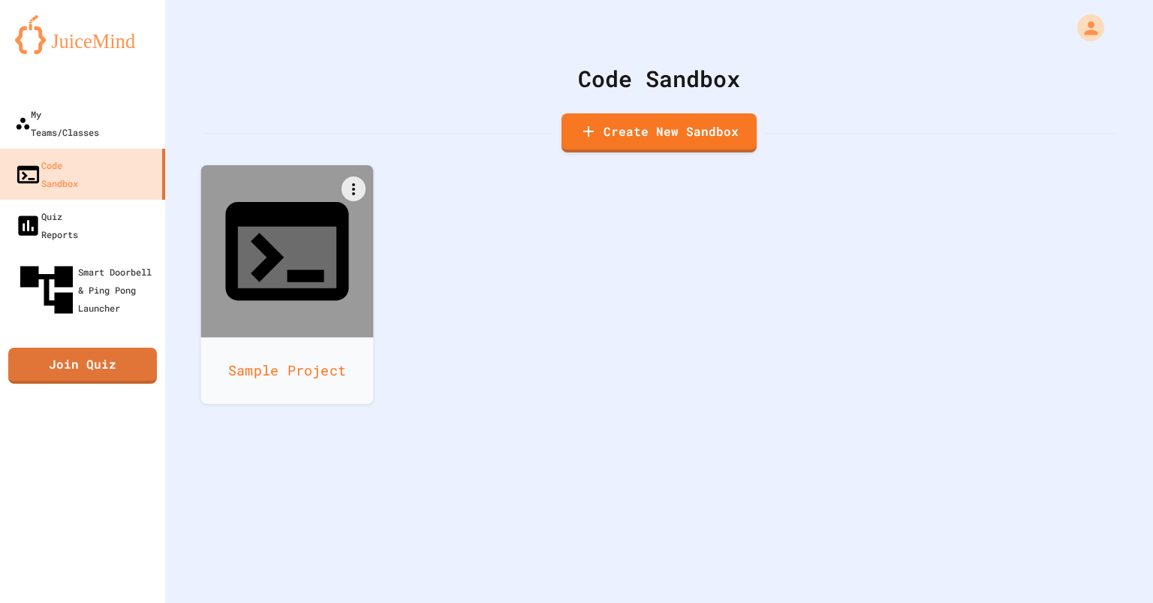
click at [290, 270] on icon at bounding box center [306, 276] width 37 height 12
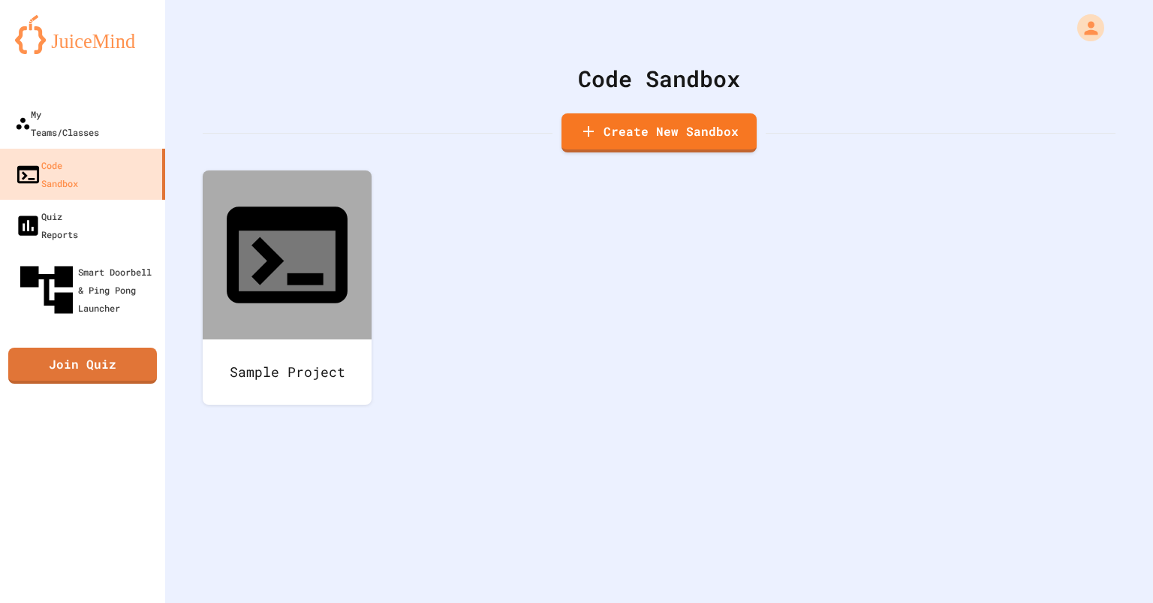
click at [619, 136] on link "Create New Sandbox" at bounding box center [659, 132] width 195 height 39
click at [272, 65] on div at bounding box center [576, 301] width 1153 height 603
click at [607, 135] on link "Create New Sandbox" at bounding box center [659, 132] width 195 height 39
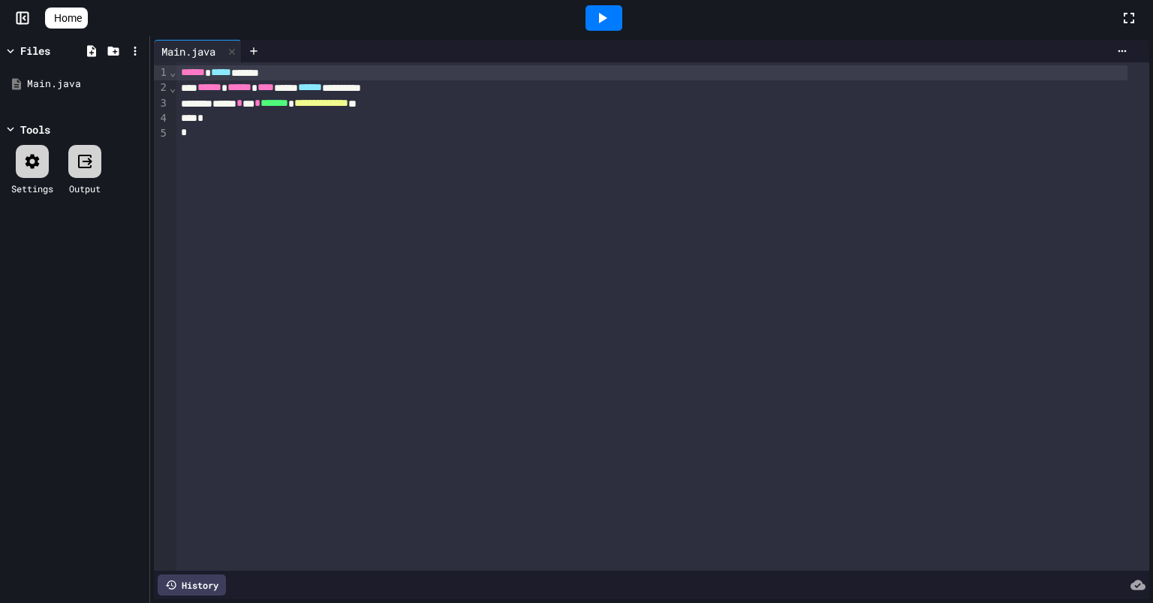
click at [460, 106] on div "**********" at bounding box center [651, 103] width 951 height 15
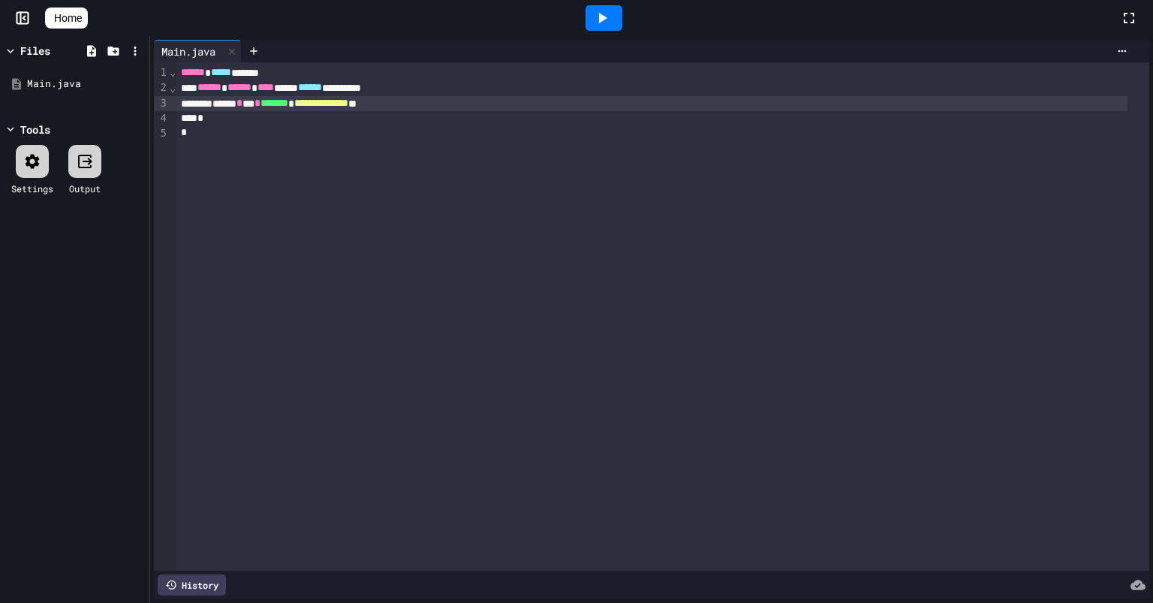
click at [462, 129] on div "*" at bounding box center [651, 132] width 951 height 15
click at [453, 117] on div "*" at bounding box center [651, 118] width 951 height 15
click at [452, 107] on div "**********" at bounding box center [651, 103] width 951 height 15
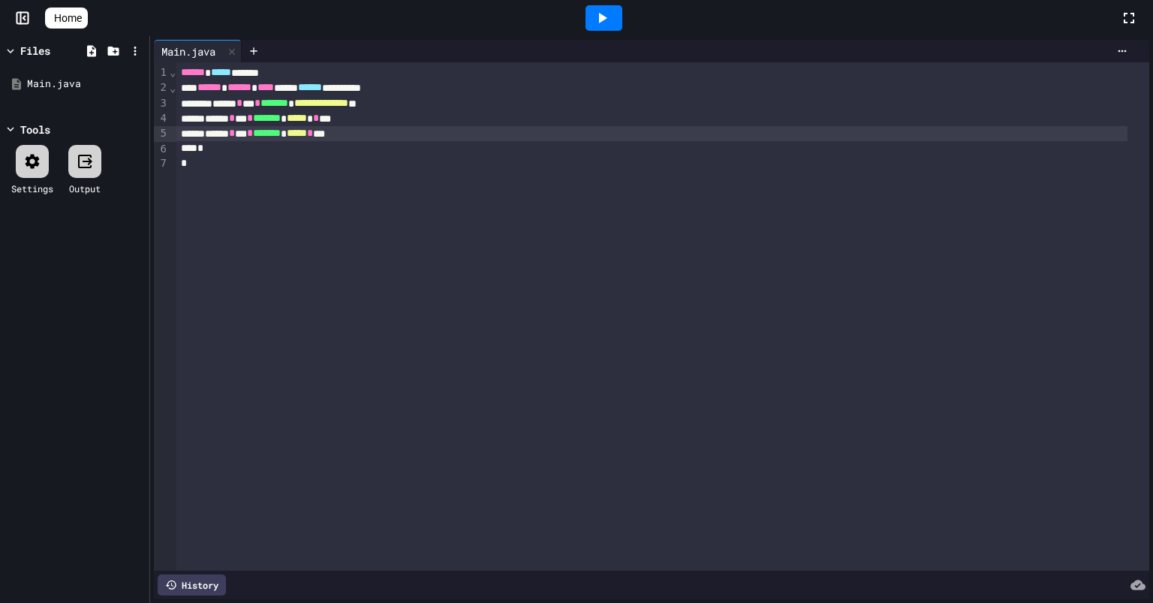
click at [622, 5] on div at bounding box center [604, 18] width 37 height 26
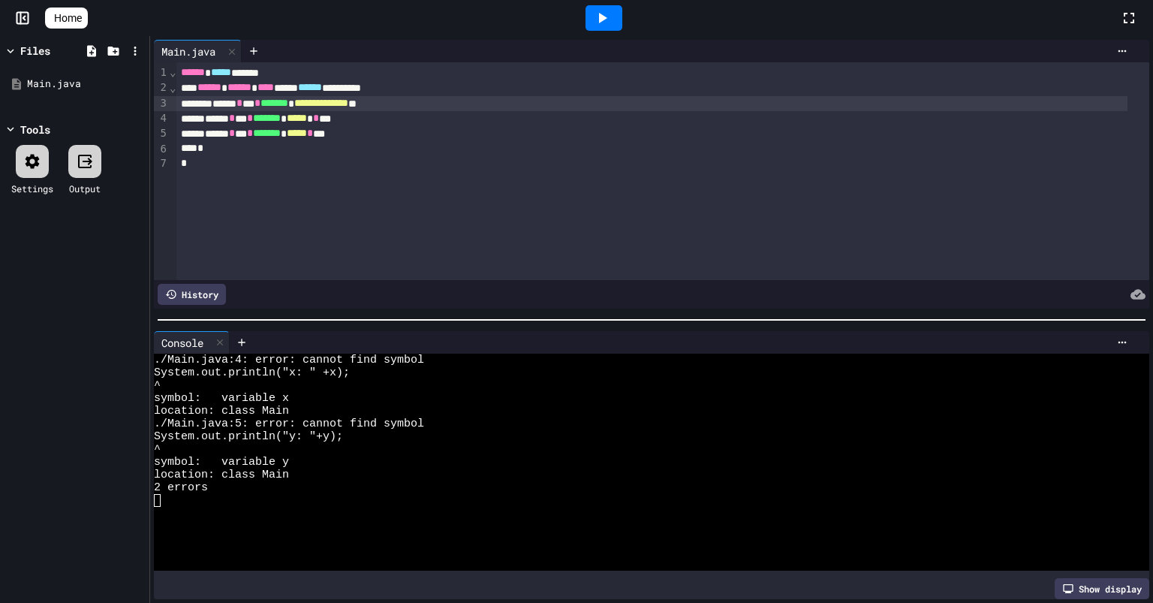
click at [454, 96] on div "**********" at bounding box center [651, 103] width 951 height 15
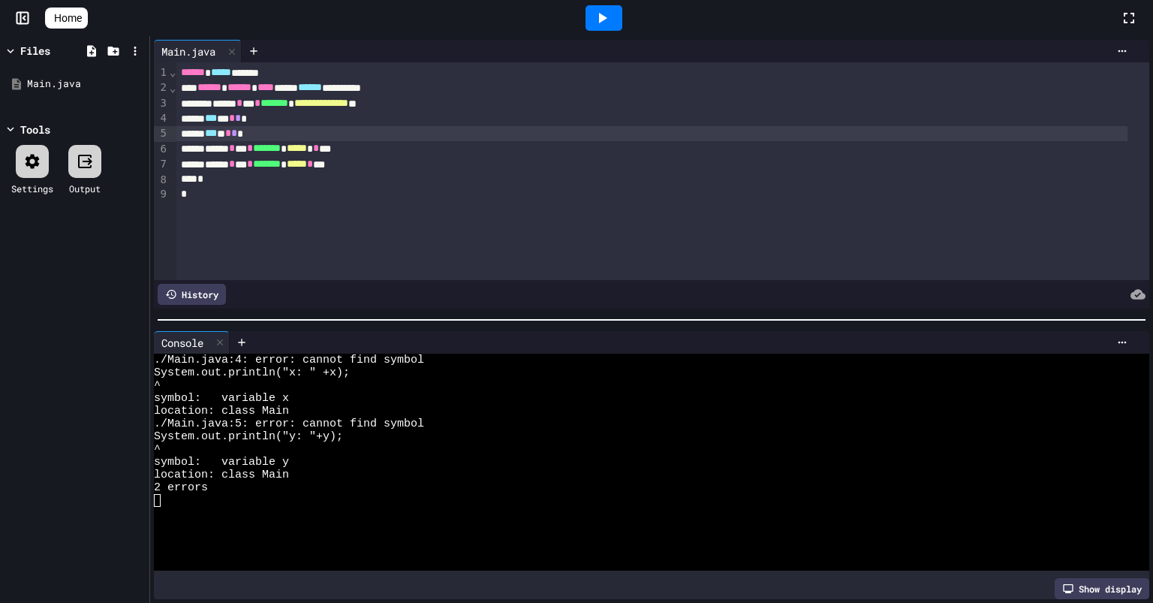
click at [596, 30] on div at bounding box center [604, 18] width 37 height 26
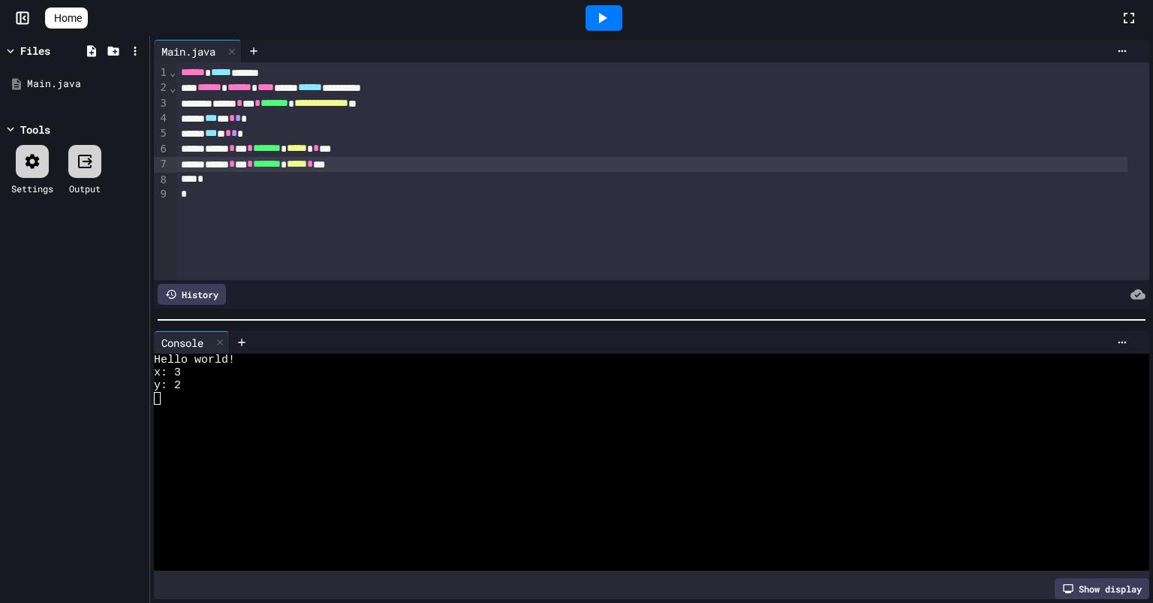
click at [391, 170] on div "****** * *** * ******* * ***** * ***" at bounding box center [651, 164] width 951 height 15
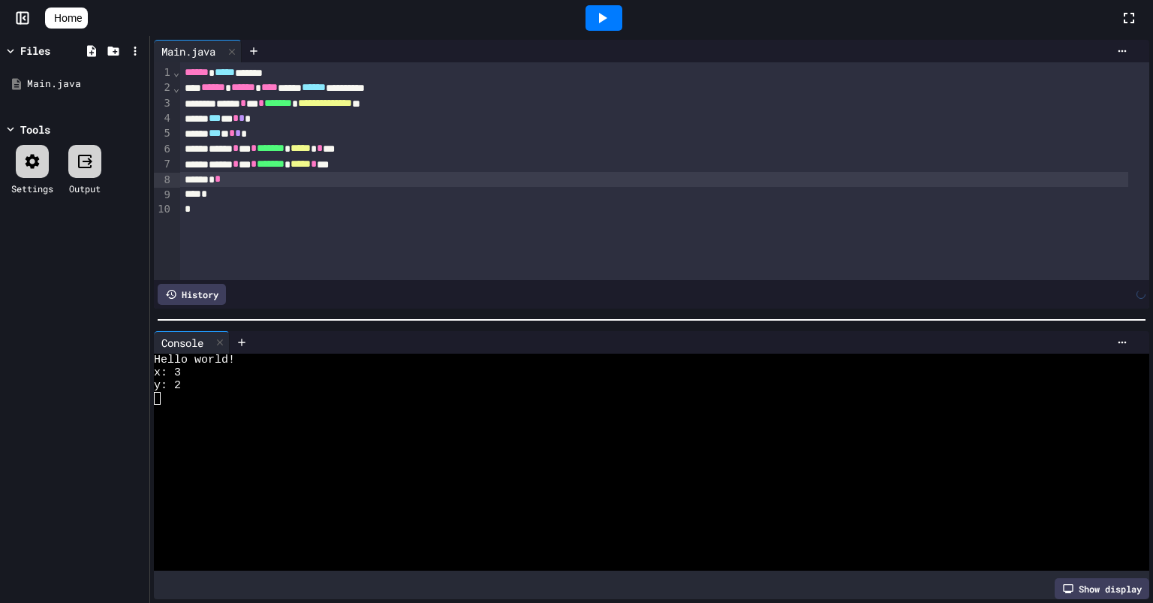
click at [375, 140] on div "*** * * * *" at bounding box center [654, 133] width 948 height 15
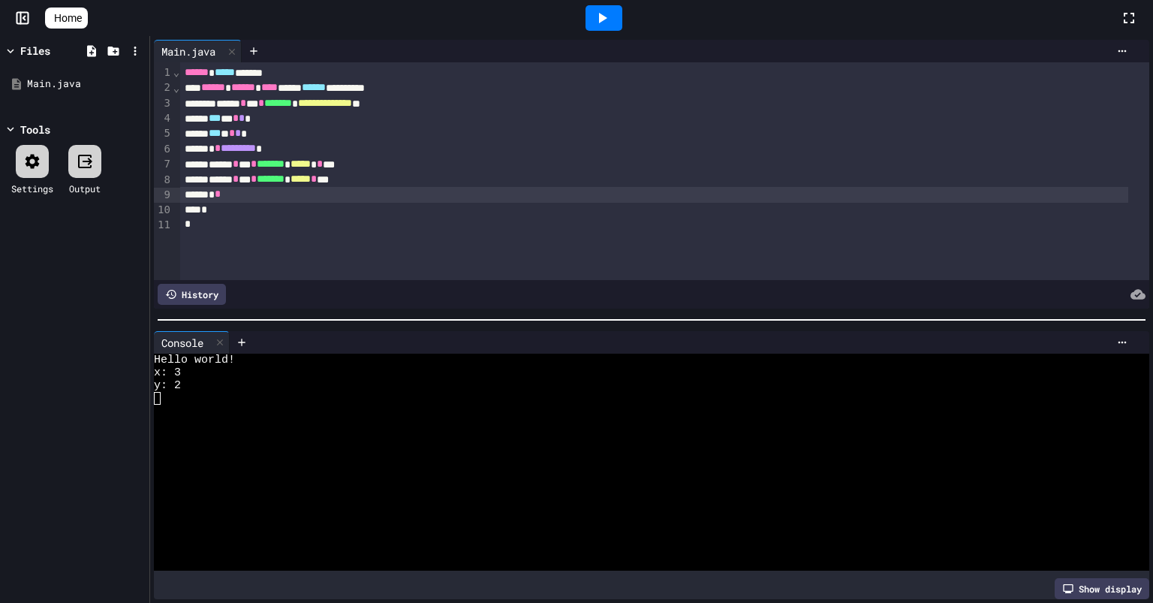
click at [267, 202] on div "* *" at bounding box center [654, 194] width 948 height 15
click at [622, 12] on div at bounding box center [604, 18] width 37 height 26
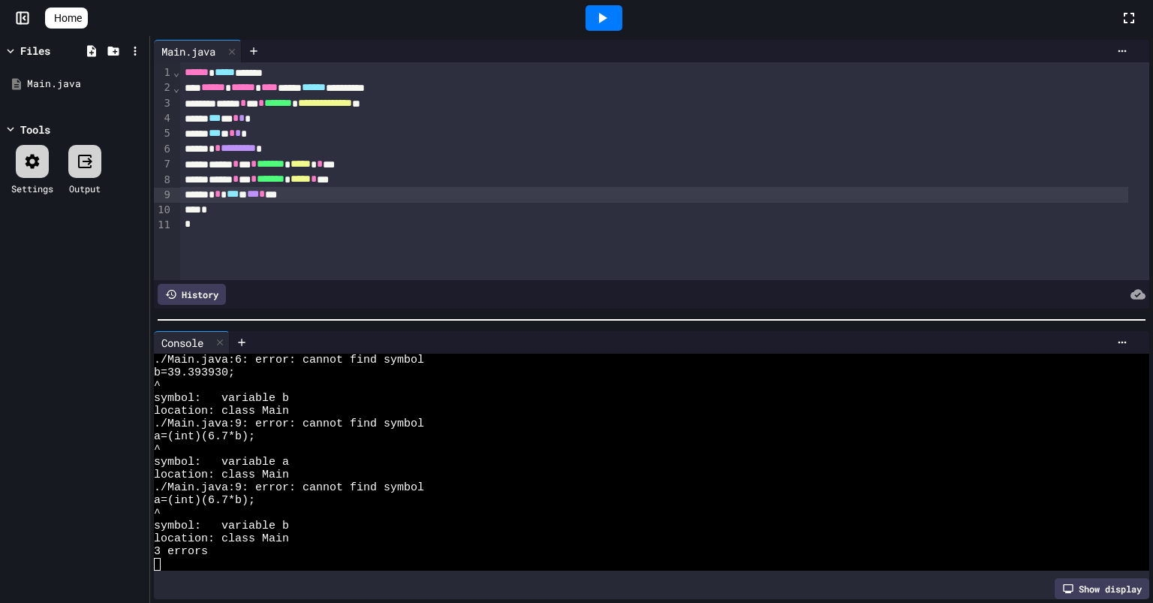
click at [209, 151] on div "* * ********* *" at bounding box center [654, 148] width 948 height 15
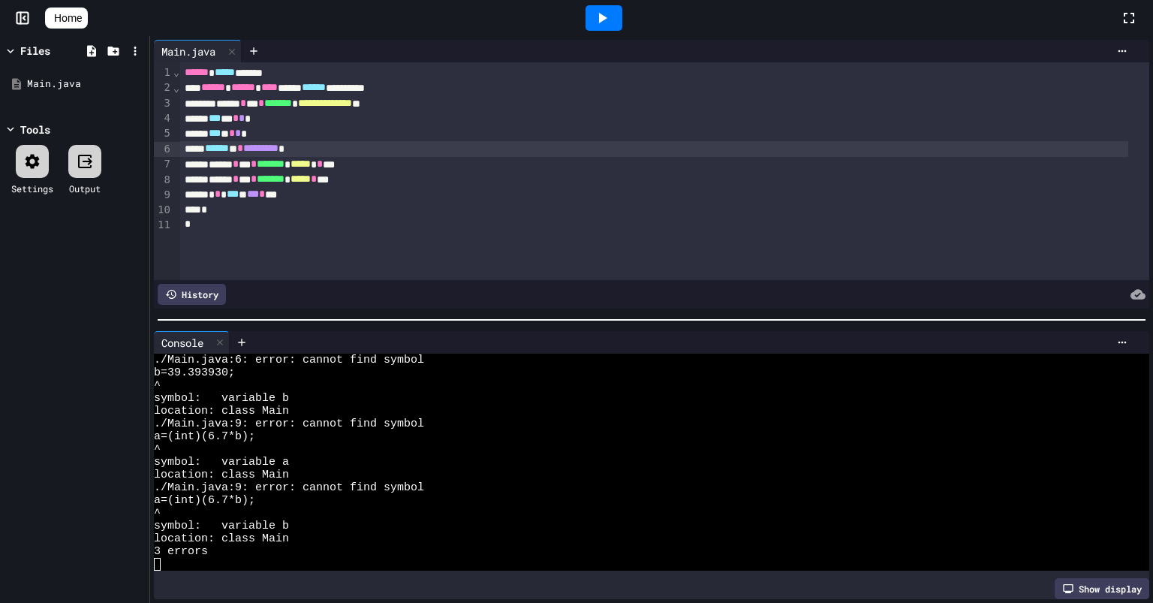
click at [607, 20] on icon at bounding box center [603, 18] width 8 height 11
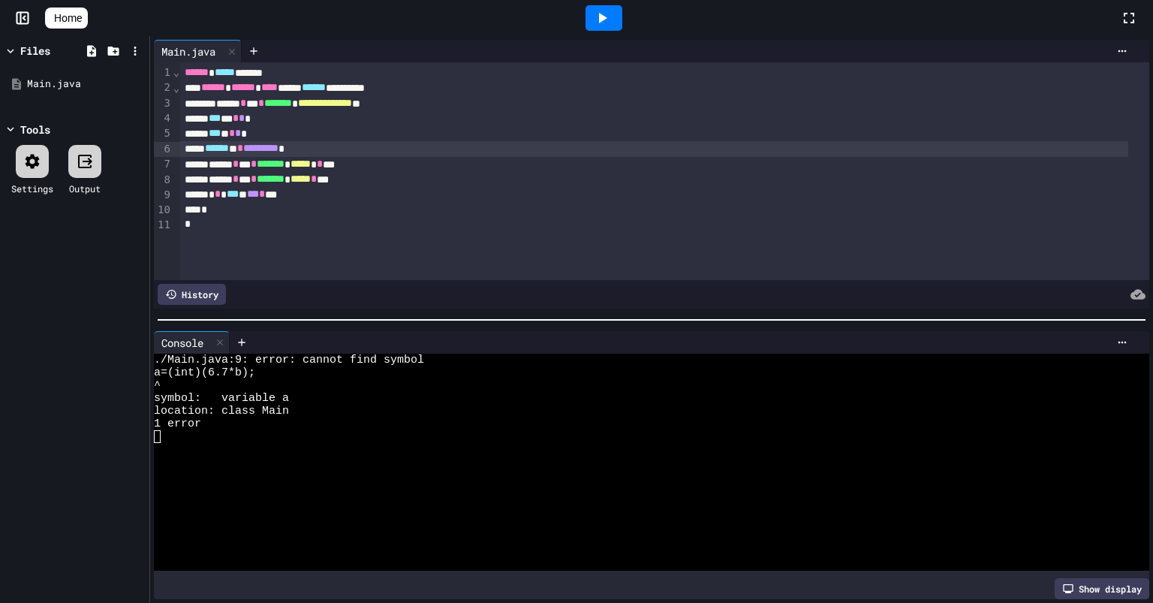
click at [211, 200] on div "* * * *** ** *** * ***" at bounding box center [654, 194] width 948 height 15
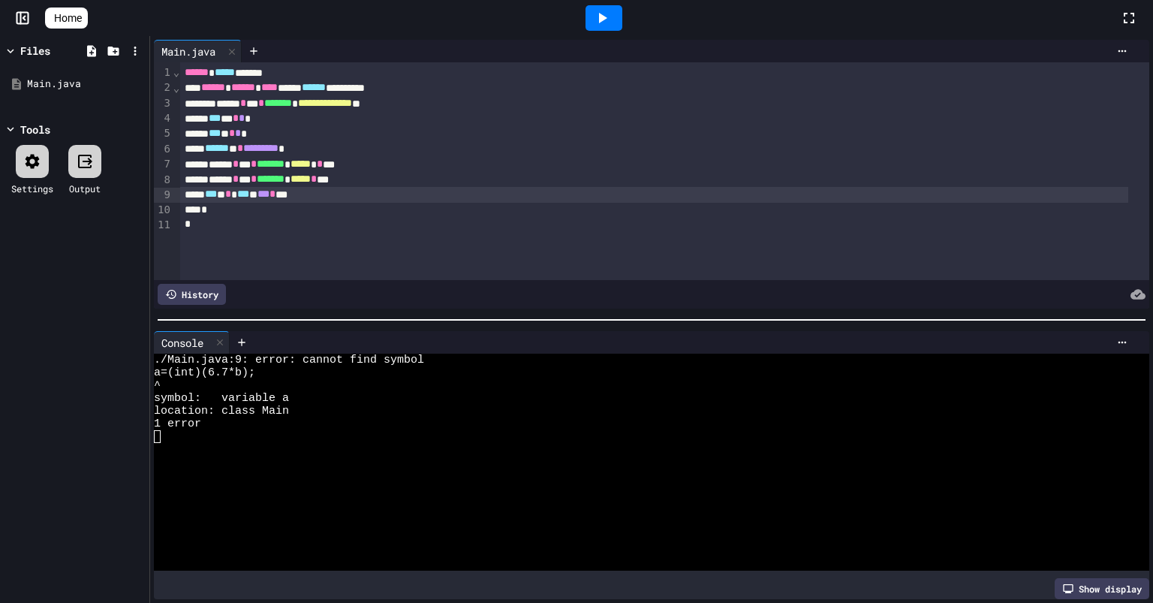
click at [607, 17] on icon at bounding box center [603, 18] width 8 height 11
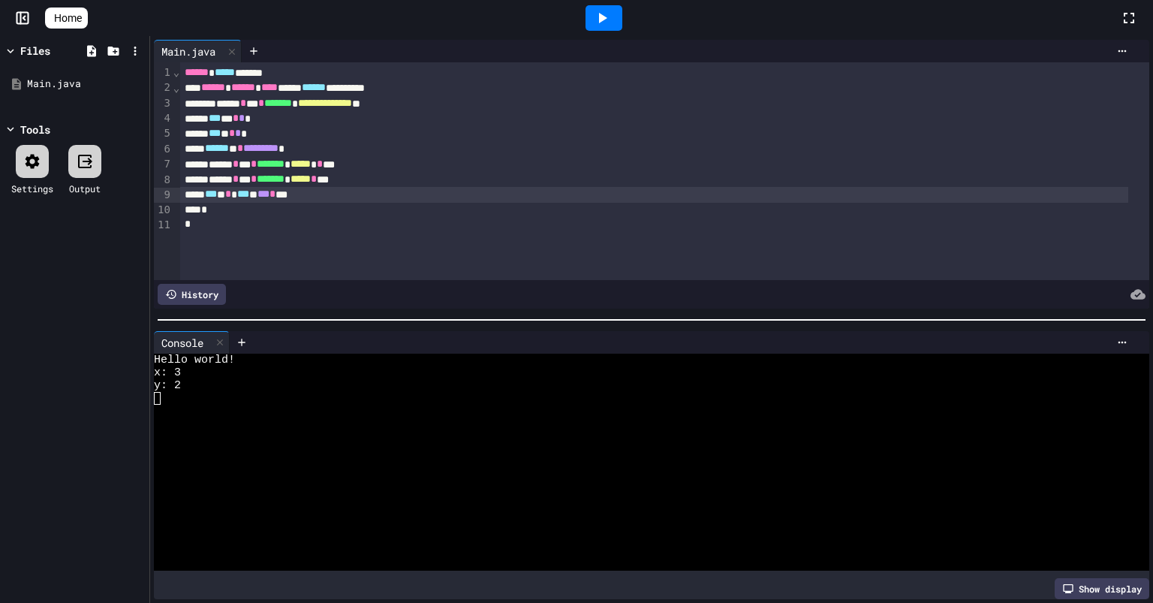
click at [446, 203] on div "*" at bounding box center [654, 210] width 948 height 15
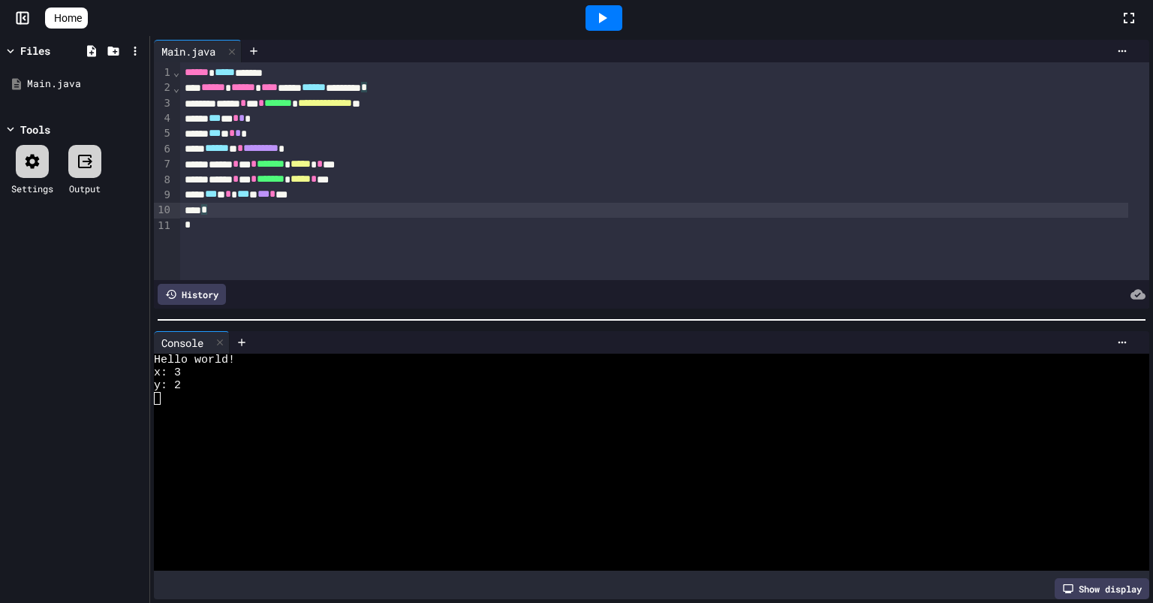
click at [903, 134] on div "*** * * * *" at bounding box center [654, 133] width 948 height 15
